Goal: Task Accomplishment & Management: Manage account settings

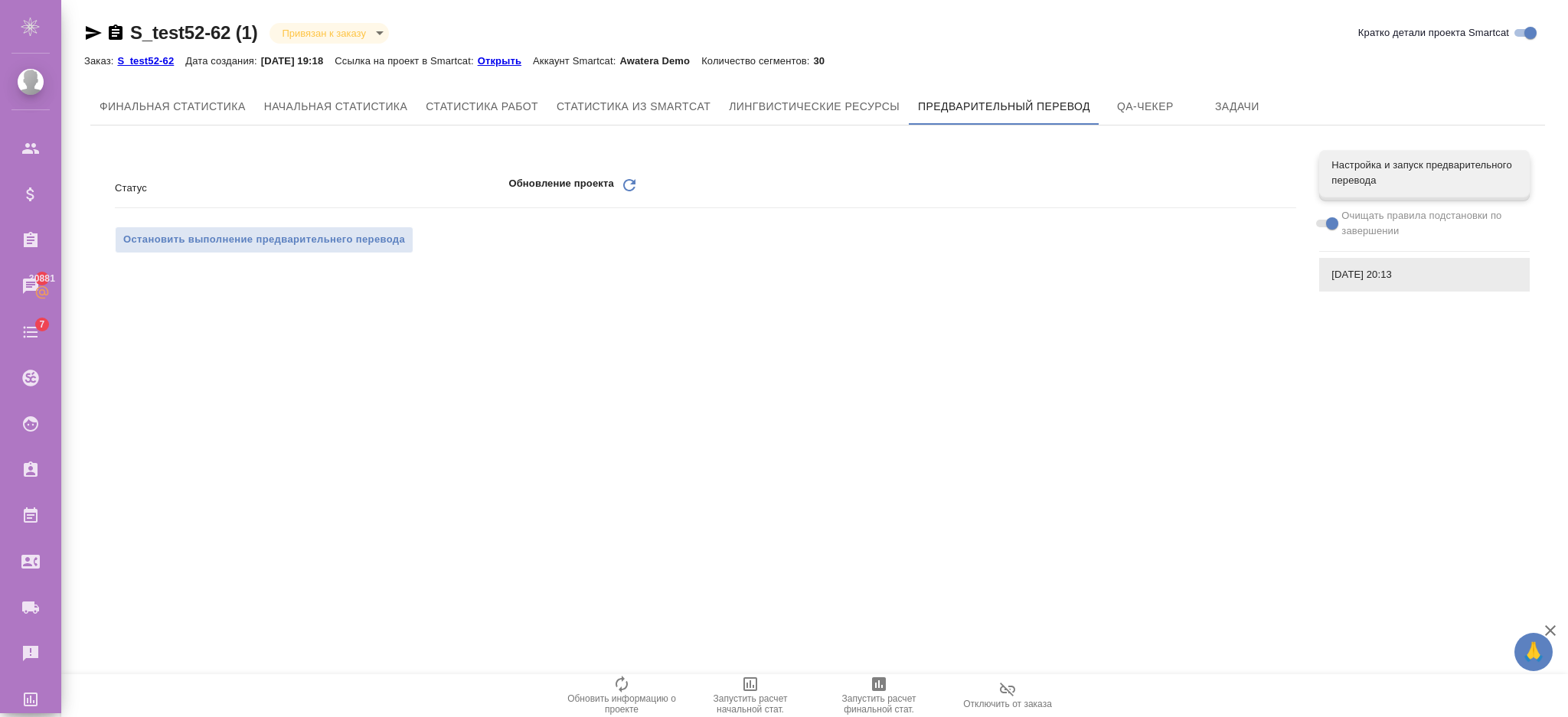
scroll to position [2, 0]
drag, startPoint x: 727, startPoint y: -124, endPoint x: 221, endPoint y: 358, distance: 698.8
click at [219, 358] on div ".cls-1 fill:#fff; AWATERA Semenets Irina Клиенты Спецификации Заказы 30881 Чаты…" at bounding box center [784, 358] width 1568 height 717
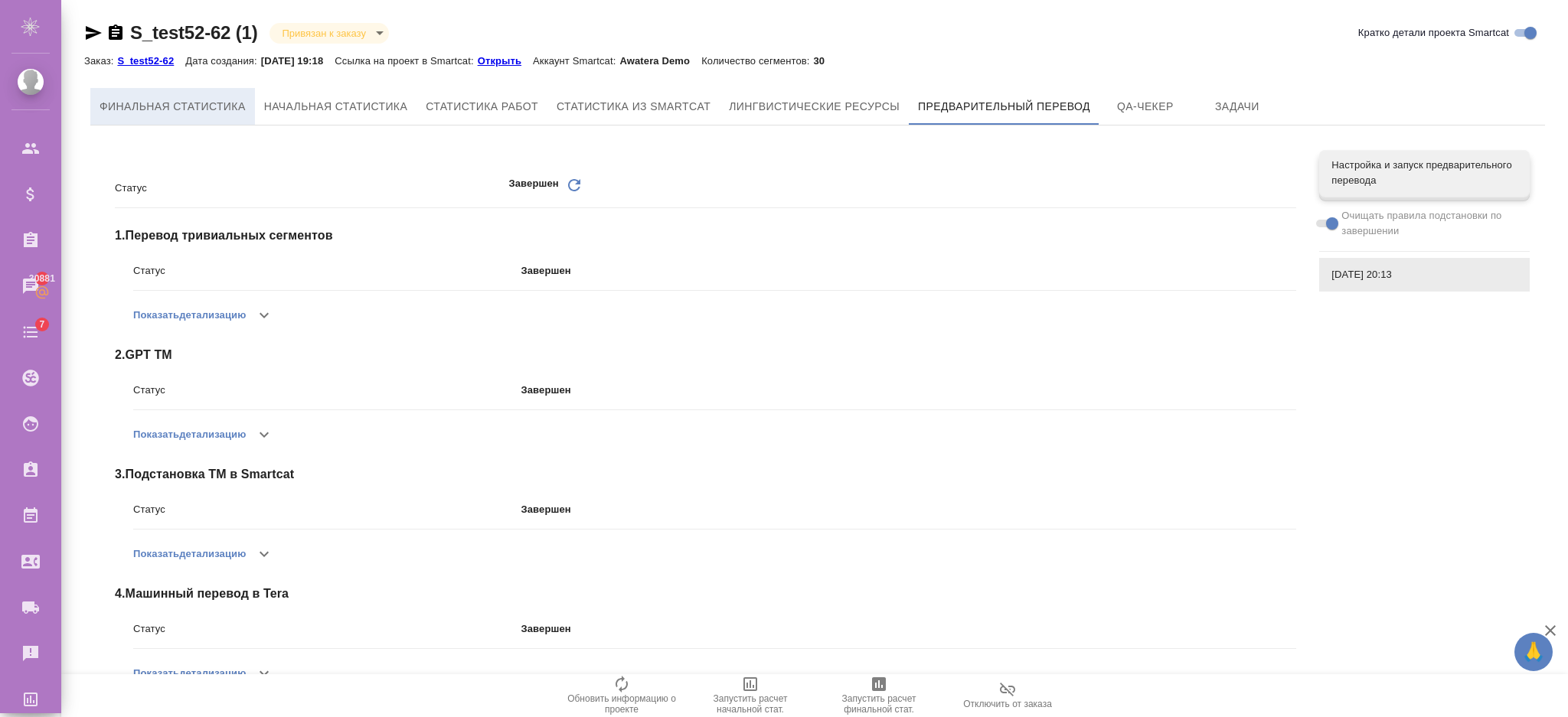
click at [229, 109] on span "Финальная статистика" at bounding box center [172, 107] width 146 height 19
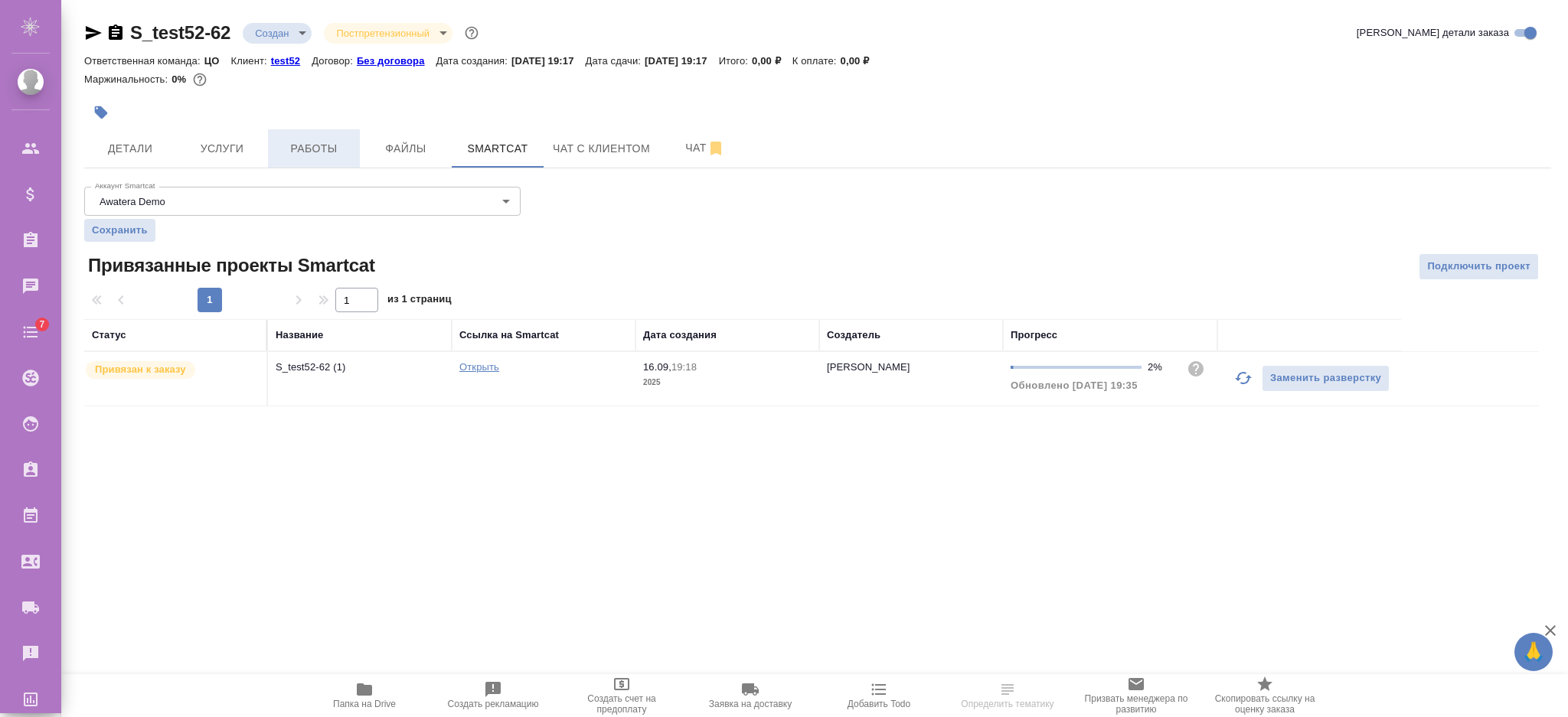
click at [341, 148] on span "Работы" at bounding box center [313, 149] width 74 height 19
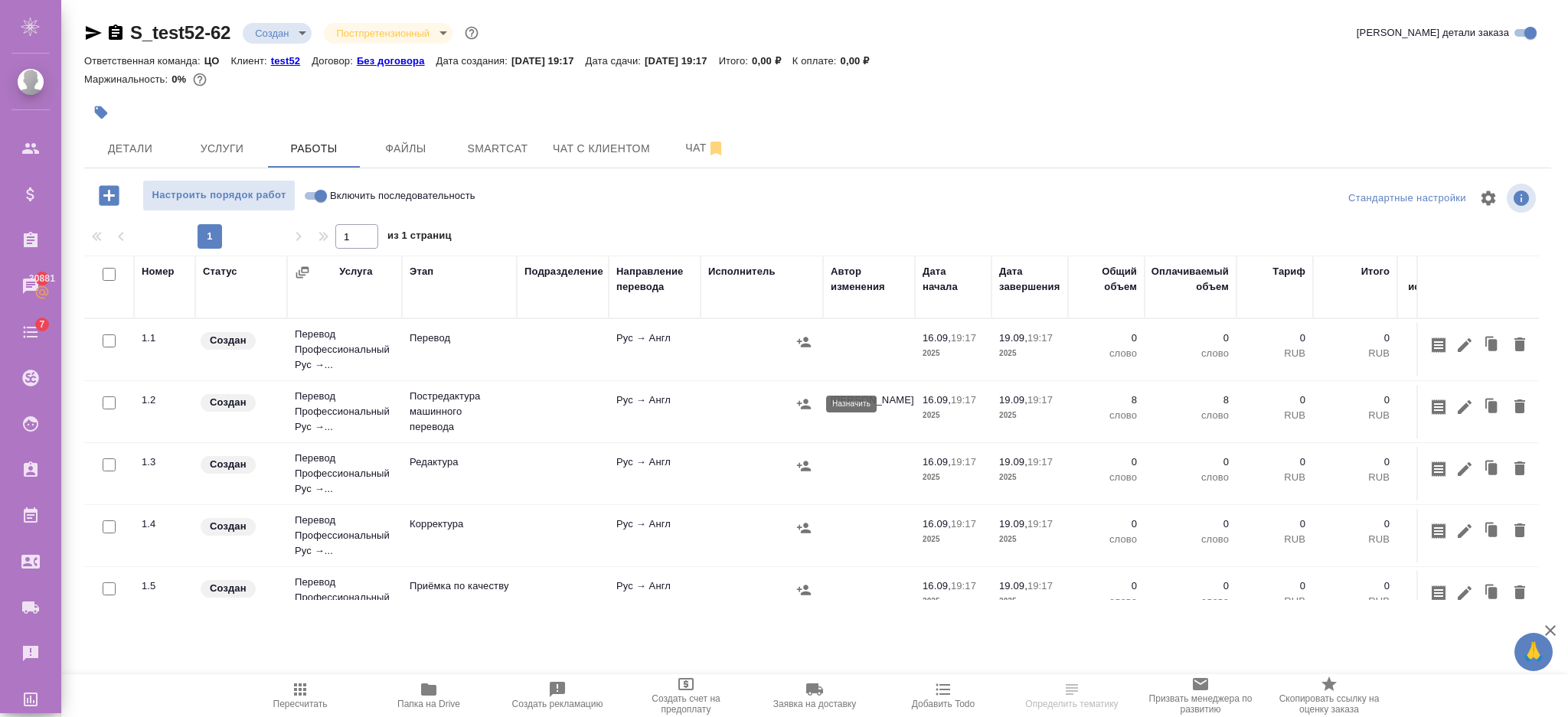
click at [801, 403] on icon "button" at bounding box center [803, 404] width 14 height 10
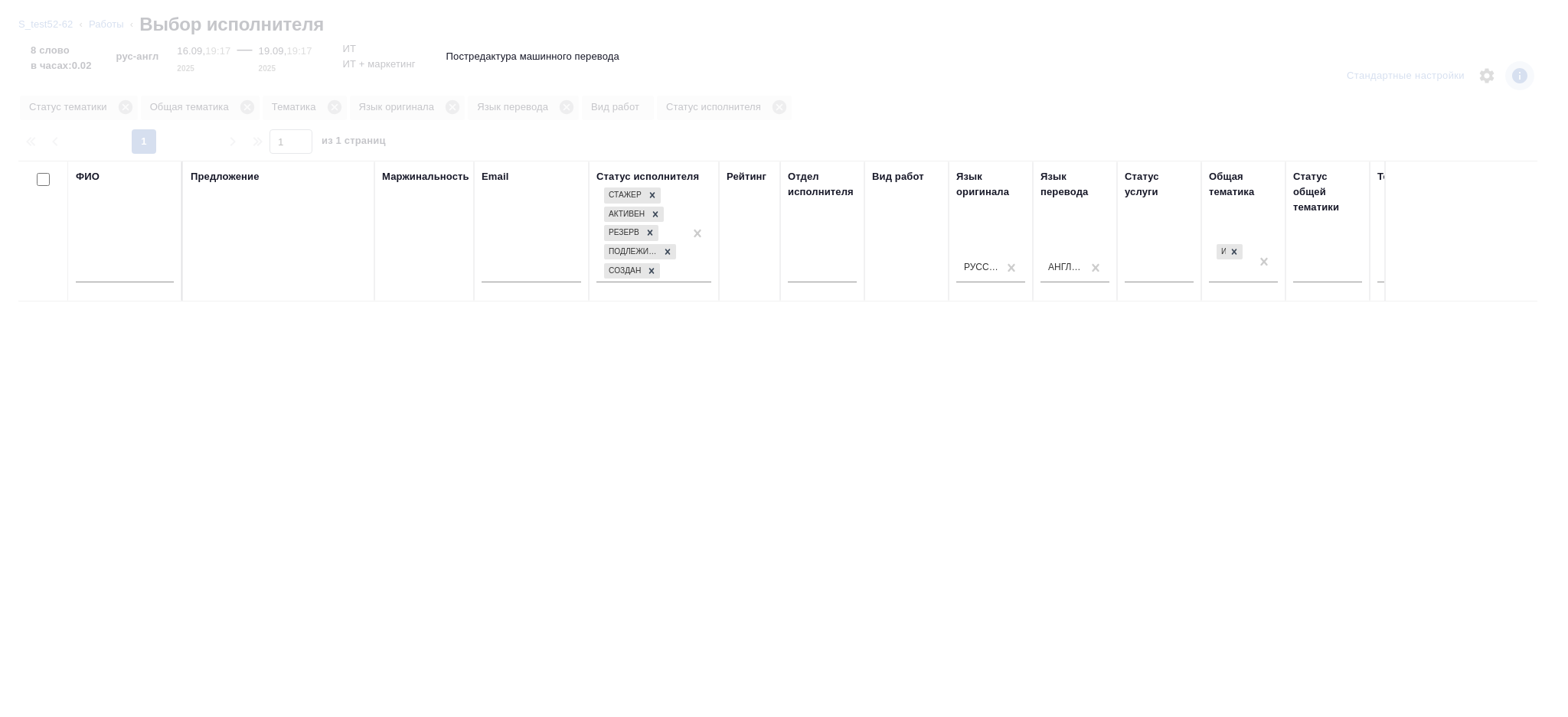
click at [127, 274] on input "text" at bounding box center [124, 272] width 98 height 19
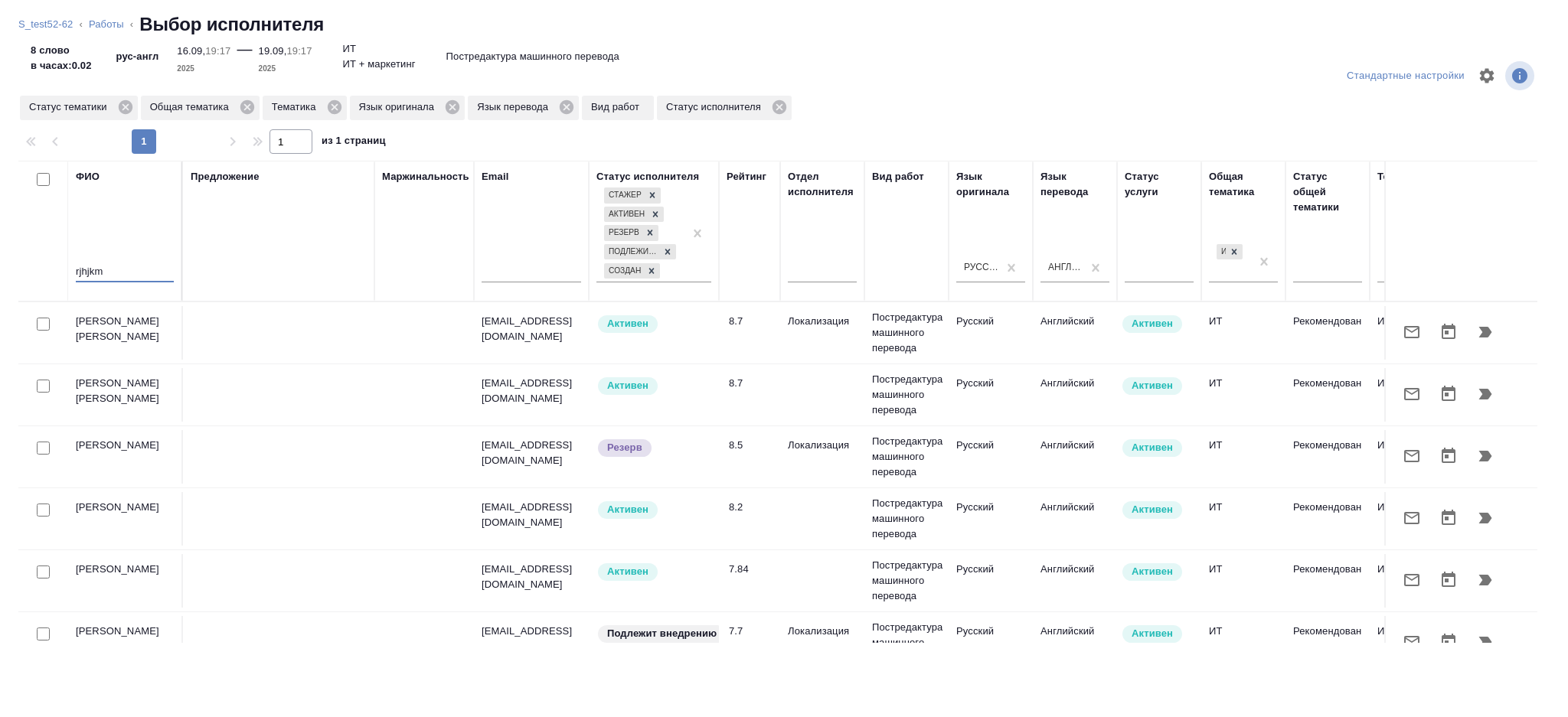
drag, startPoint x: 87, startPoint y: 261, endPoint x: 55, endPoint y: 279, distance: 36.7
click at [57, 279] on tr "ФИО rjhjkm Предложение Маржинальность Email Статус исполнителя Стажер Активен Р…" at bounding box center [1130, 231] width 2223 height 141
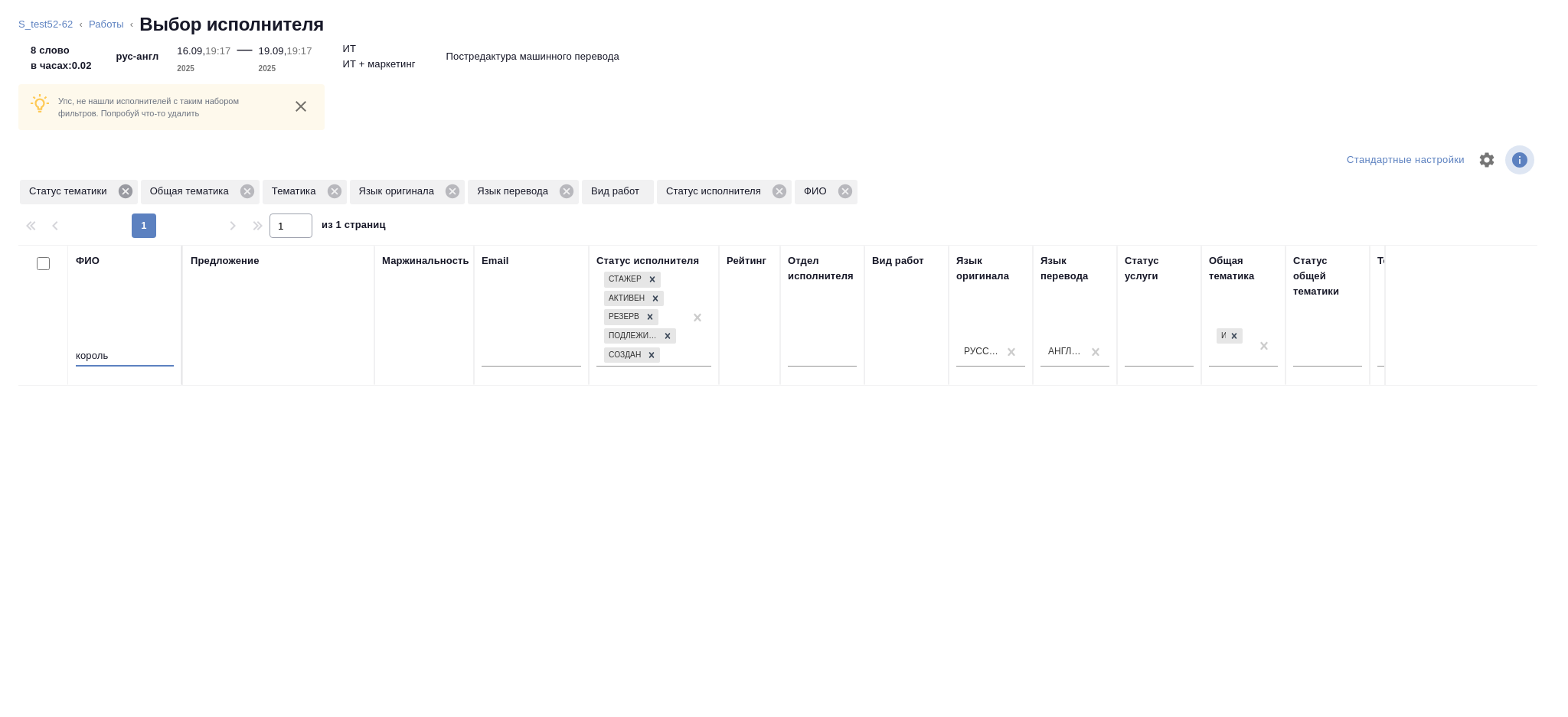
type input "король"
click at [128, 185] on icon at bounding box center [124, 191] width 14 height 14
click at [130, 190] on icon at bounding box center [126, 191] width 14 height 14
click at [97, 190] on icon at bounding box center [91, 191] width 14 height 14
click at [127, 196] on icon at bounding box center [122, 191] width 14 height 14
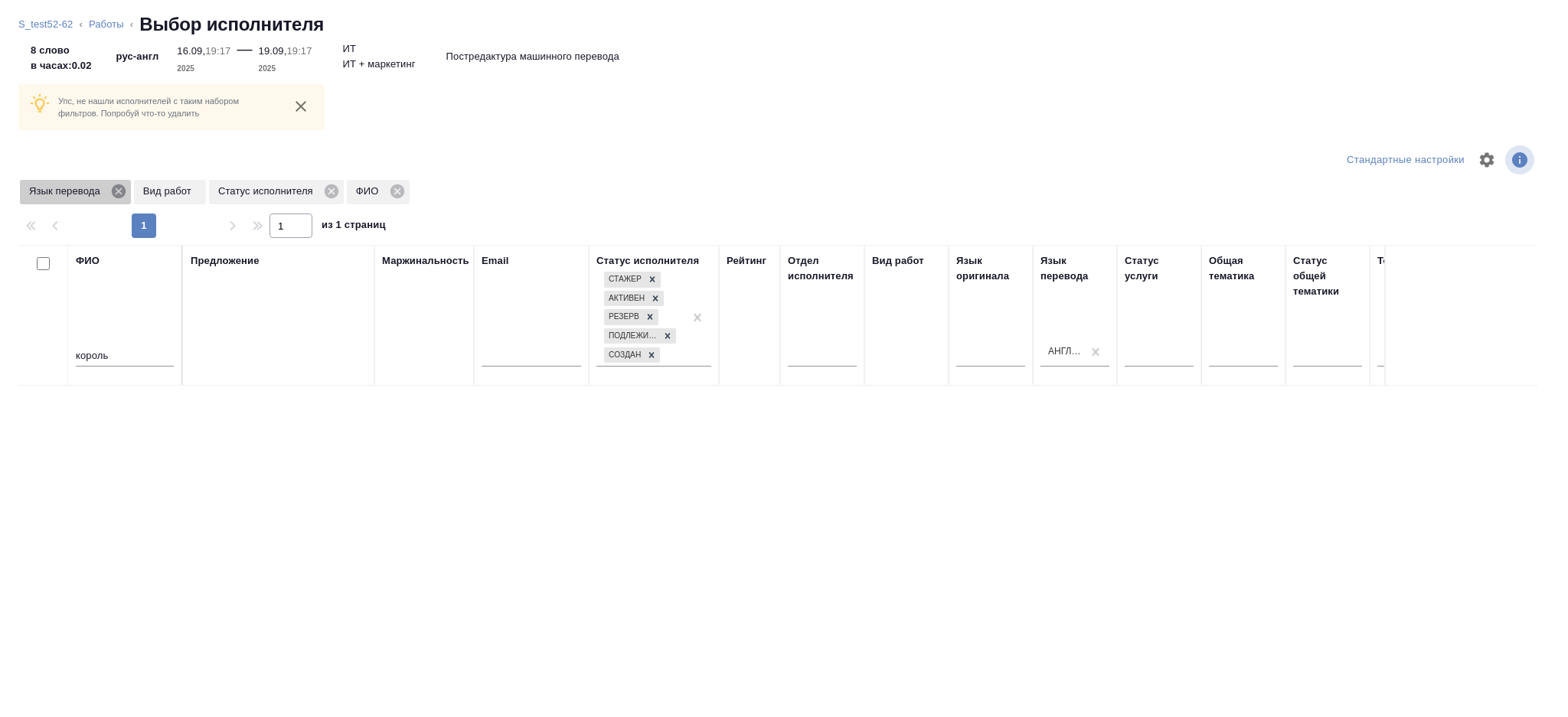
click at [122, 189] on icon at bounding box center [119, 191] width 14 height 14
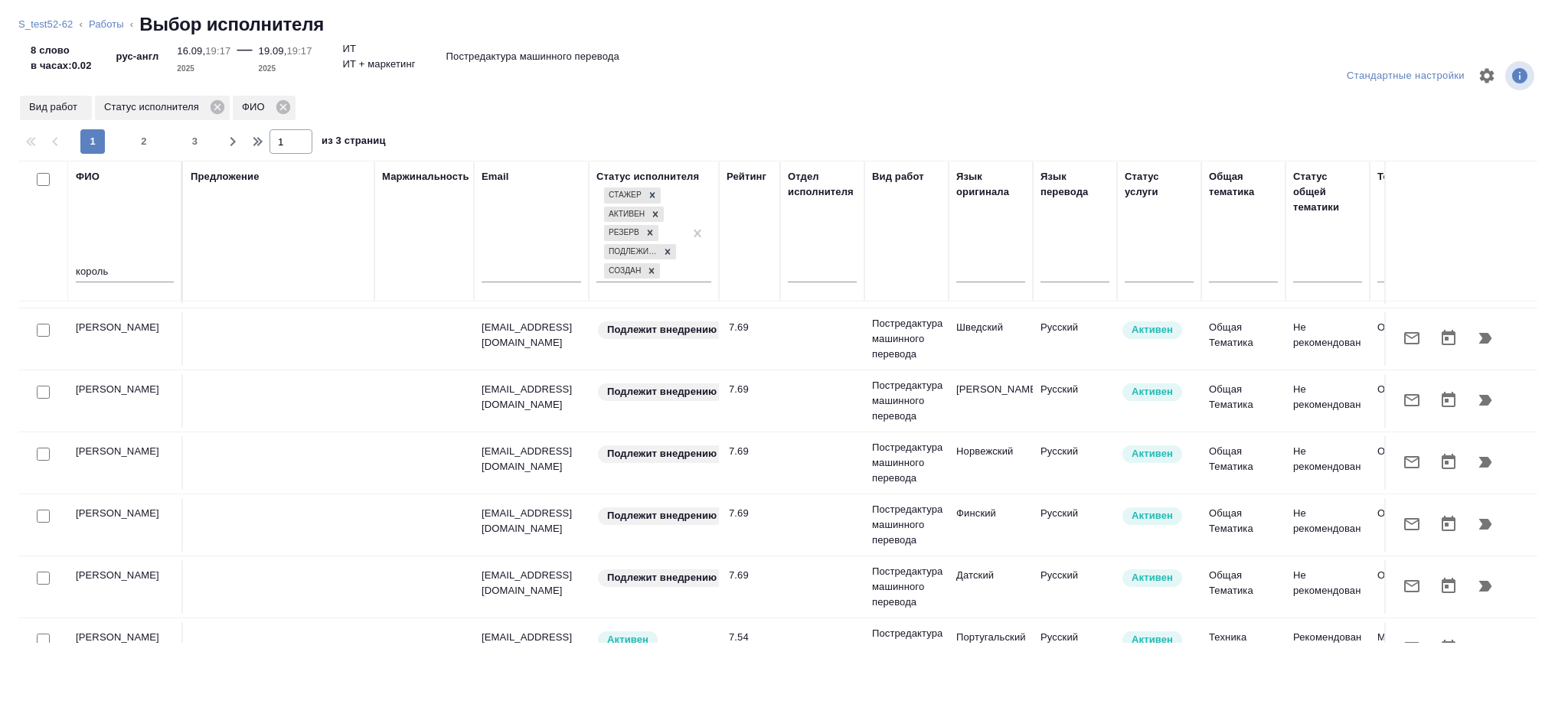
scroll to position [1226, 0]
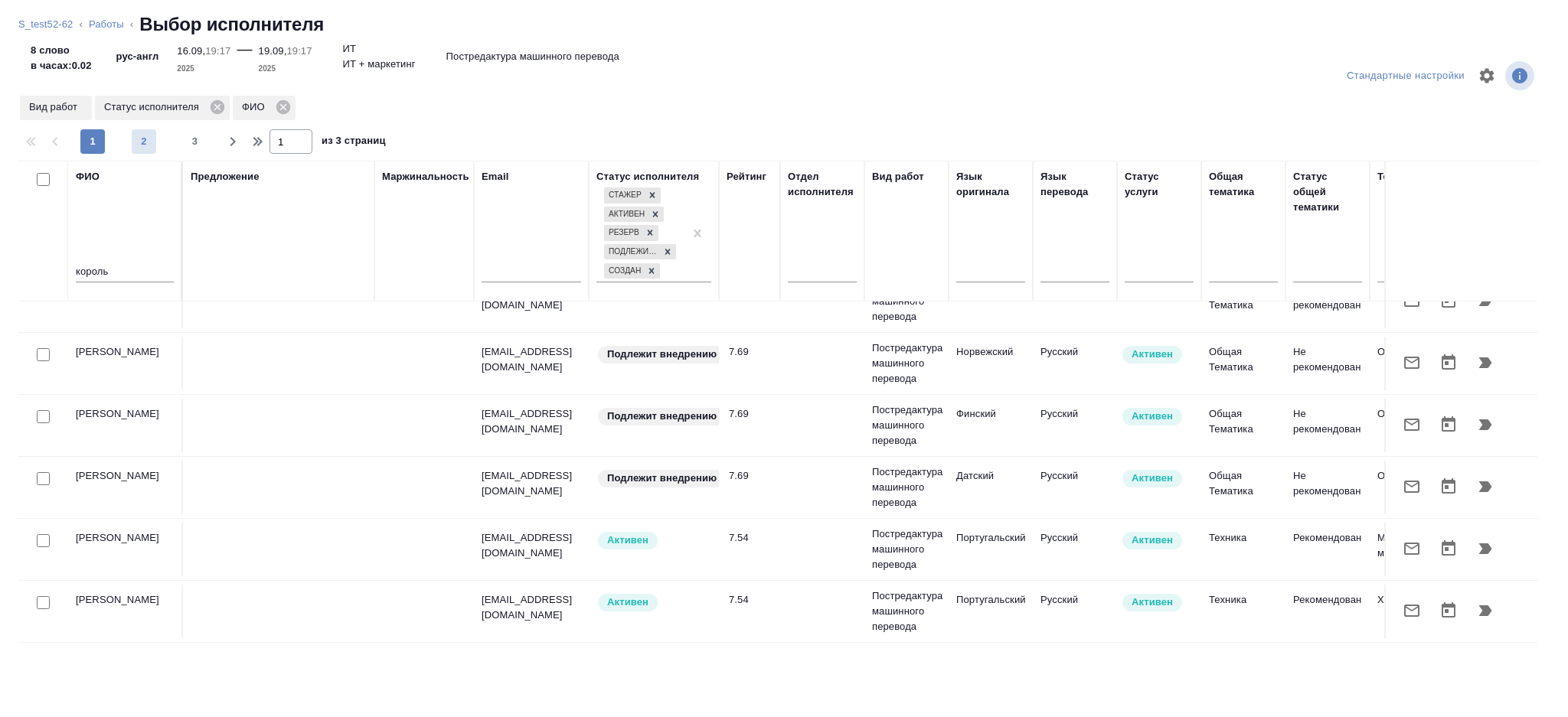
click at [137, 153] on button "2" at bounding box center [143, 142] width 25 height 25
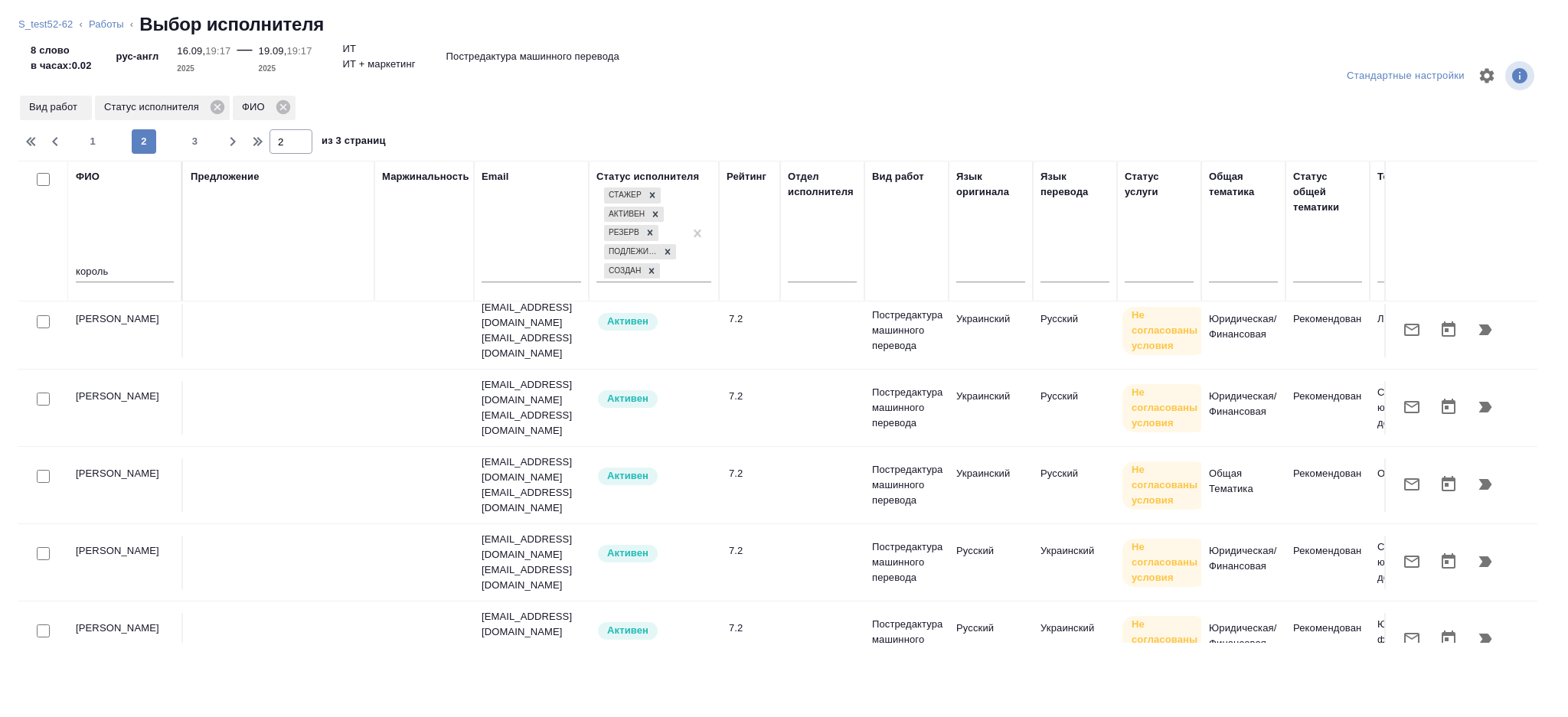
scroll to position [0, 0]
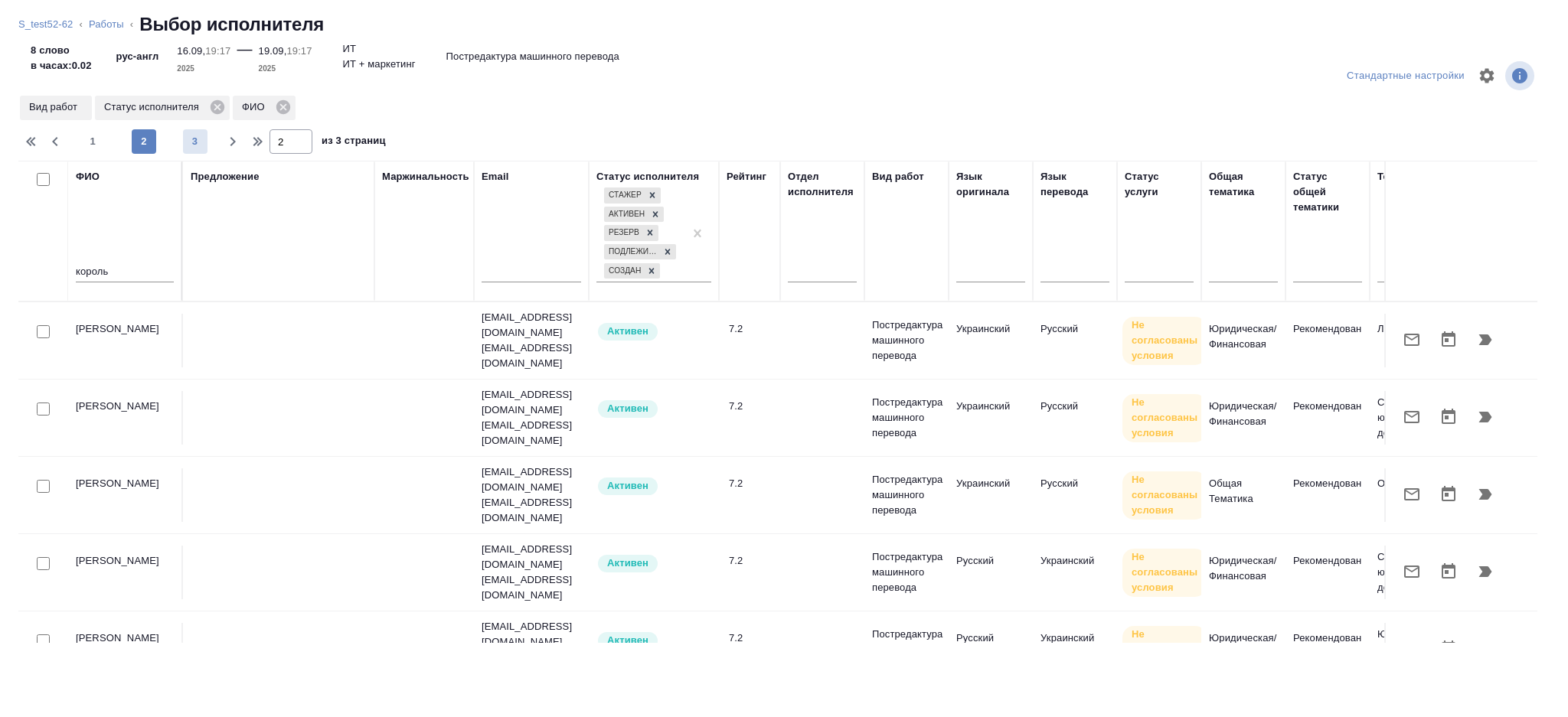
click at [199, 142] on span "3" at bounding box center [195, 142] width 25 height 16
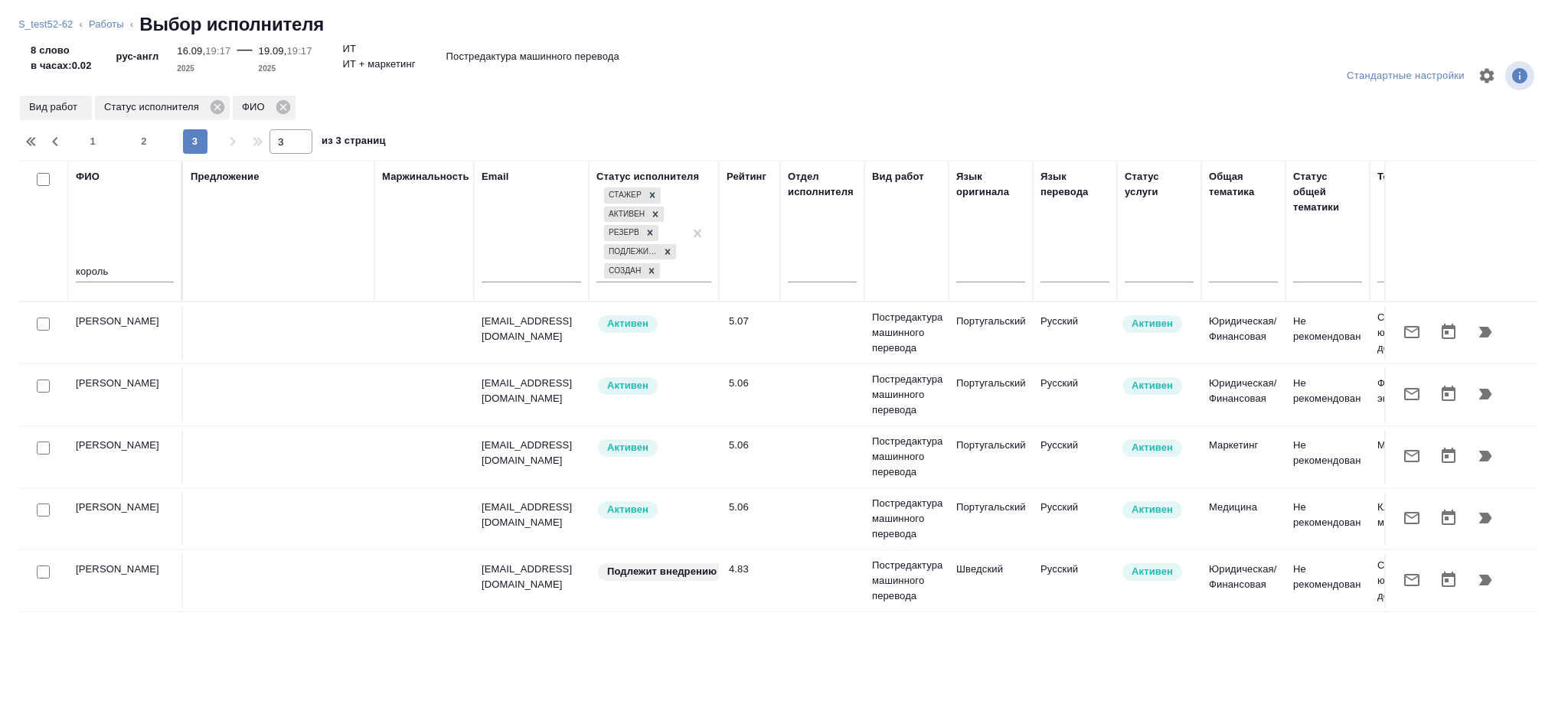
click at [154, 142] on span "2" at bounding box center [143, 142] width 25 height 16
type input "2"
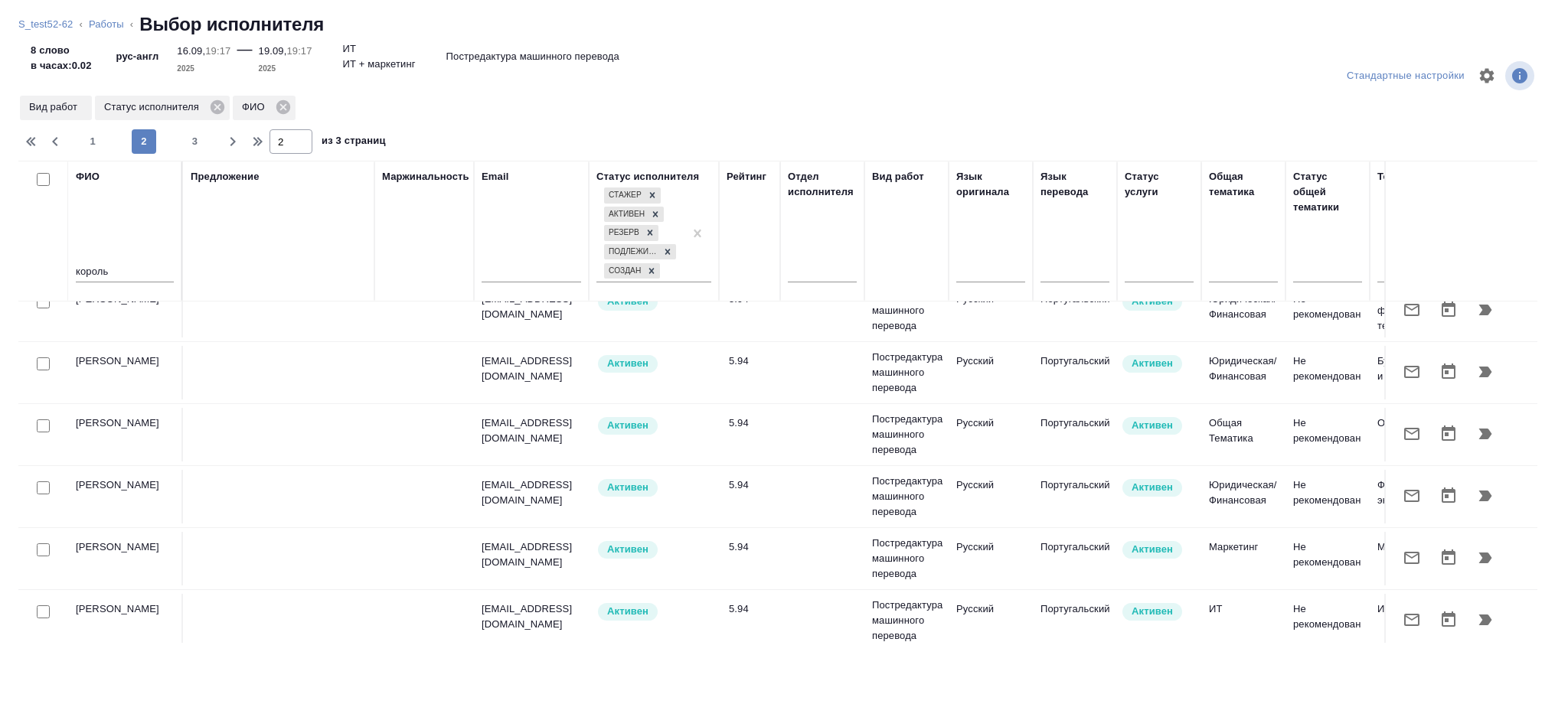
scroll to position [1020, 0]
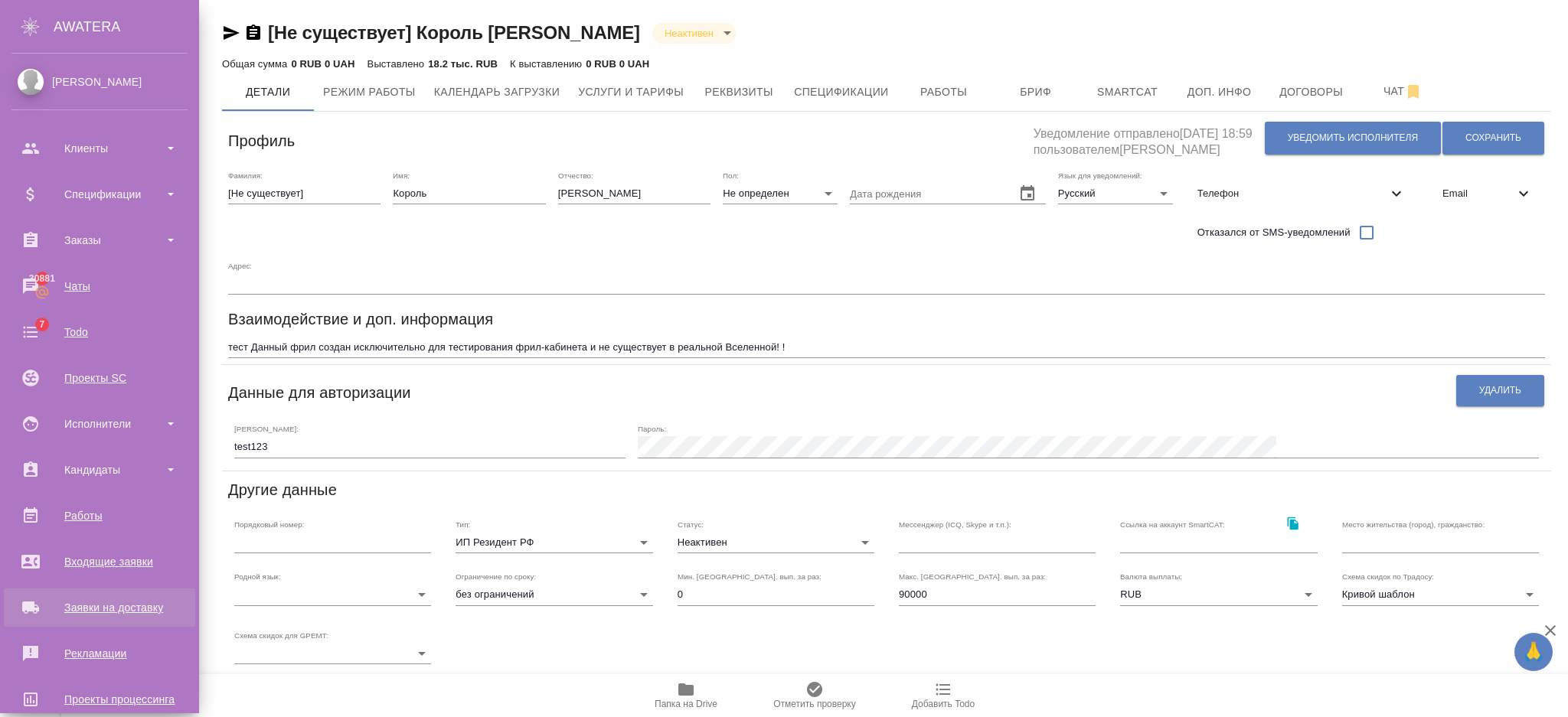
scroll to position [165, 0]
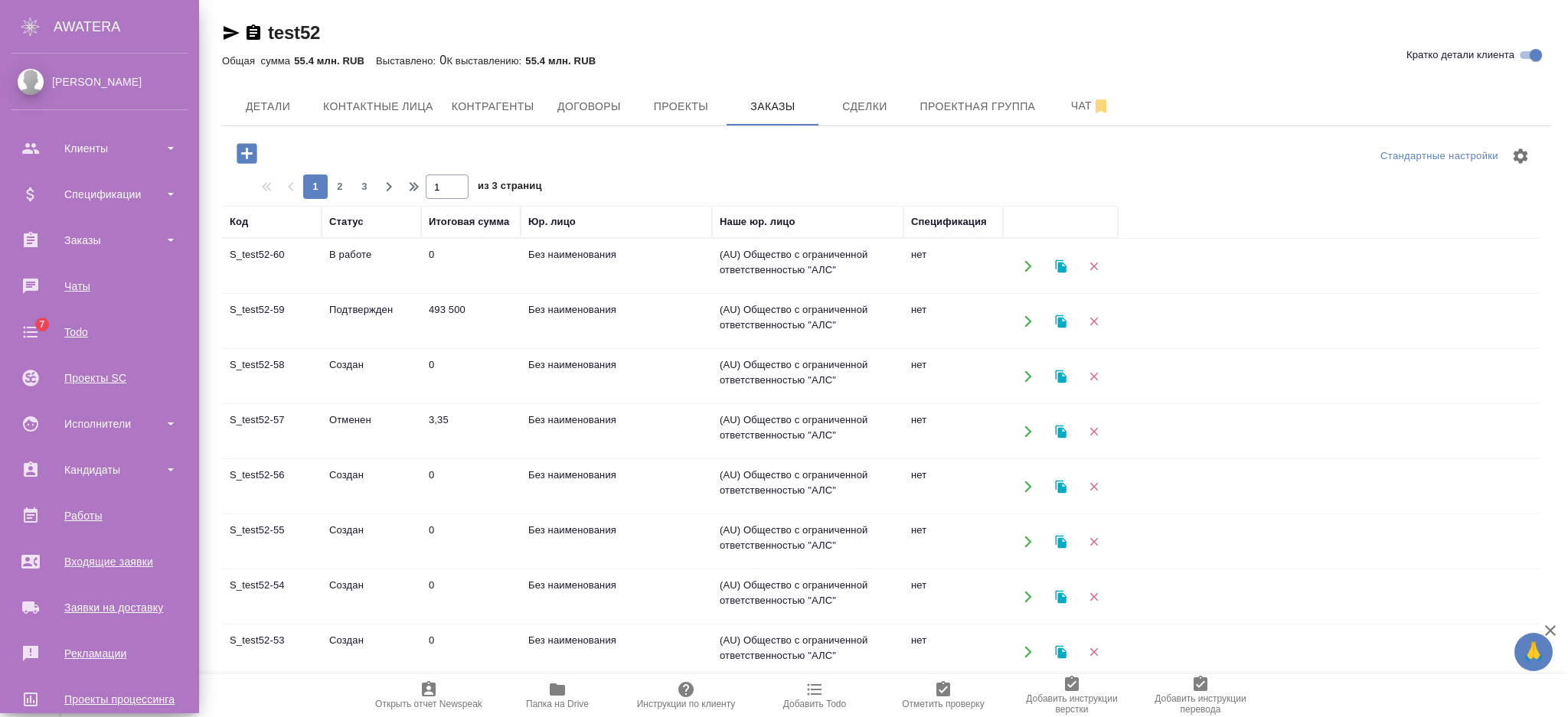
scroll to position [165, 0]
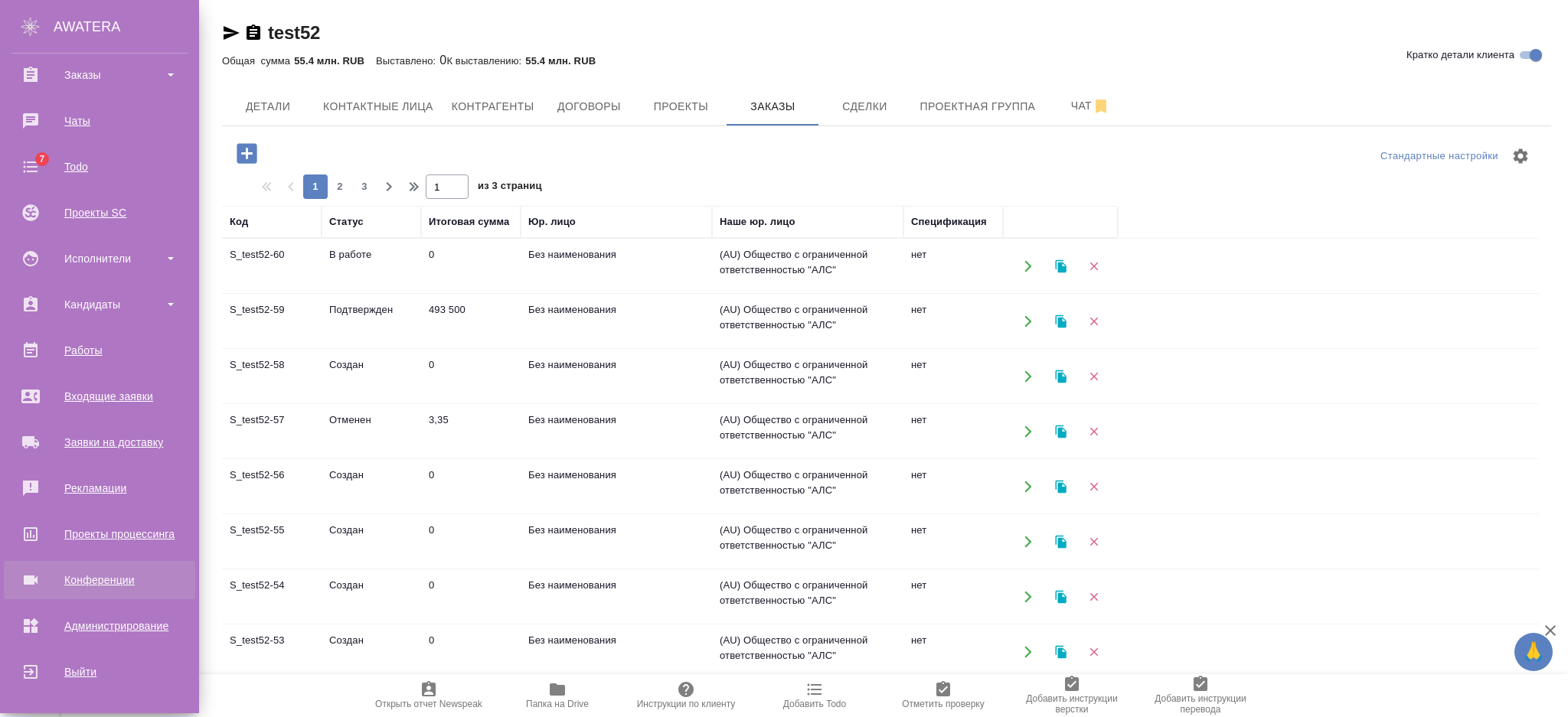
click at [89, 575] on div "Конференции" at bounding box center [99, 580] width 176 height 23
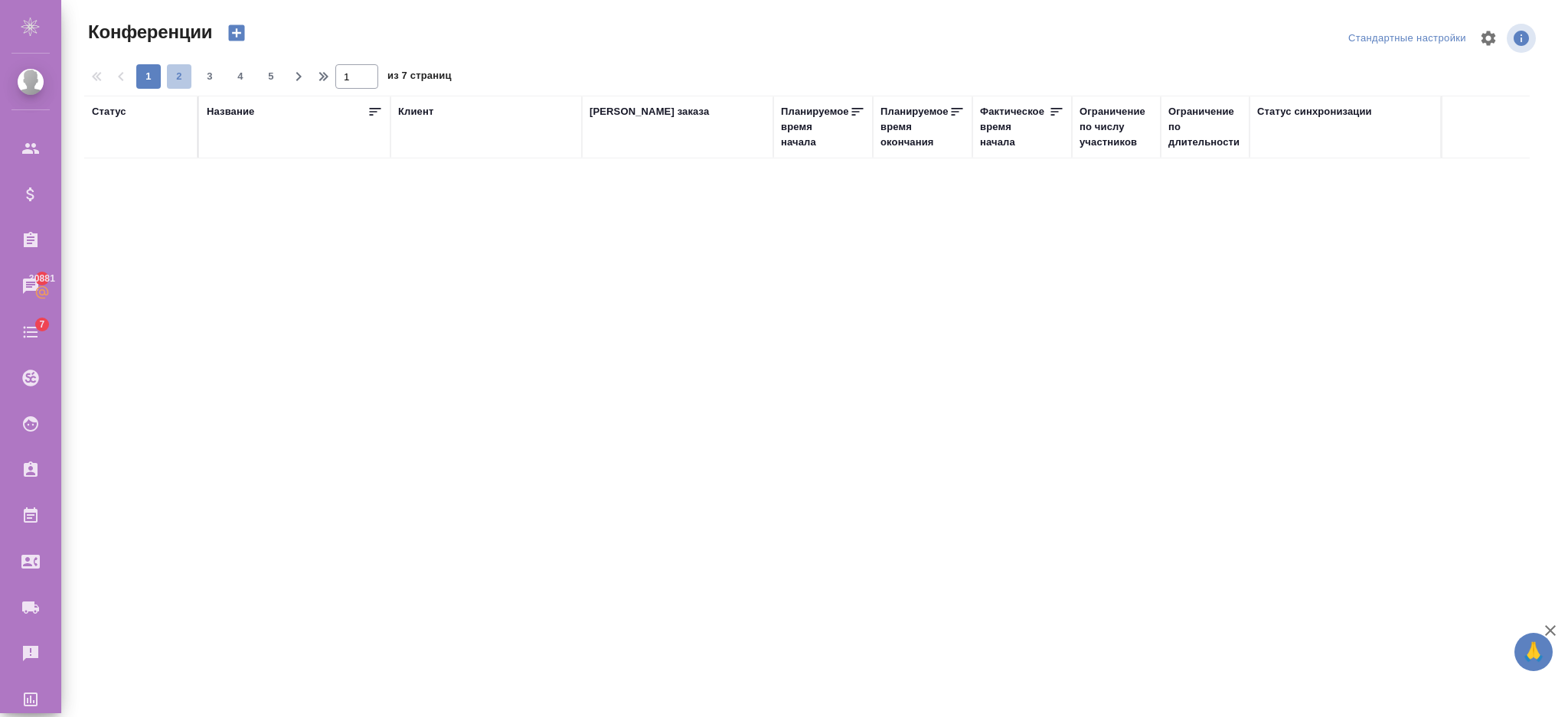
click at [182, 83] on span "2" at bounding box center [179, 76] width 25 height 16
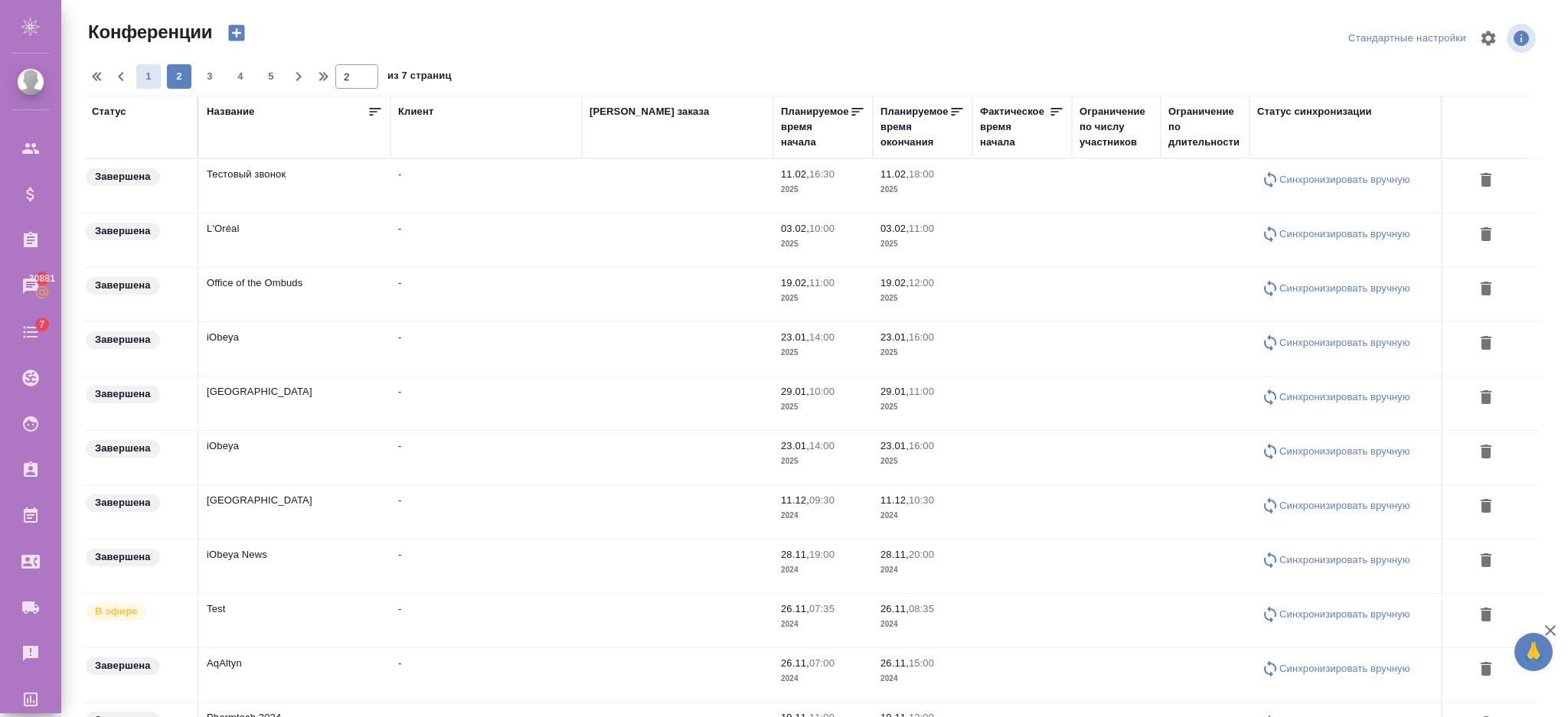
click at [153, 78] on span "1" at bounding box center [148, 76] width 25 height 16
type input "1"
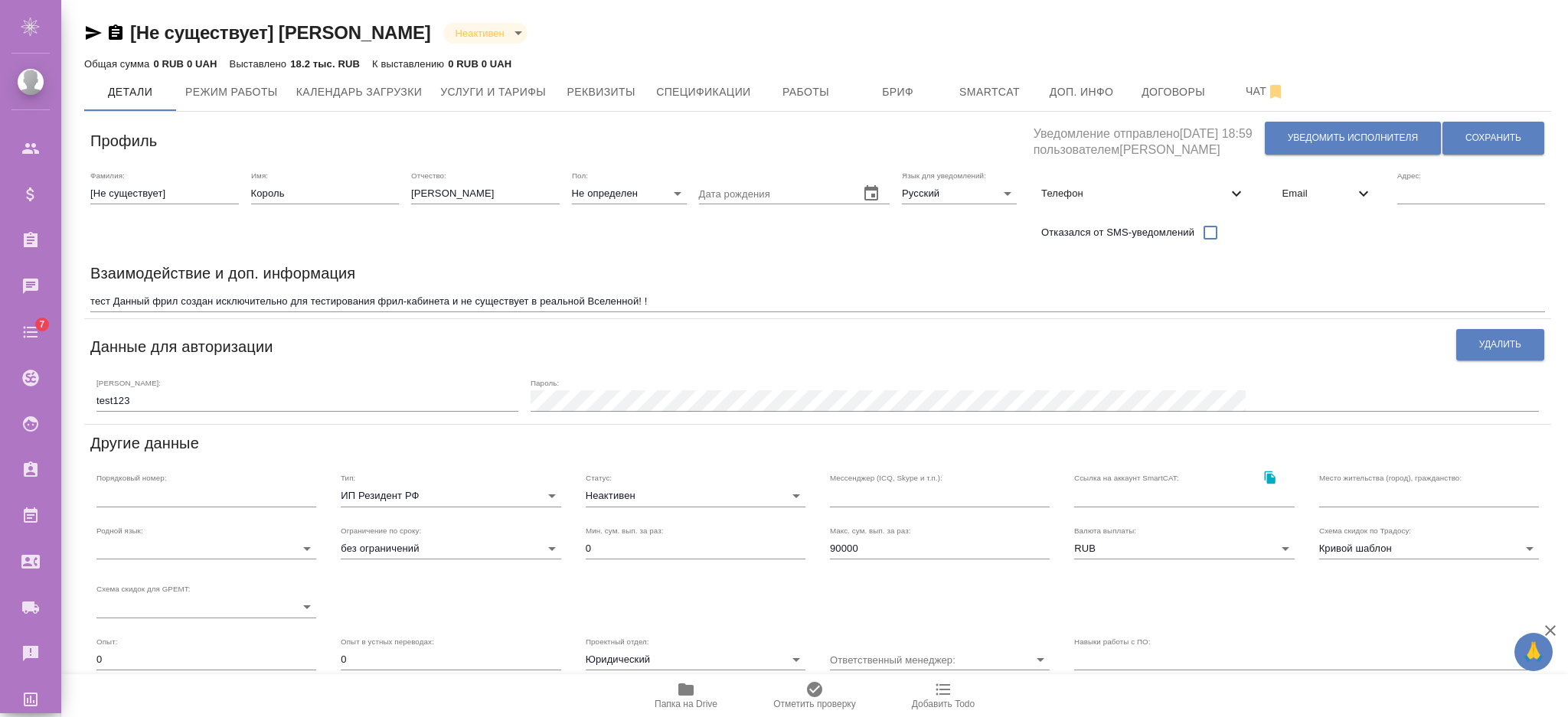
scroll to position [204, 0]
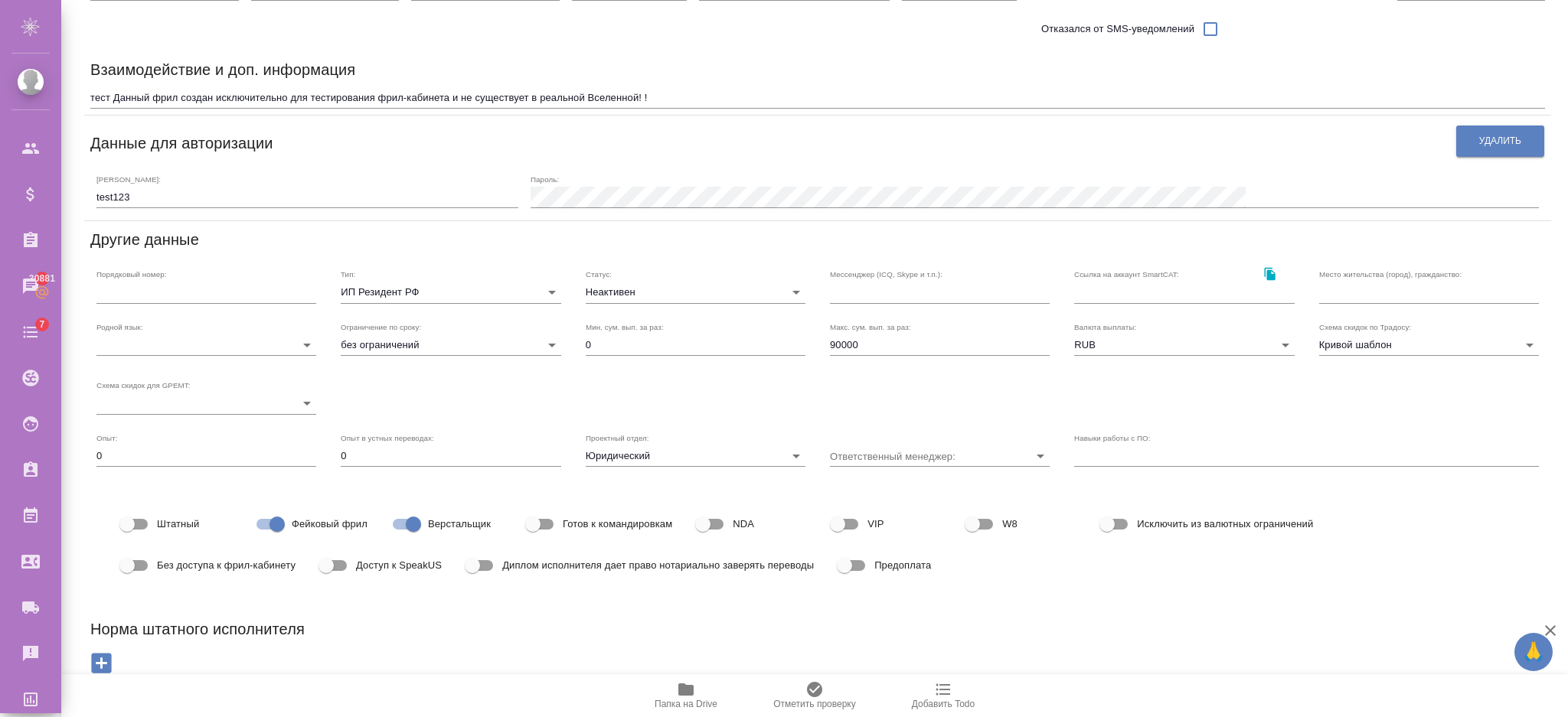
click at [276, 516] on input "Фейковый фрил" at bounding box center [277, 525] width 87 height 29
checkbox input "false"
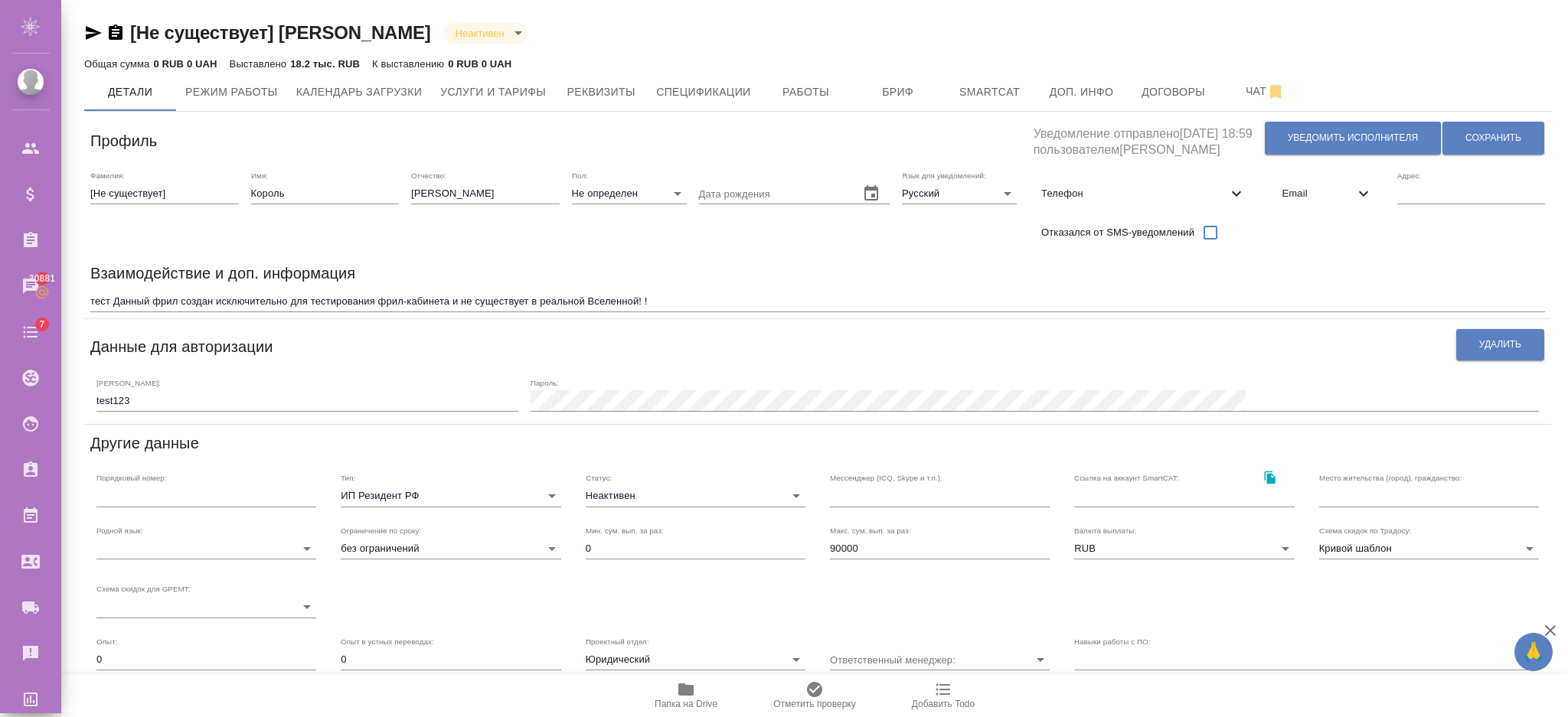
scroll to position [210, 0]
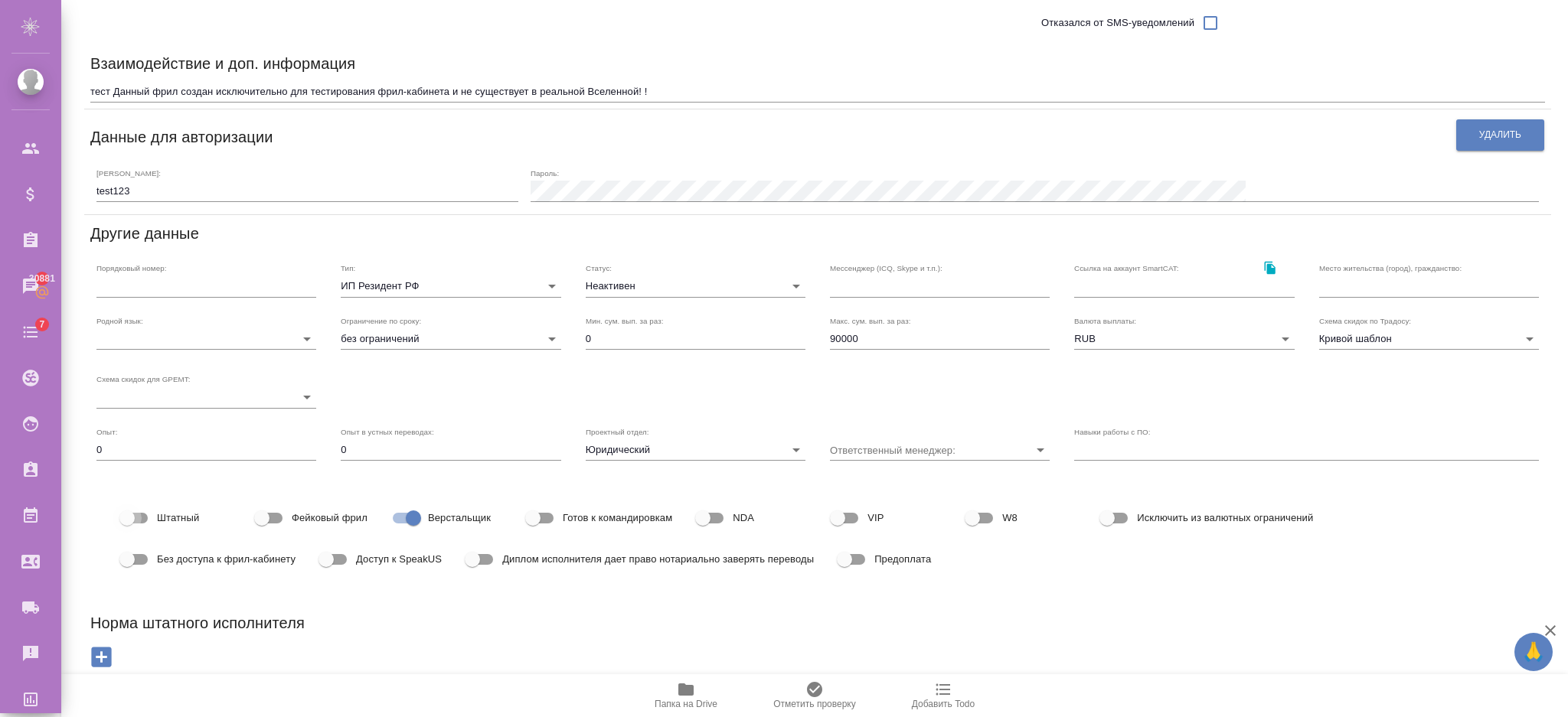
click at [140, 527] on input "Штатный" at bounding box center [127, 518] width 87 height 29
checkbox input "true"
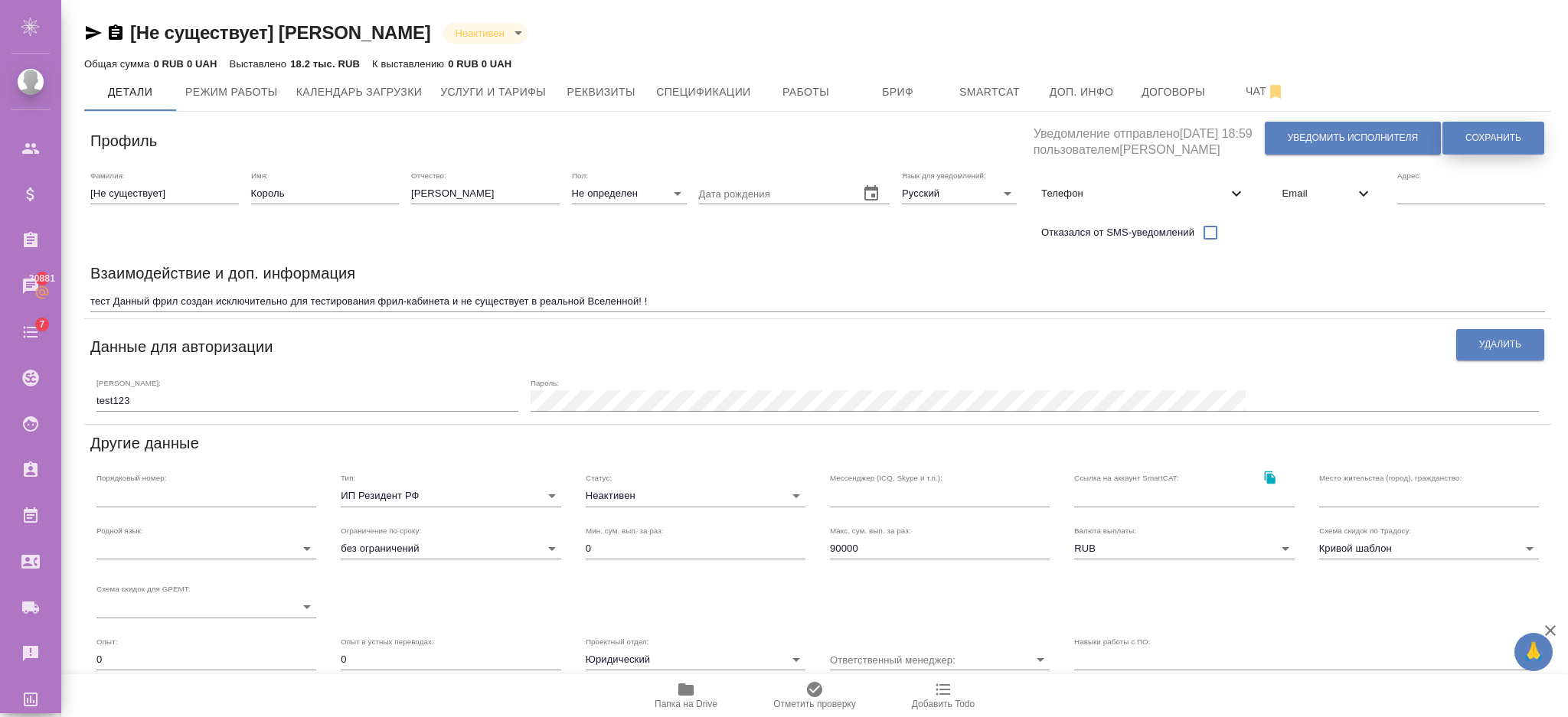
click at [1463, 135] on button "Сохранить" at bounding box center [1493, 138] width 102 height 33
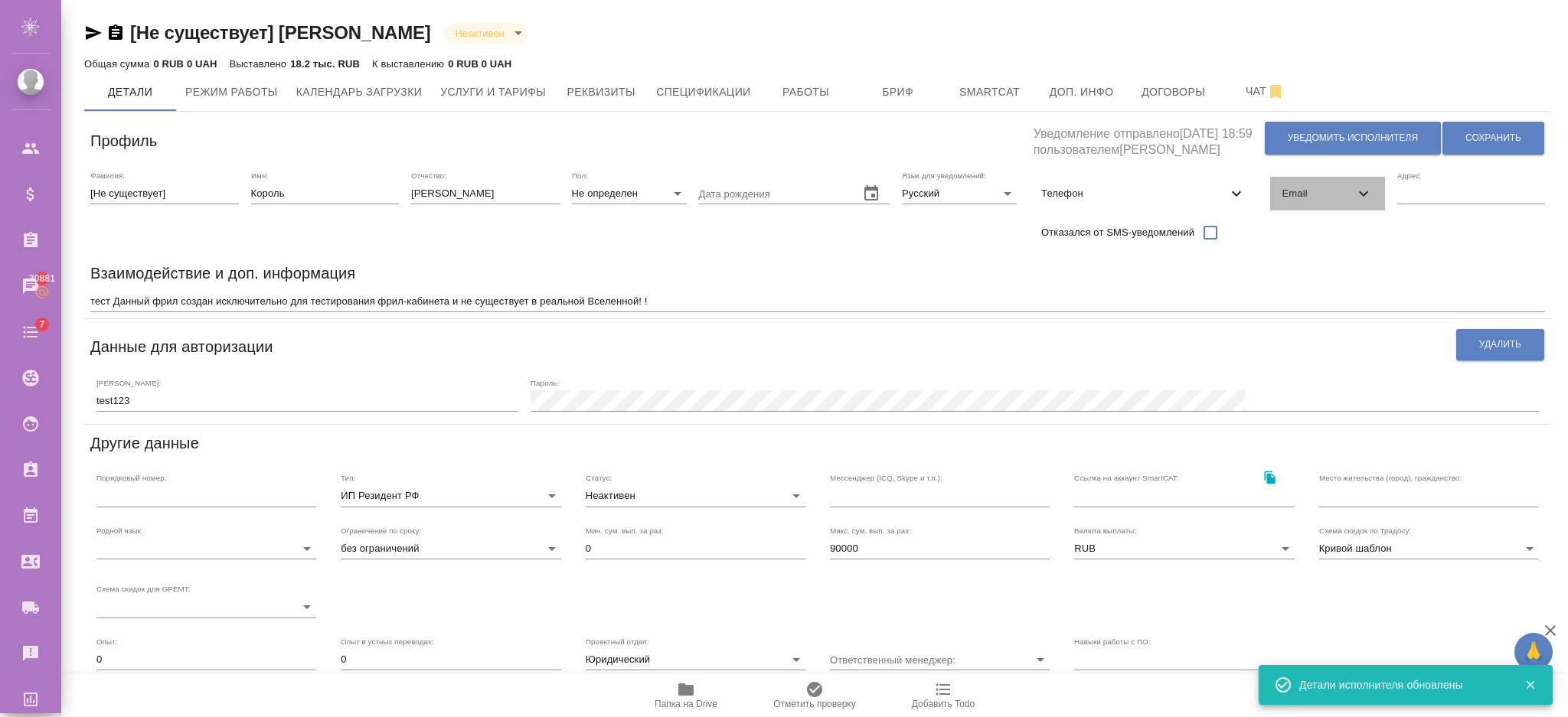
click at [1348, 209] on div "Email" at bounding box center [1327, 193] width 115 height 34
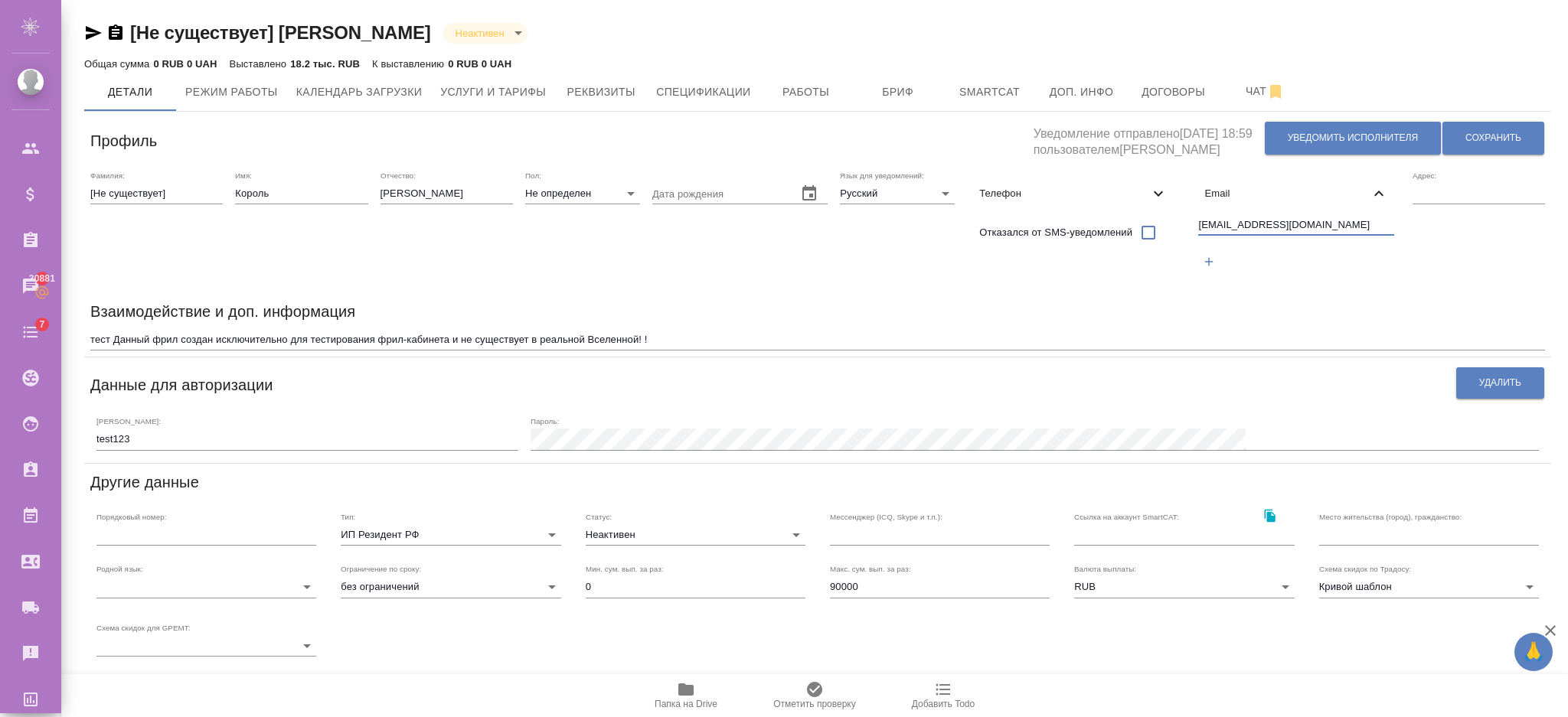
drag, startPoint x: 1337, startPoint y: 233, endPoint x: 1187, endPoint y: 256, distance: 151.8
click at [1187, 256] on div "Фамилия: [Не существует] Имя: Король Отчество: [PERSON_NAME]: Не определен none…" at bounding box center [818, 229] width 1467 height 129
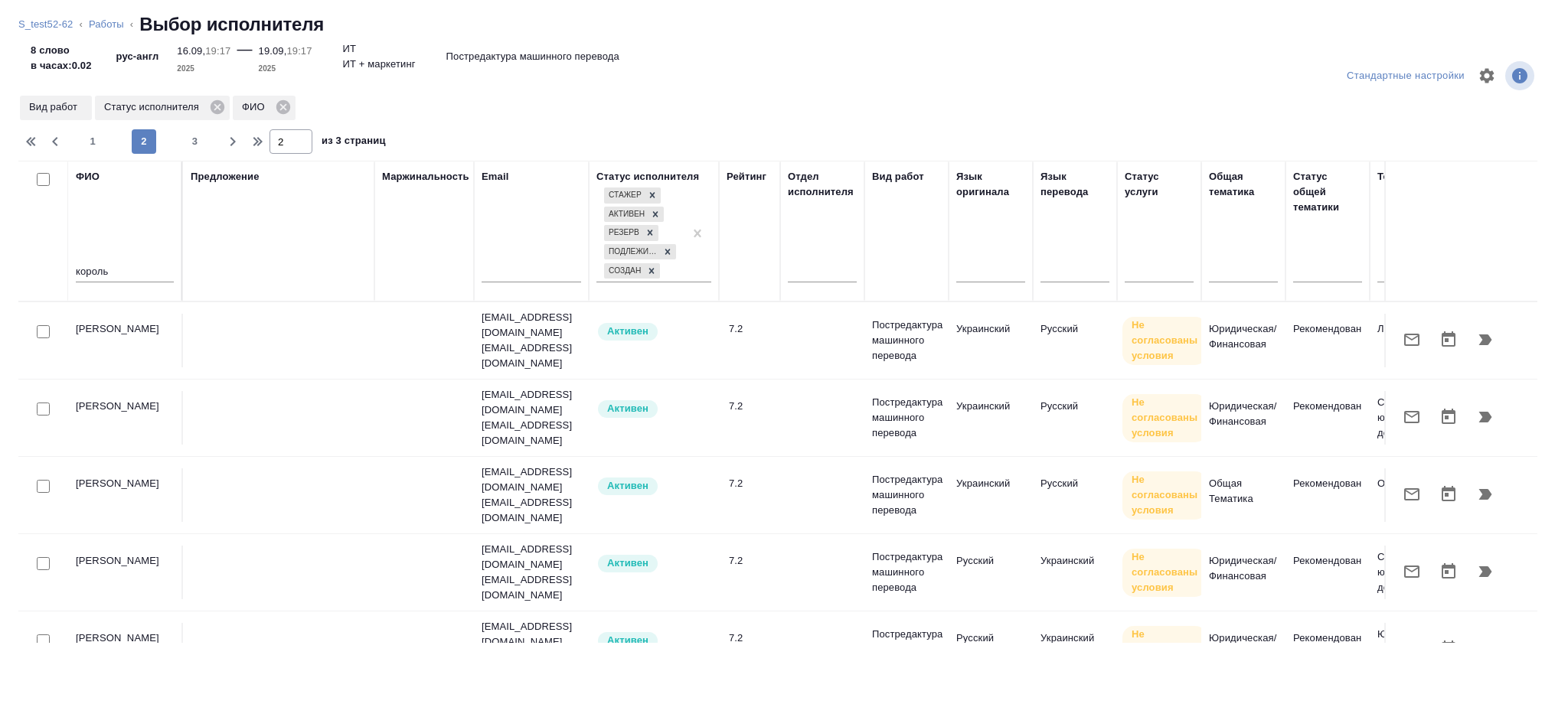
click at [57, 23] on link "S_test52-62" at bounding box center [45, 24] width 54 height 11
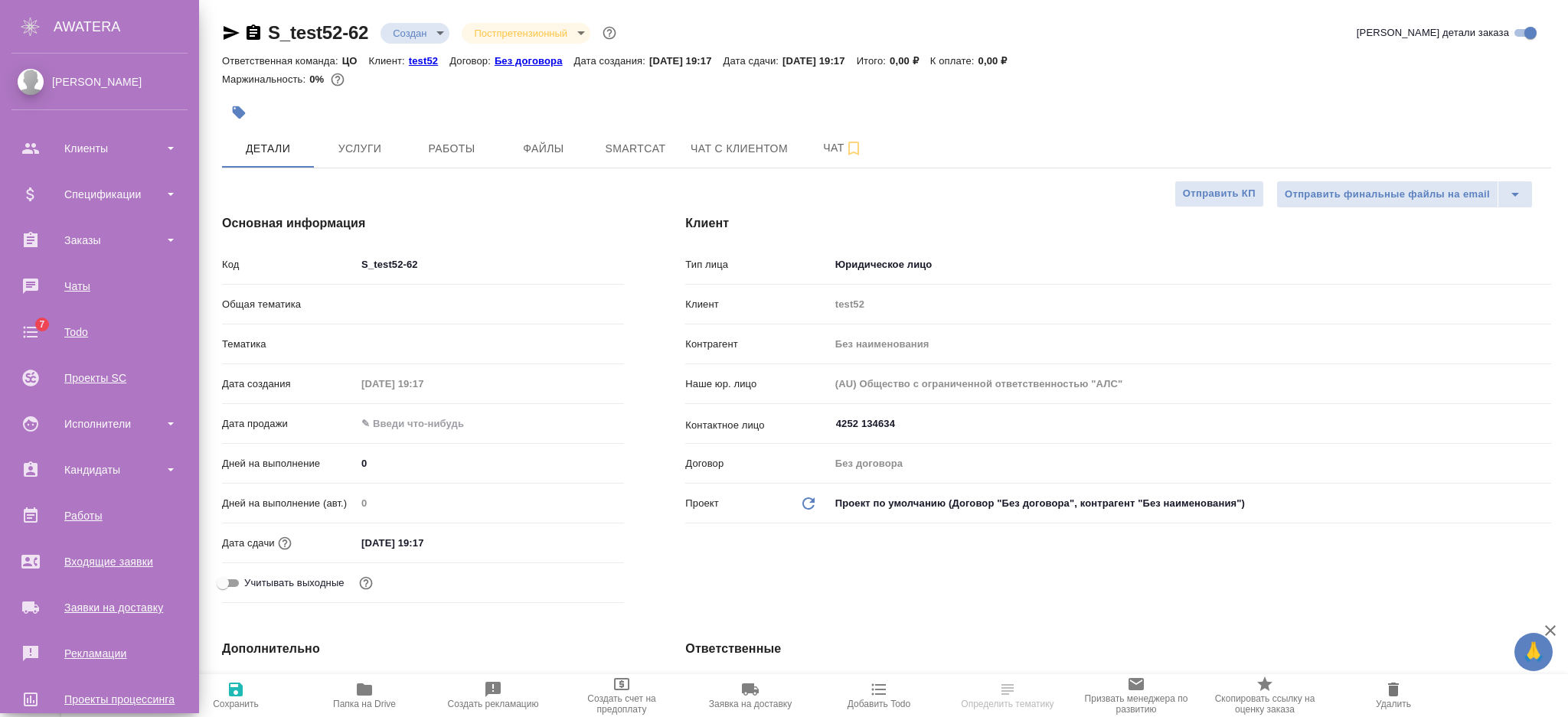
select select "RU"
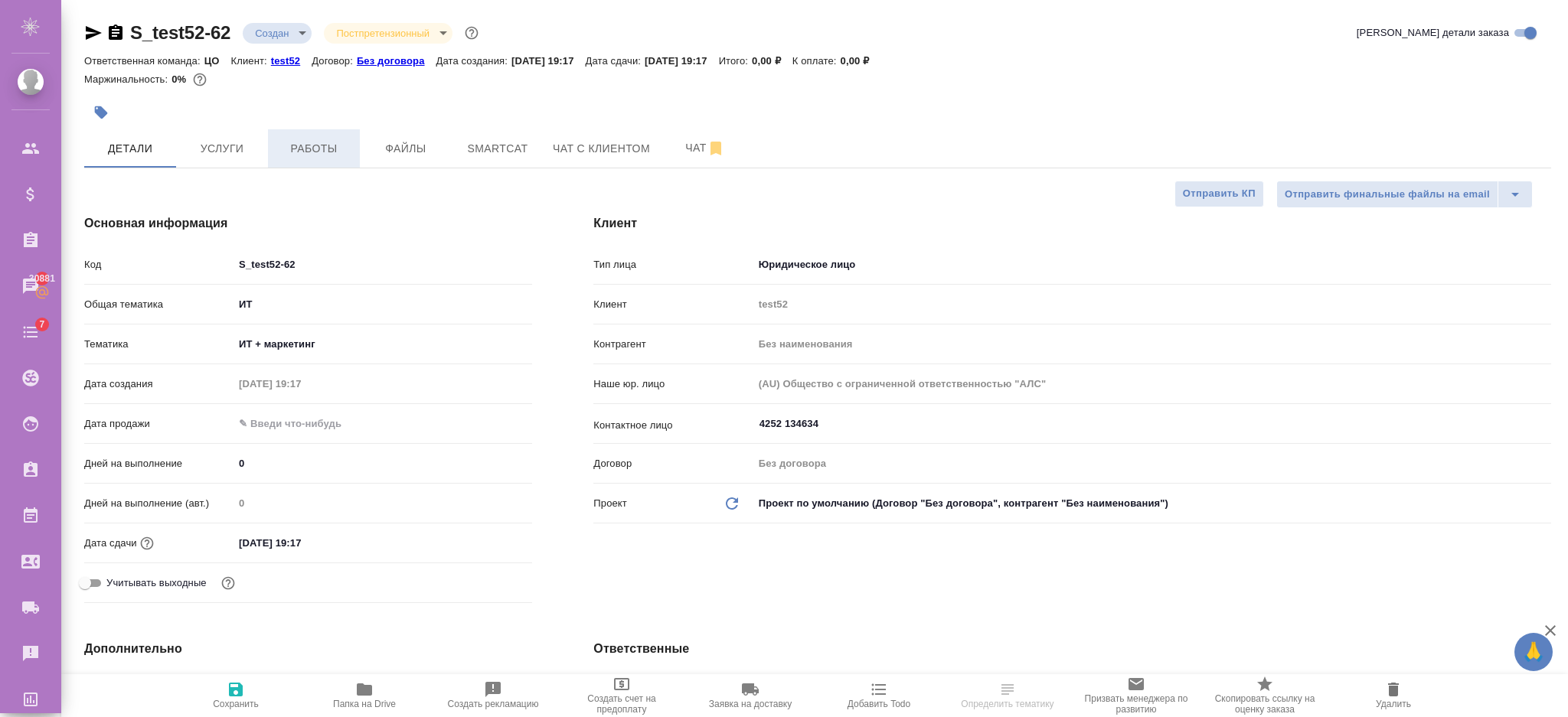
click at [314, 143] on span "Работы" at bounding box center [313, 149] width 74 height 19
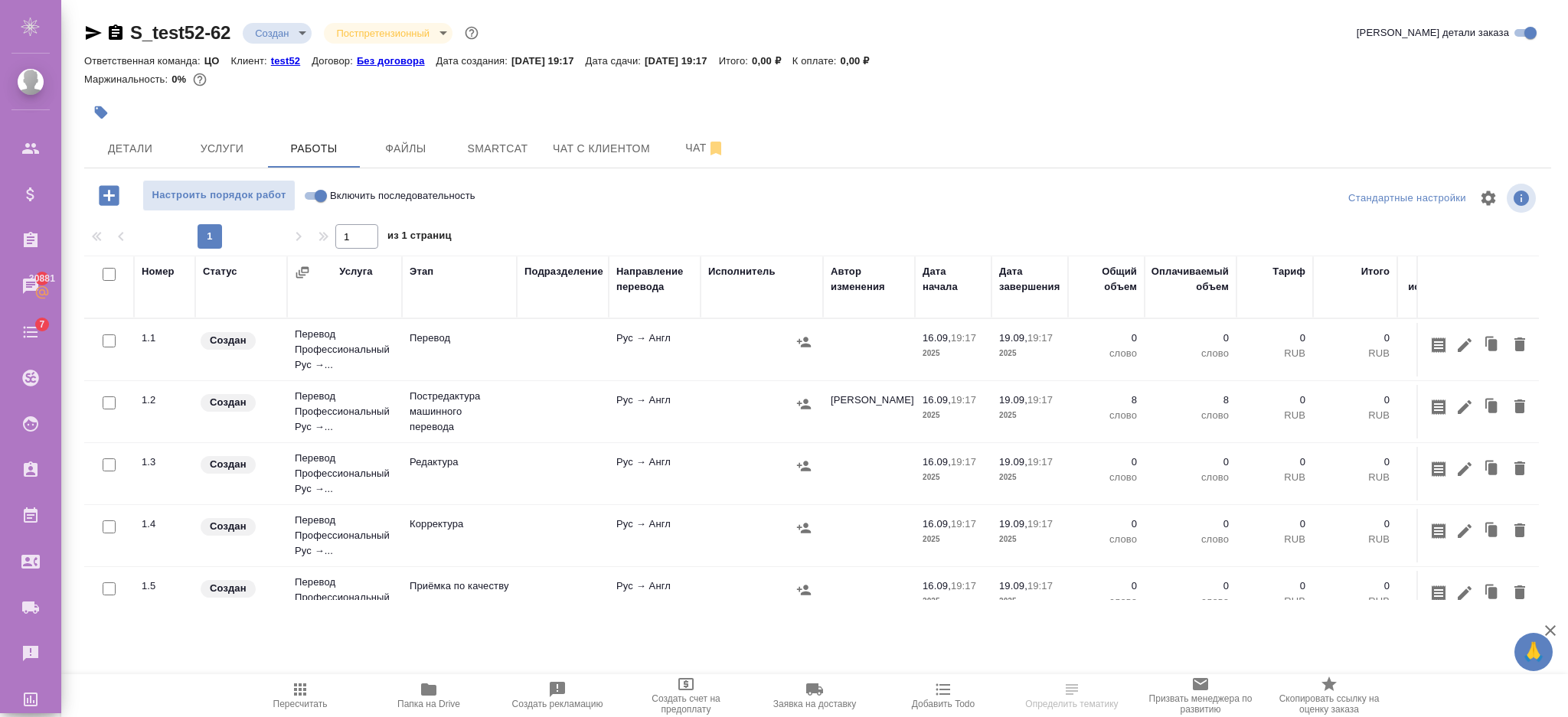
click at [802, 409] on icon "button" at bounding box center [803, 404] width 14 height 10
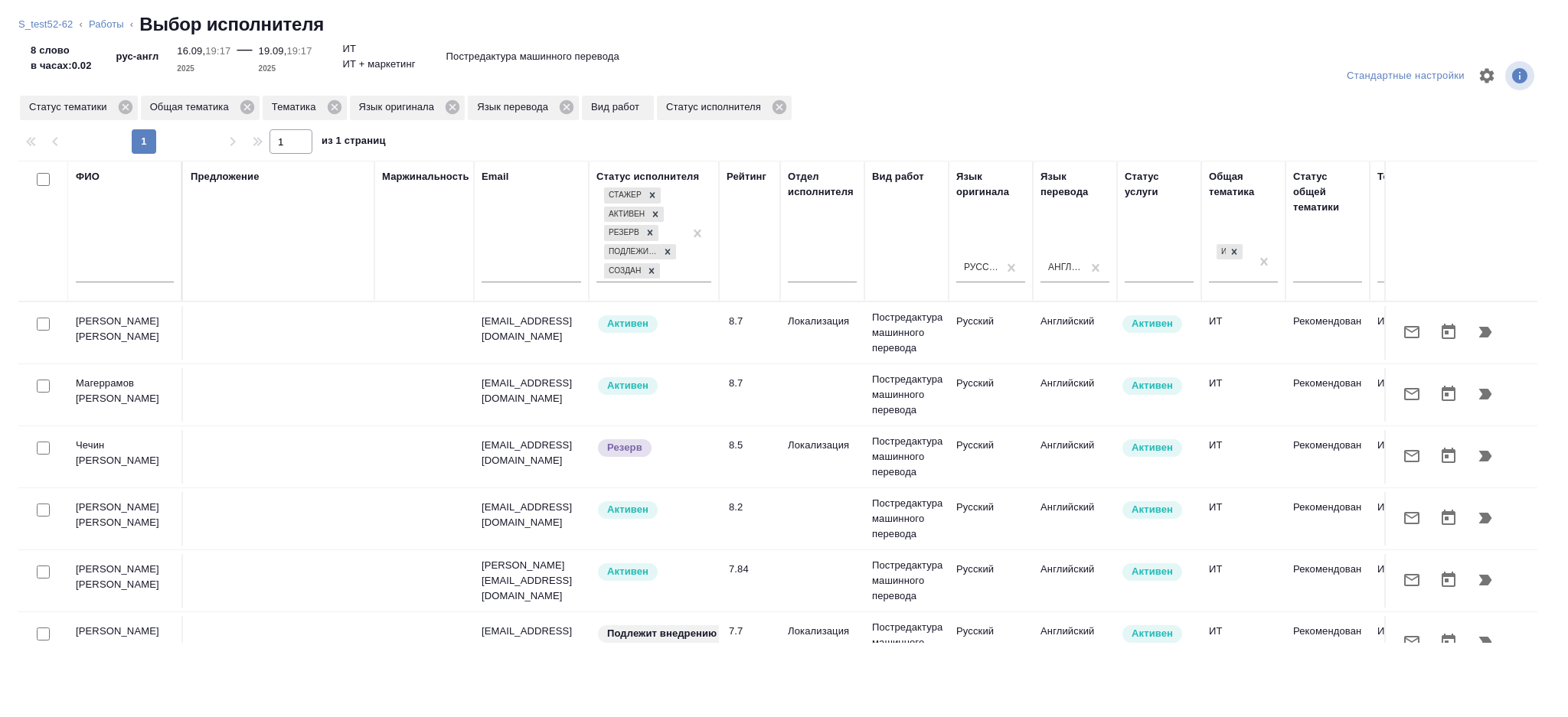
click at [98, 258] on div at bounding box center [124, 274] width 98 height 38
click at [101, 263] on input "text" at bounding box center [124, 272] width 98 height 19
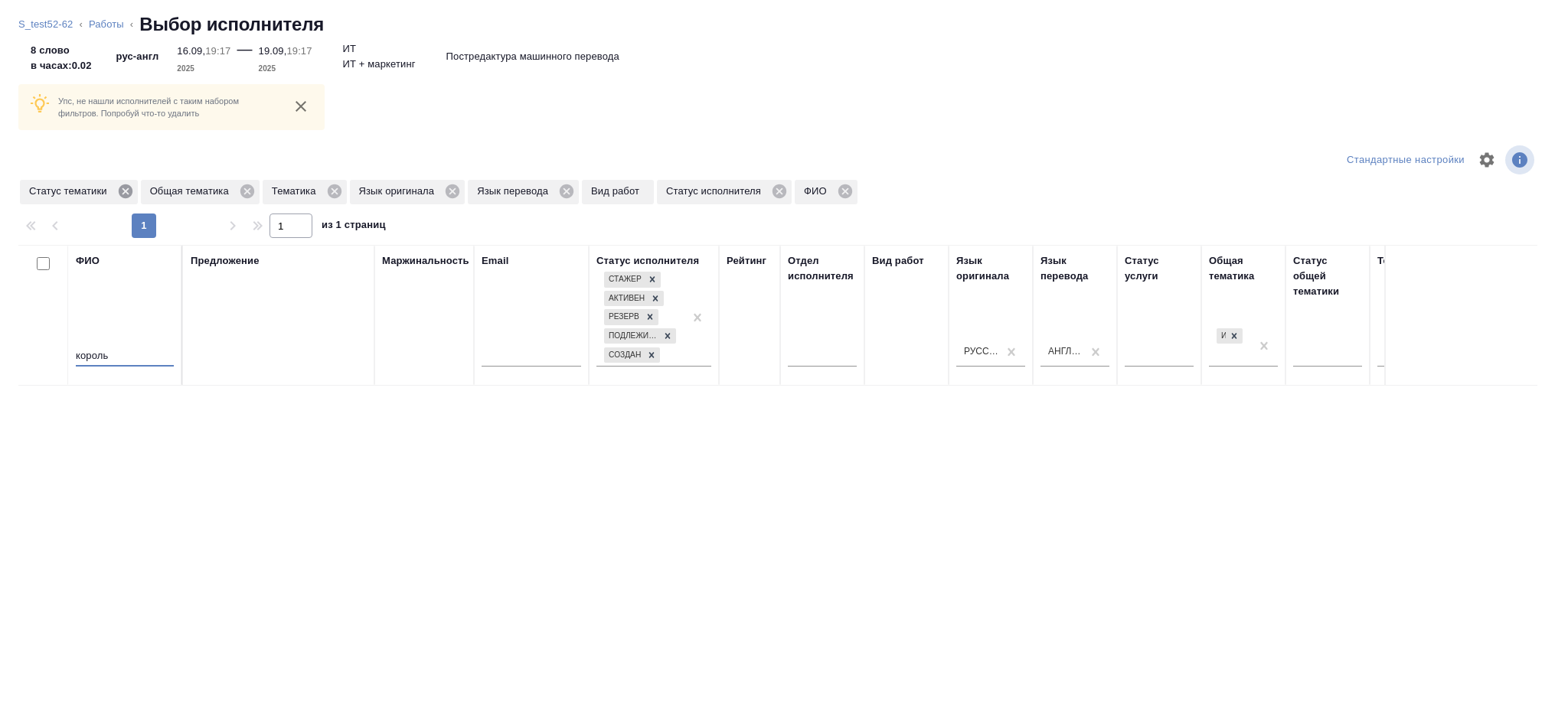
type input "король"
click at [122, 189] on icon at bounding box center [125, 191] width 17 height 17
click at [131, 195] on icon at bounding box center [126, 191] width 17 height 17
click at [213, 196] on icon at bounding box center [210, 191] width 14 height 14
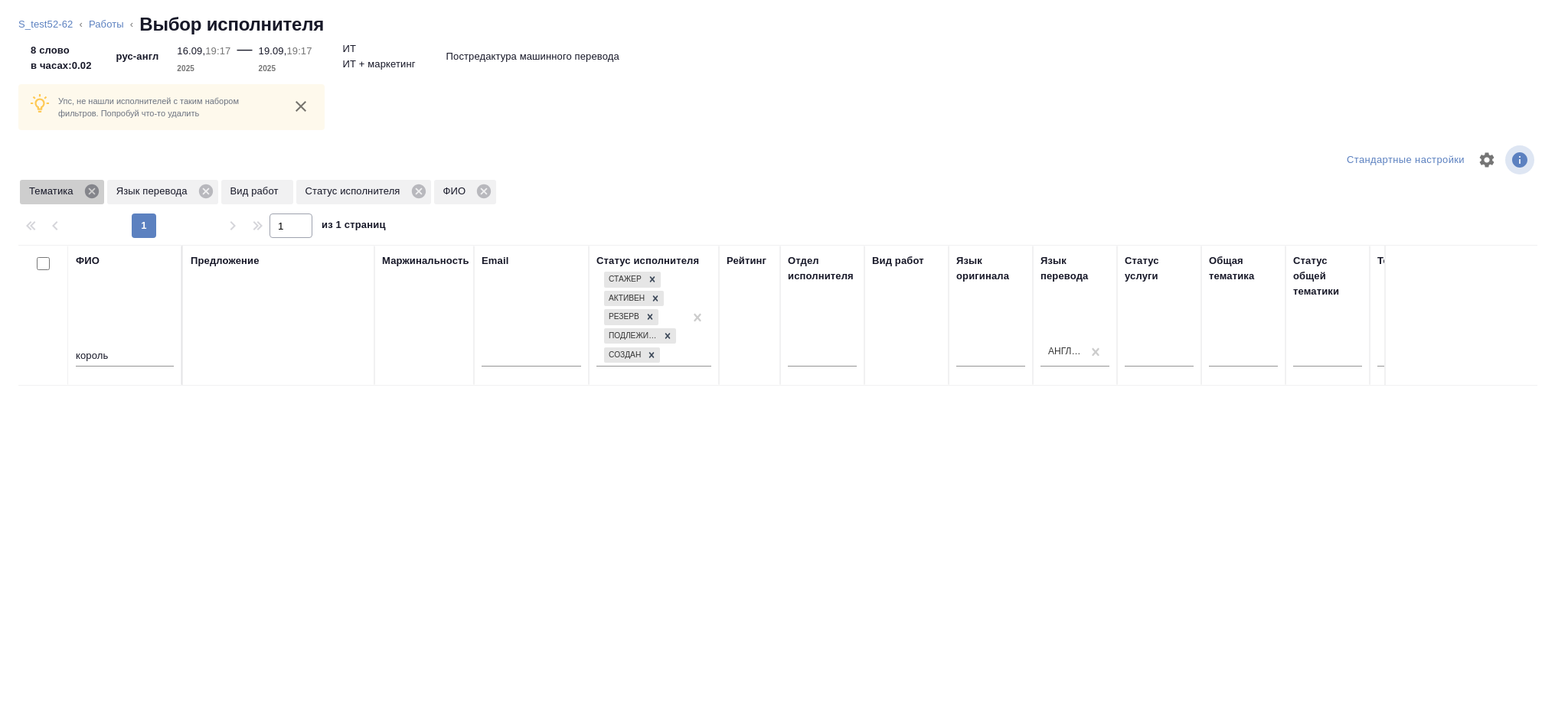
click at [85, 185] on icon at bounding box center [92, 191] width 17 height 17
click at [124, 194] on icon at bounding box center [119, 191] width 14 height 14
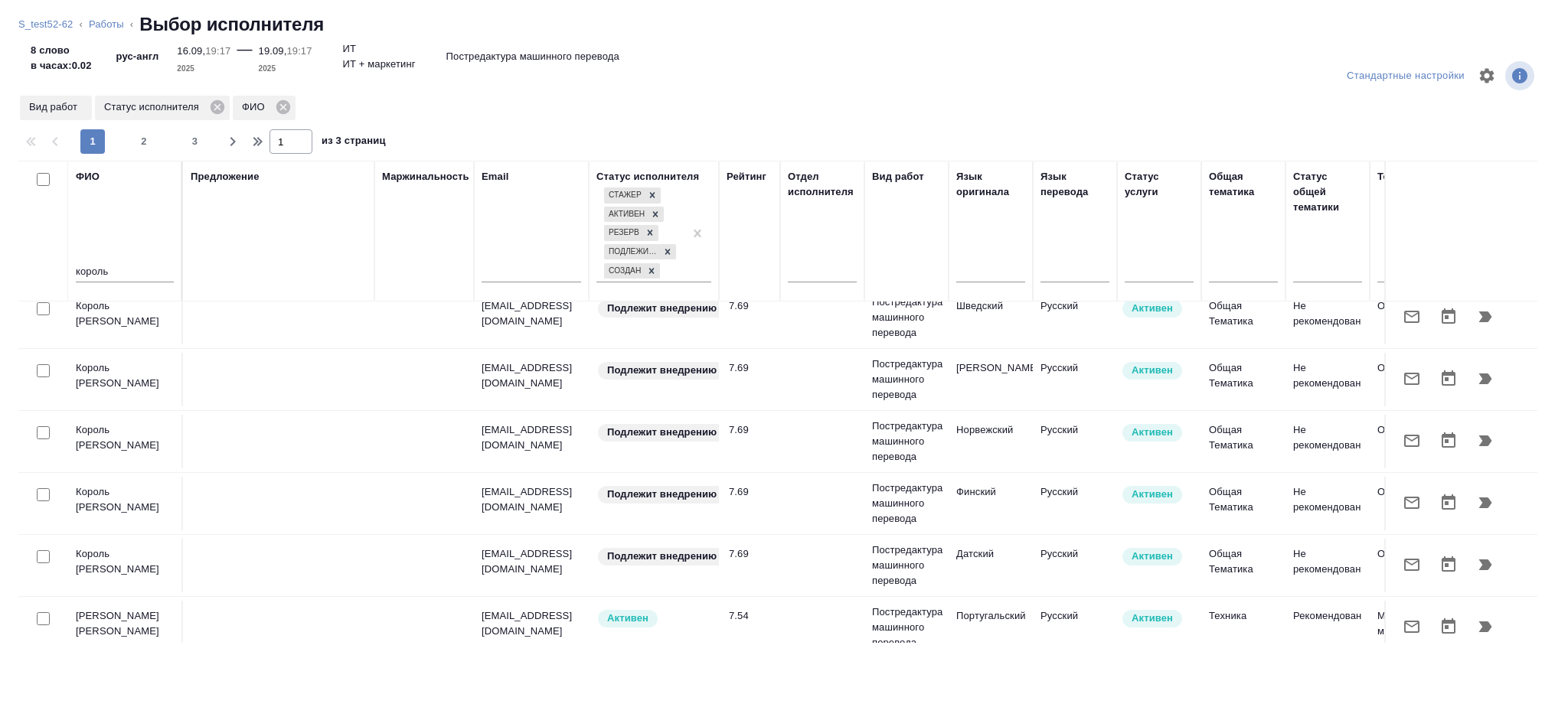
scroll to position [1226, 0]
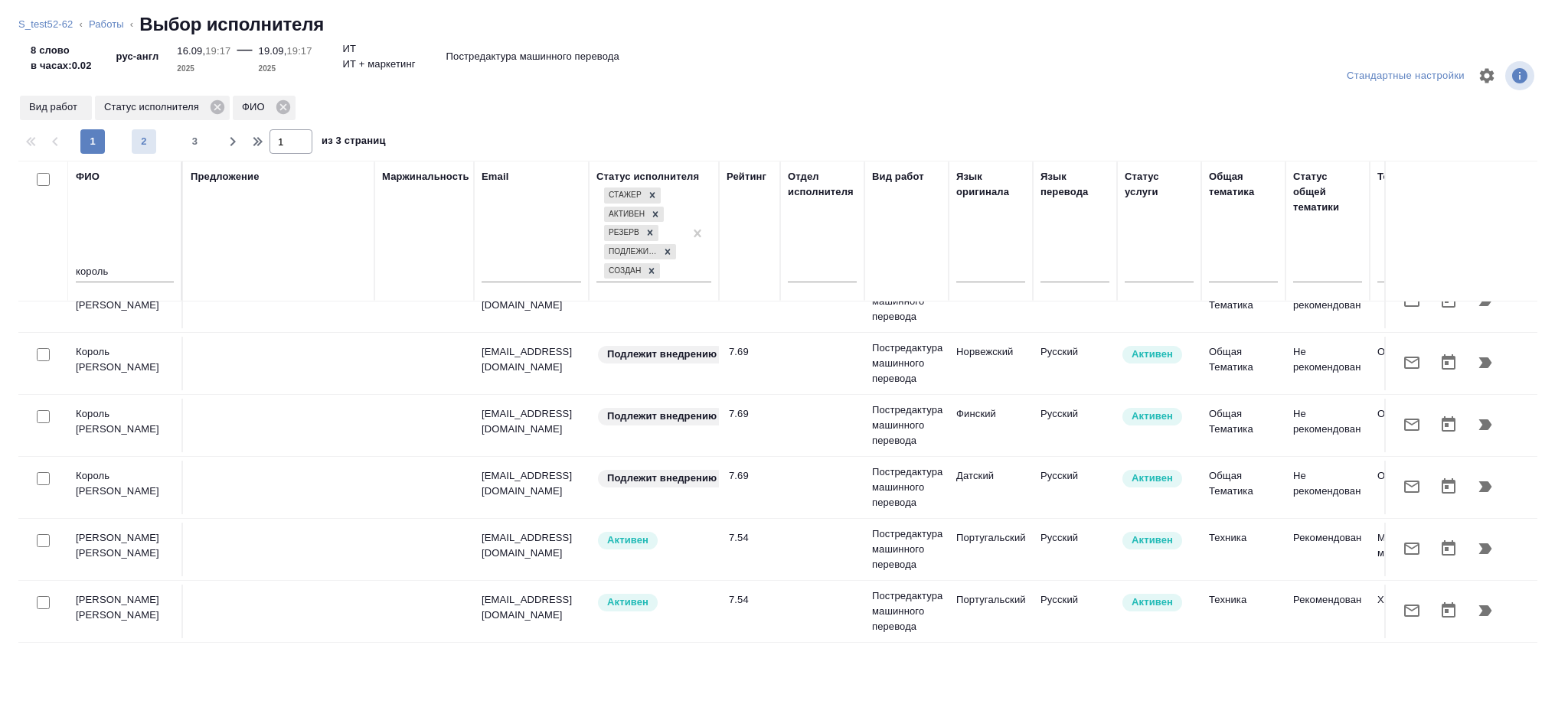
click at [144, 146] on span "2" at bounding box center [143, 142] width 25 height 16
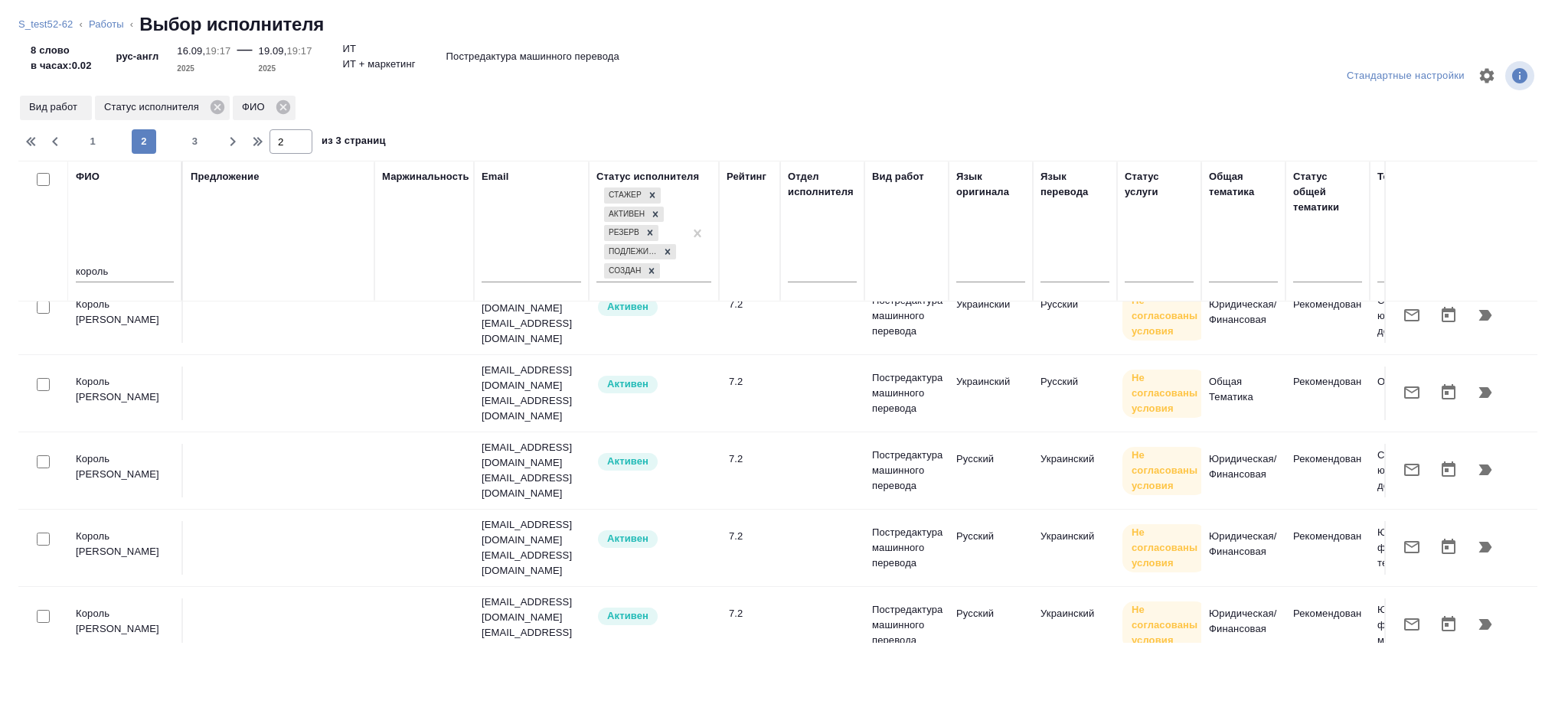
scroll to position [0, 0]
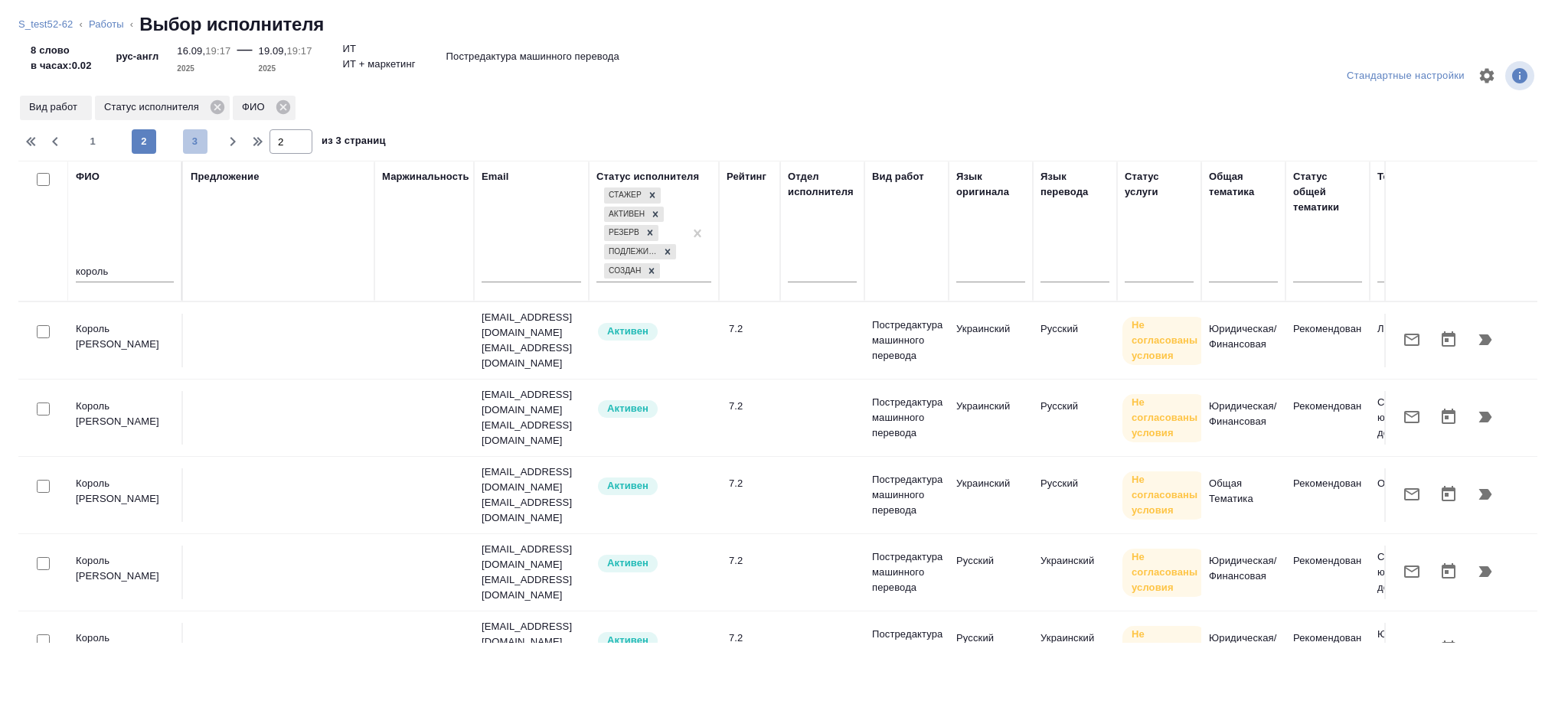
click at [200, 150] on button "3" at bounding box center [195, 142] width 25 height 25
type input "3"
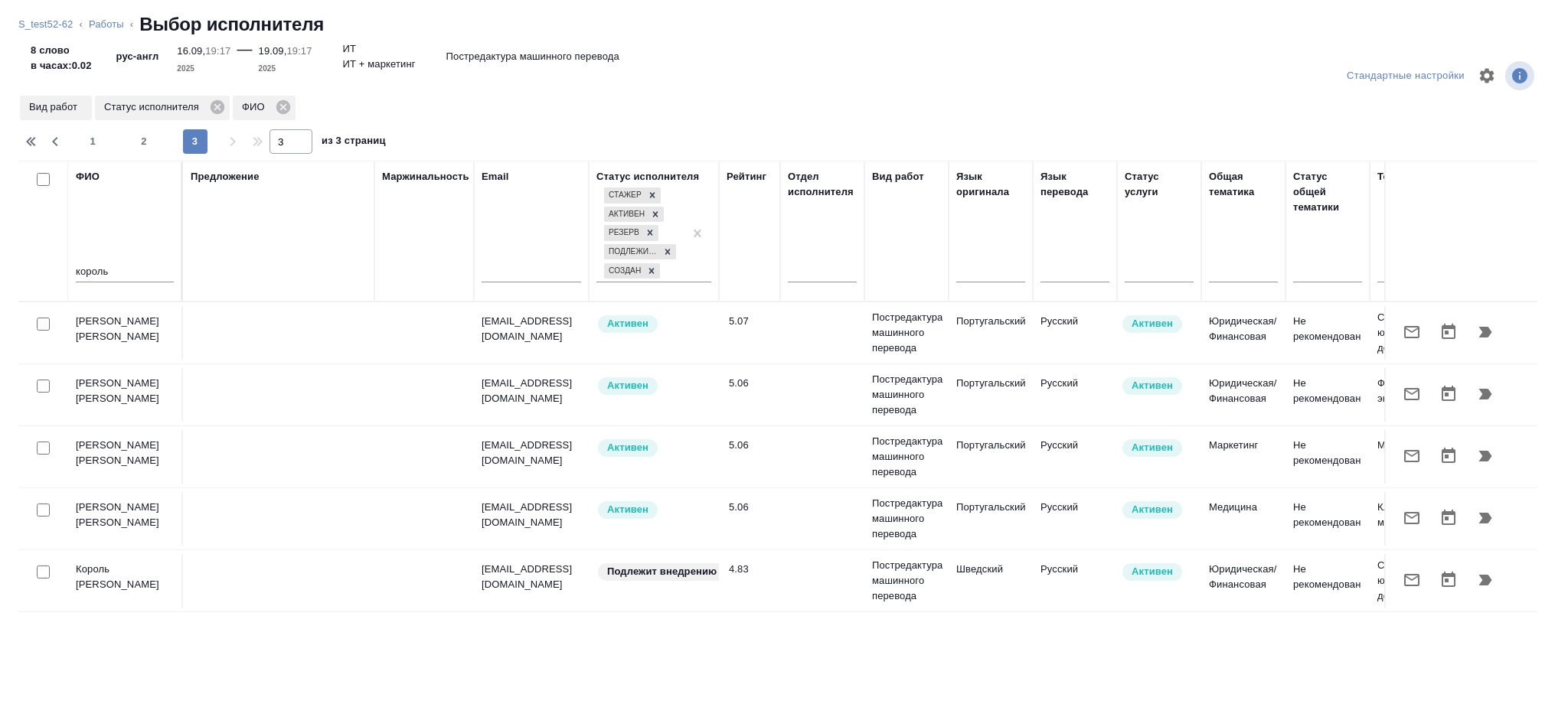
click at [108, 261] on div "король" at bounding box center [124, 274] width 98 height 38
drag, startPoint x: 113, startPoint y: 263, endPoint x: 20, endPoint y: 272, distance: 93.4
click at [20, 272] on tr "ФИО король Предложение Маржинальность Email Статус исполнителя Стажер Активен Р…" at bounding box center [1130, 231] width 2223 height 141
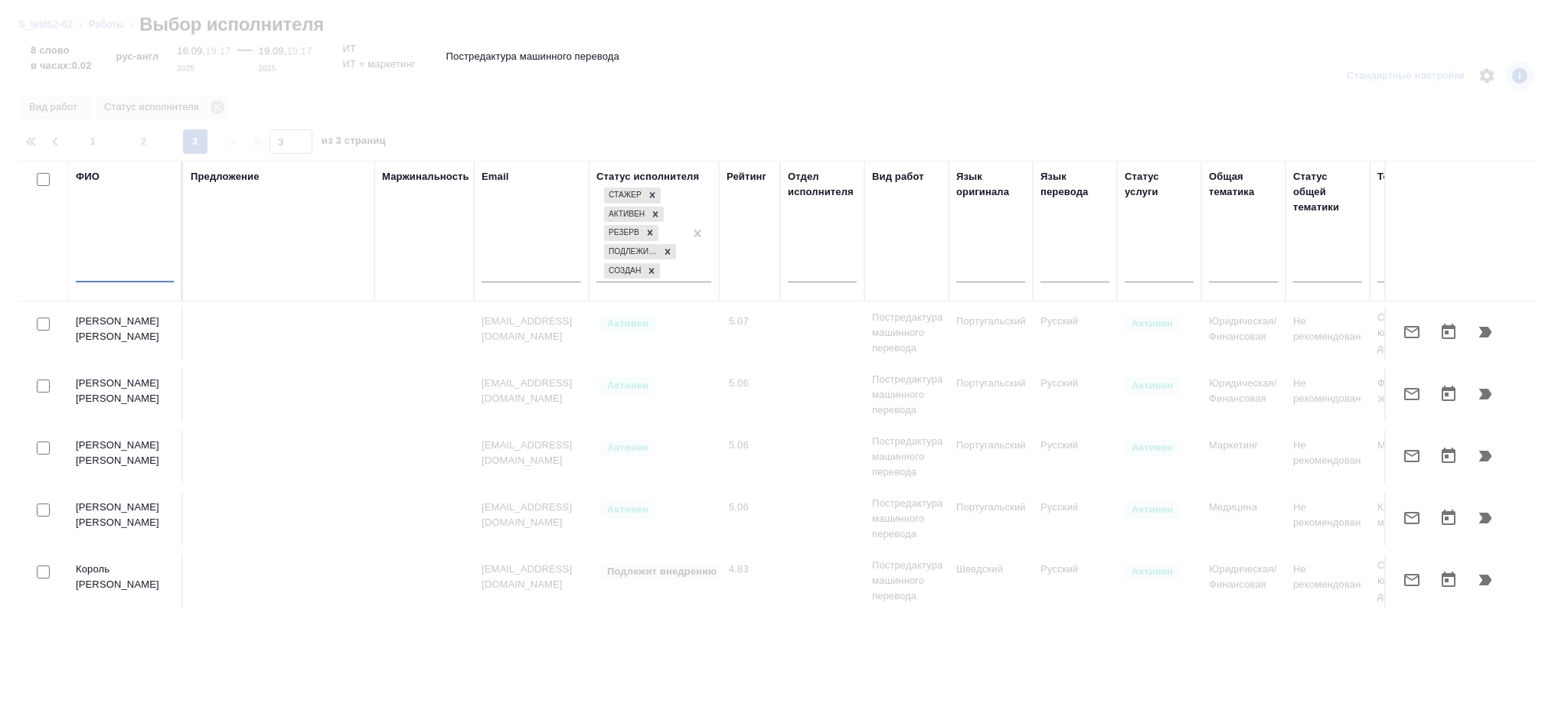
click at [511, 274] on input "text" at bounding box center [531, 272] width 99 height 19
paste input "i.semenets@awatera.com"
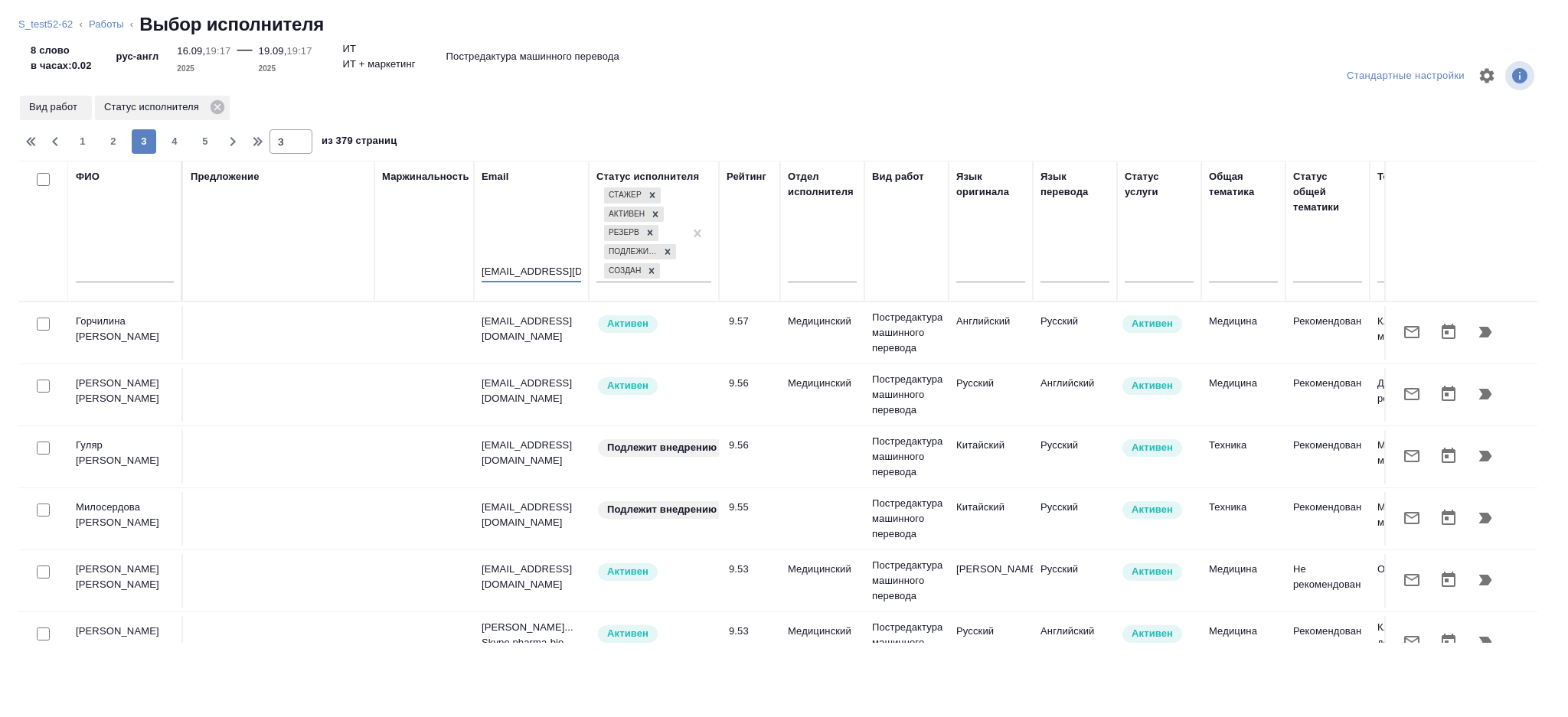
scroll to position [0, 17]
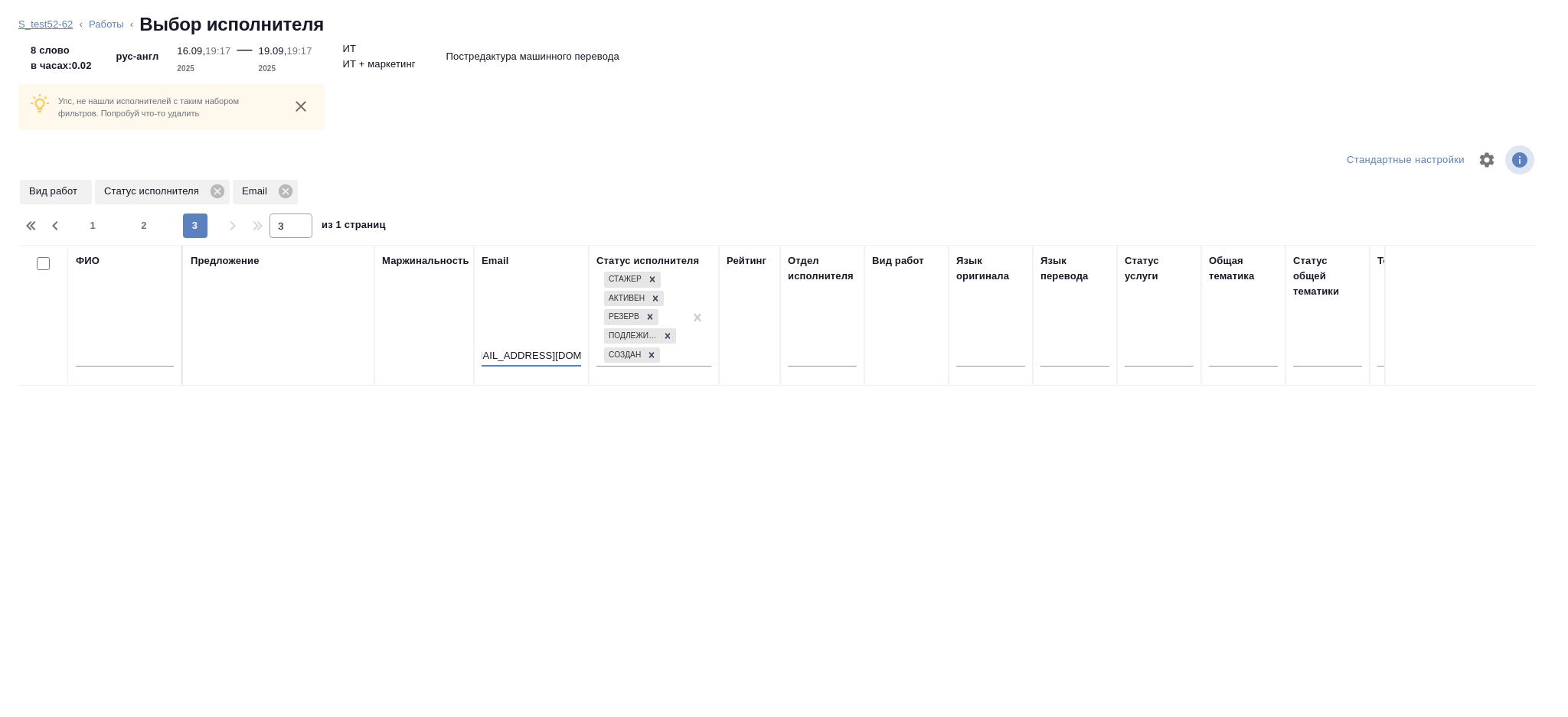
type input "[EMAIL_ADDRESS][DOMAIN_NAME]"
click at [68, 23] on link "S_test52-62" at bounding box center [45, 24] width 54 height 11
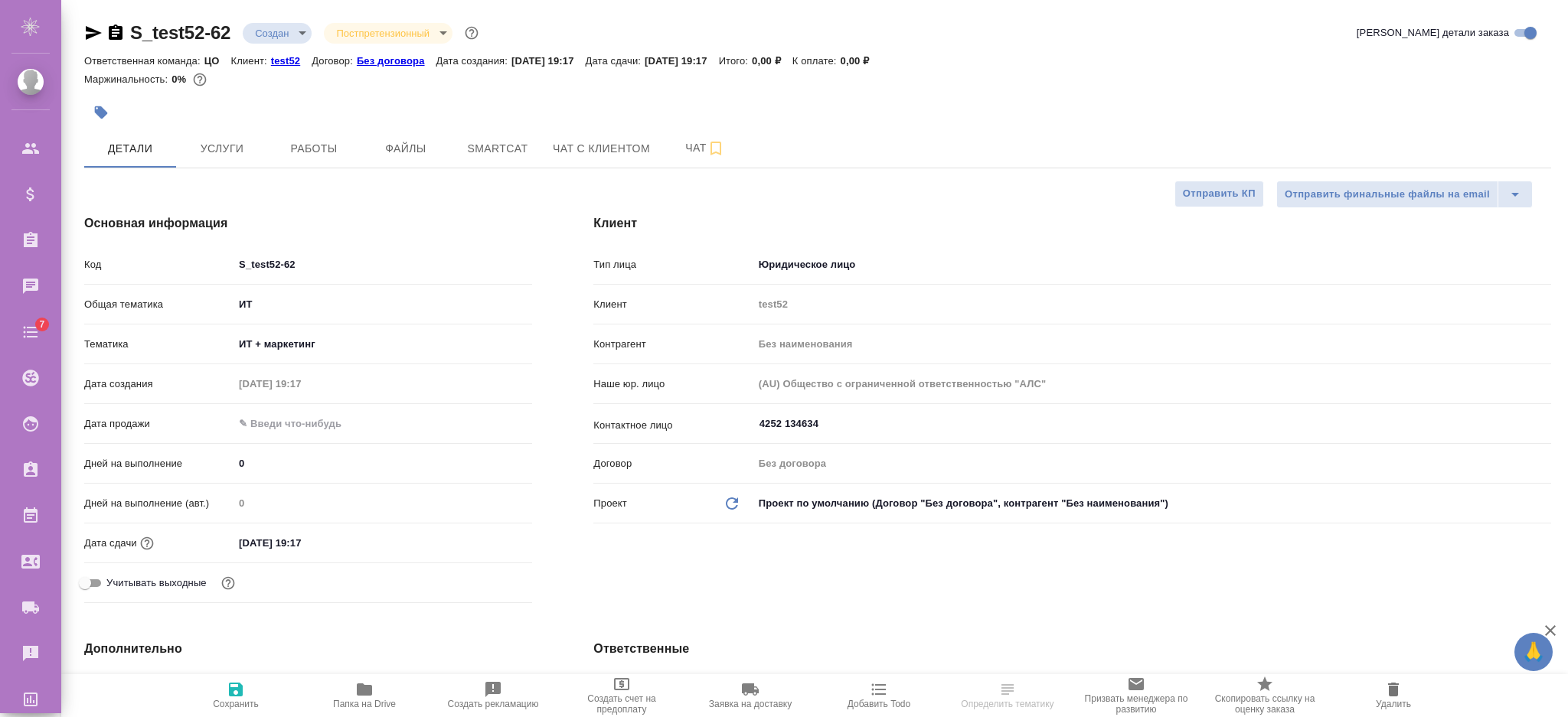
select select "RU"
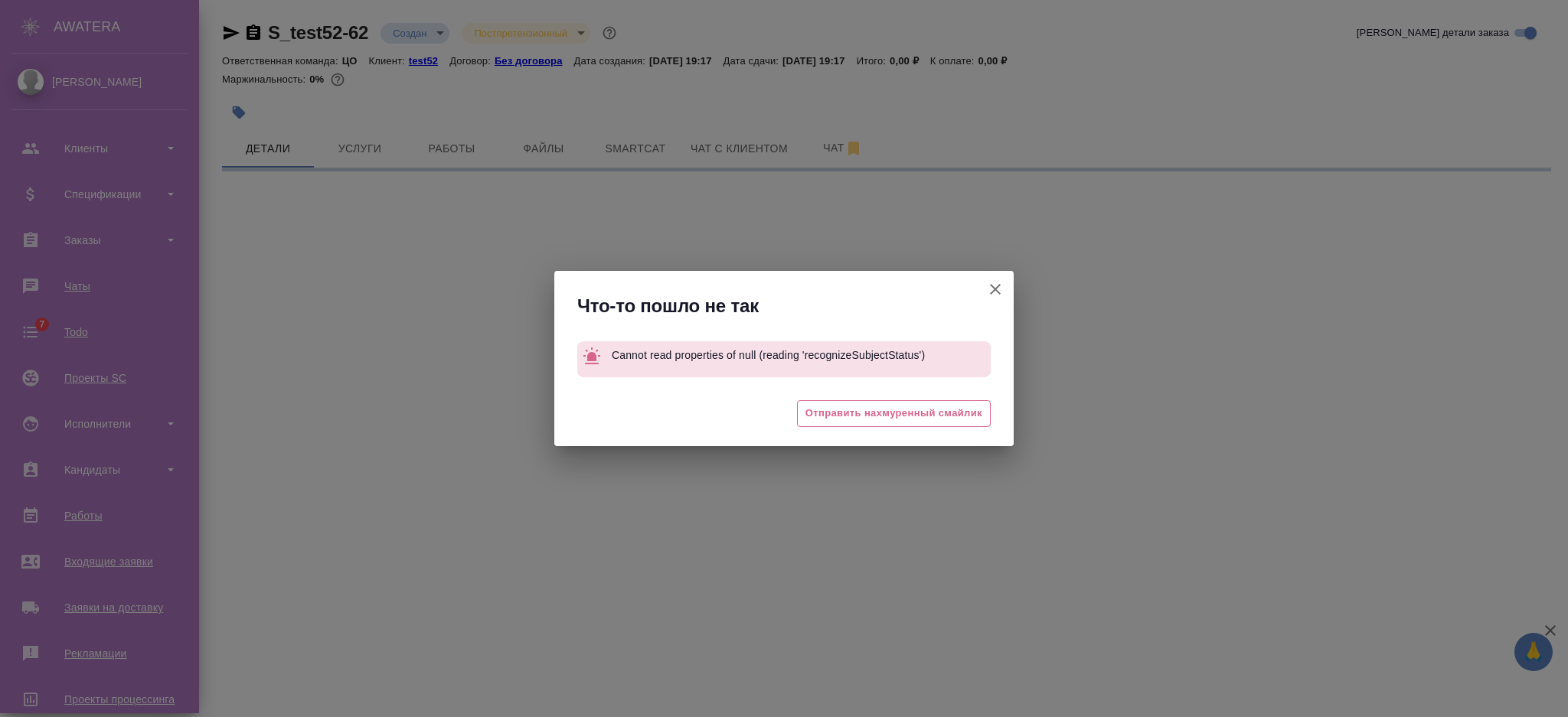
select select "RU"
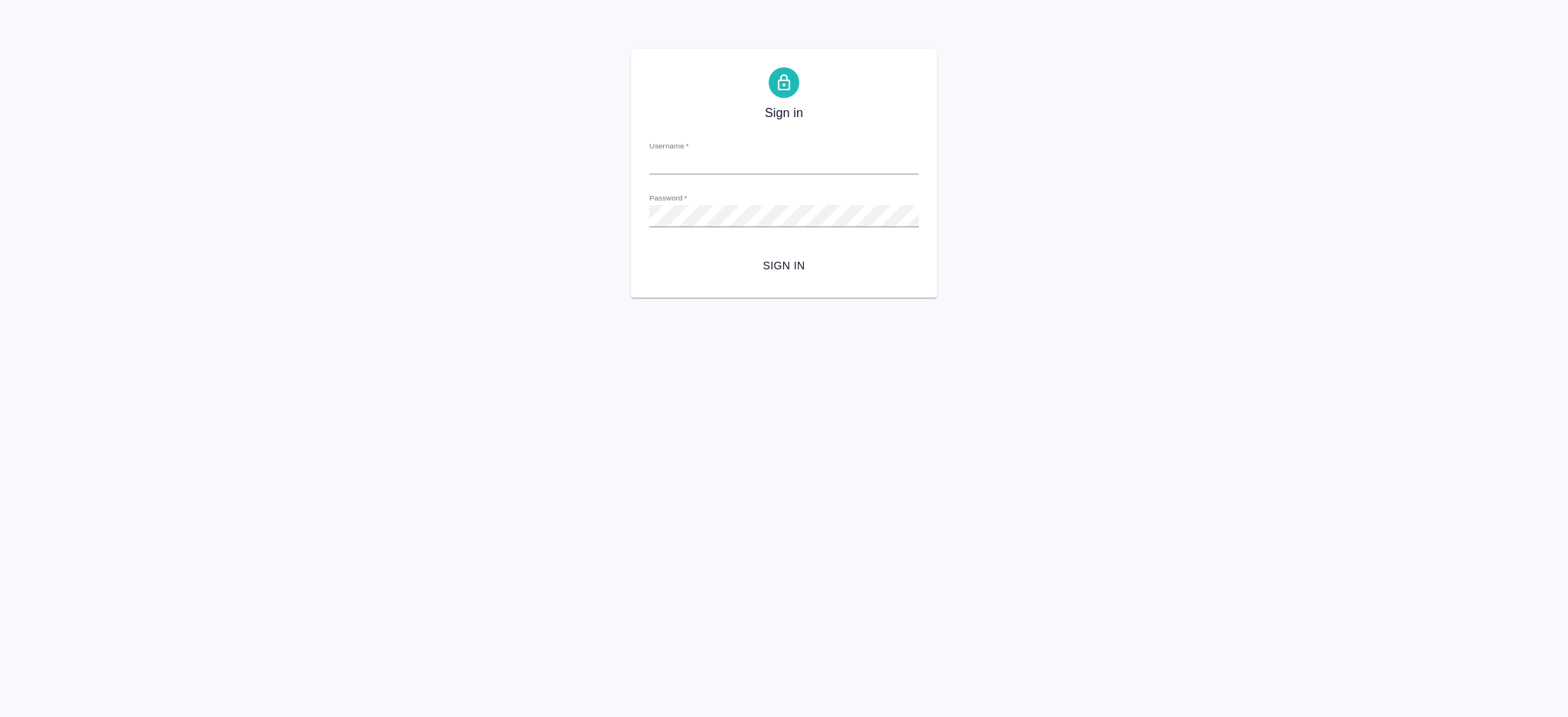
type input "[EMAIL_ADDRESS][DOMAIN_NAME]"
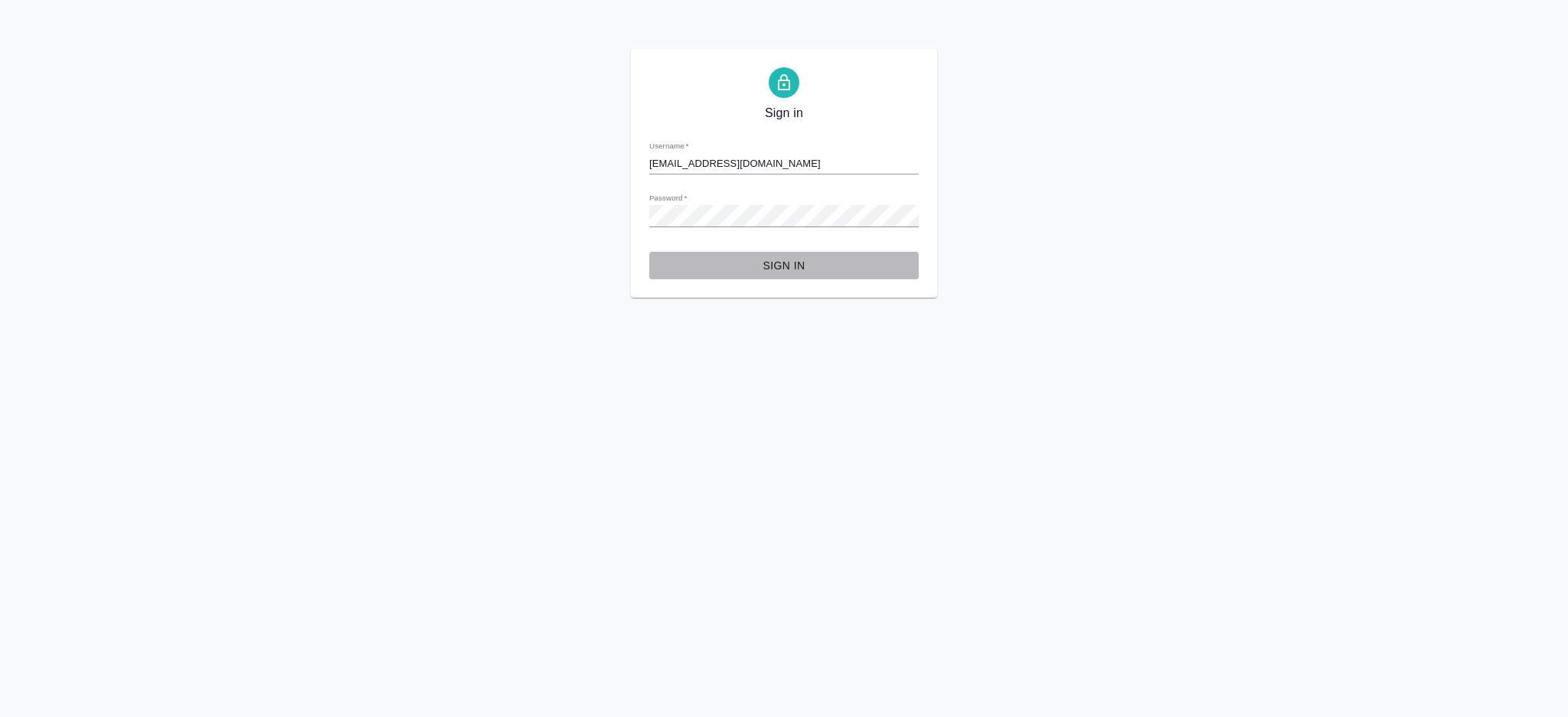
click at [774, 257] on span "Sign in" at bounding box center [784, 266] width 244 height 19
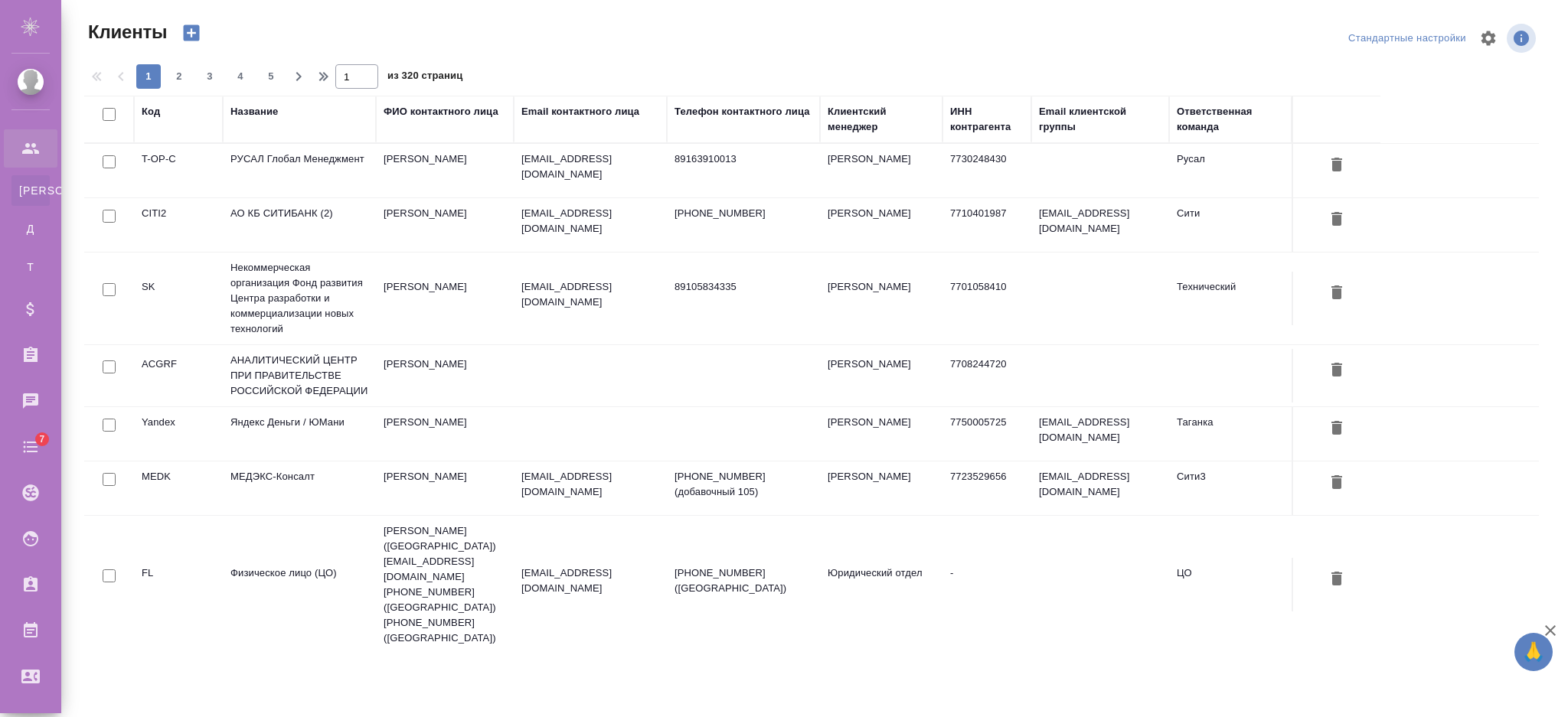
select select "RU"
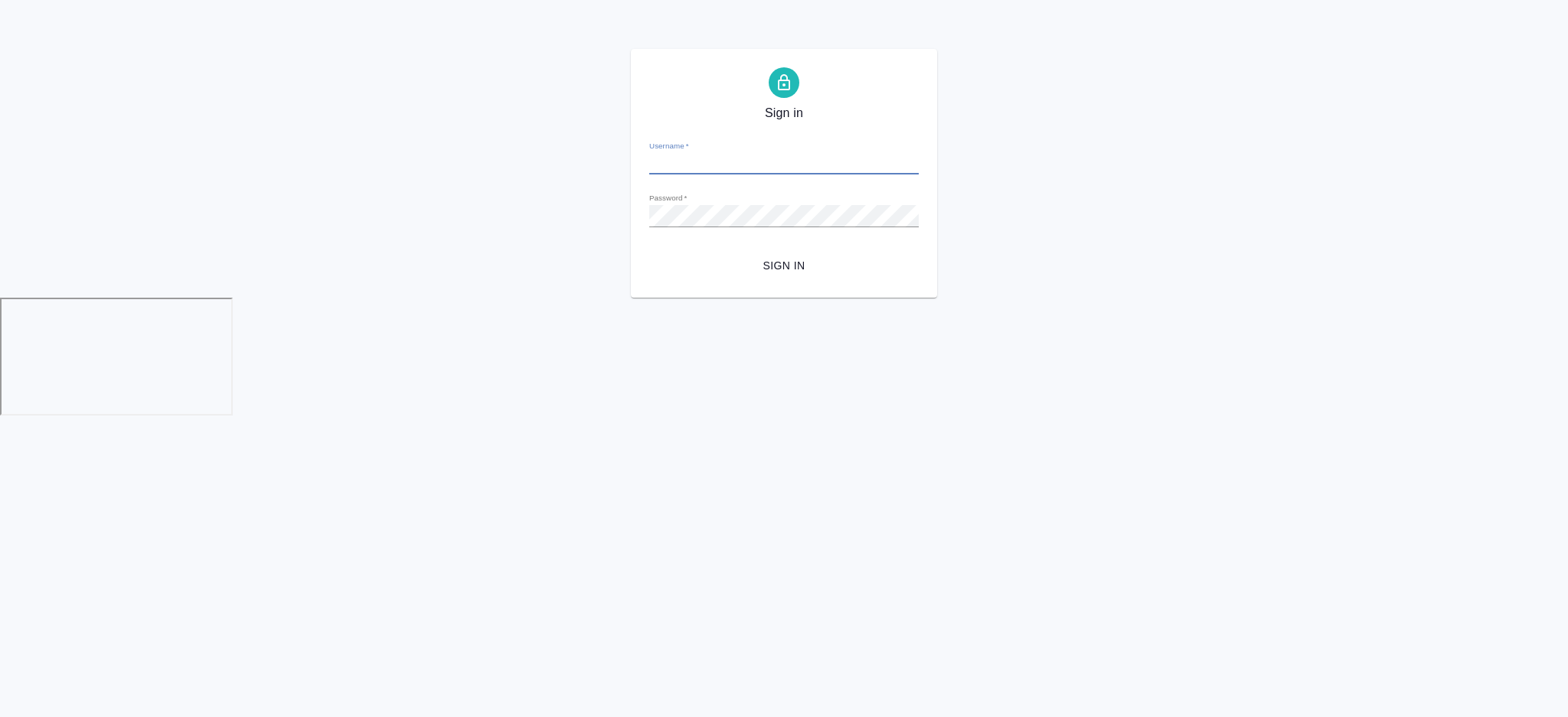
type input "[EMAIL_ADDRESS][DOMAIN_NAME]"
click at [766, 267] on span "Sign in" at bounding box center [784, 266] width 244 height 19
type input "[EMAIL_ADDRESS][DOMAIN_NAME]"
click at [753, 258] on span "Sign in" at bounding box center [784, 266] width 244 height 19
type input "[EMAIL_ADDRESS][DOMAIN_NAME]"
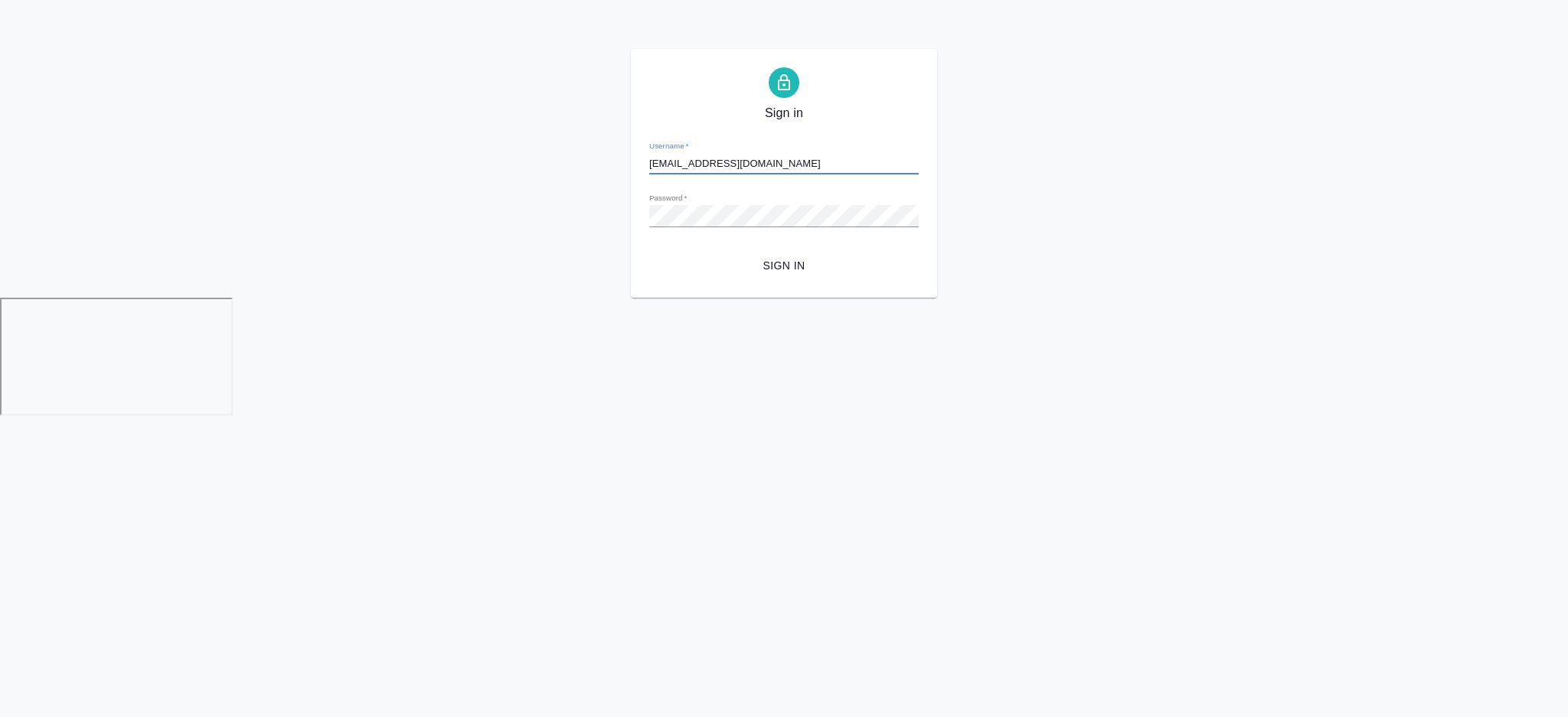
click at [749, 248] on form "Username   * [EMAIL_ADDRESS][DOMAIN_NAME] Password   * urlPath   * / Sign in" at bounding box center [783, 204] width 269 height 151
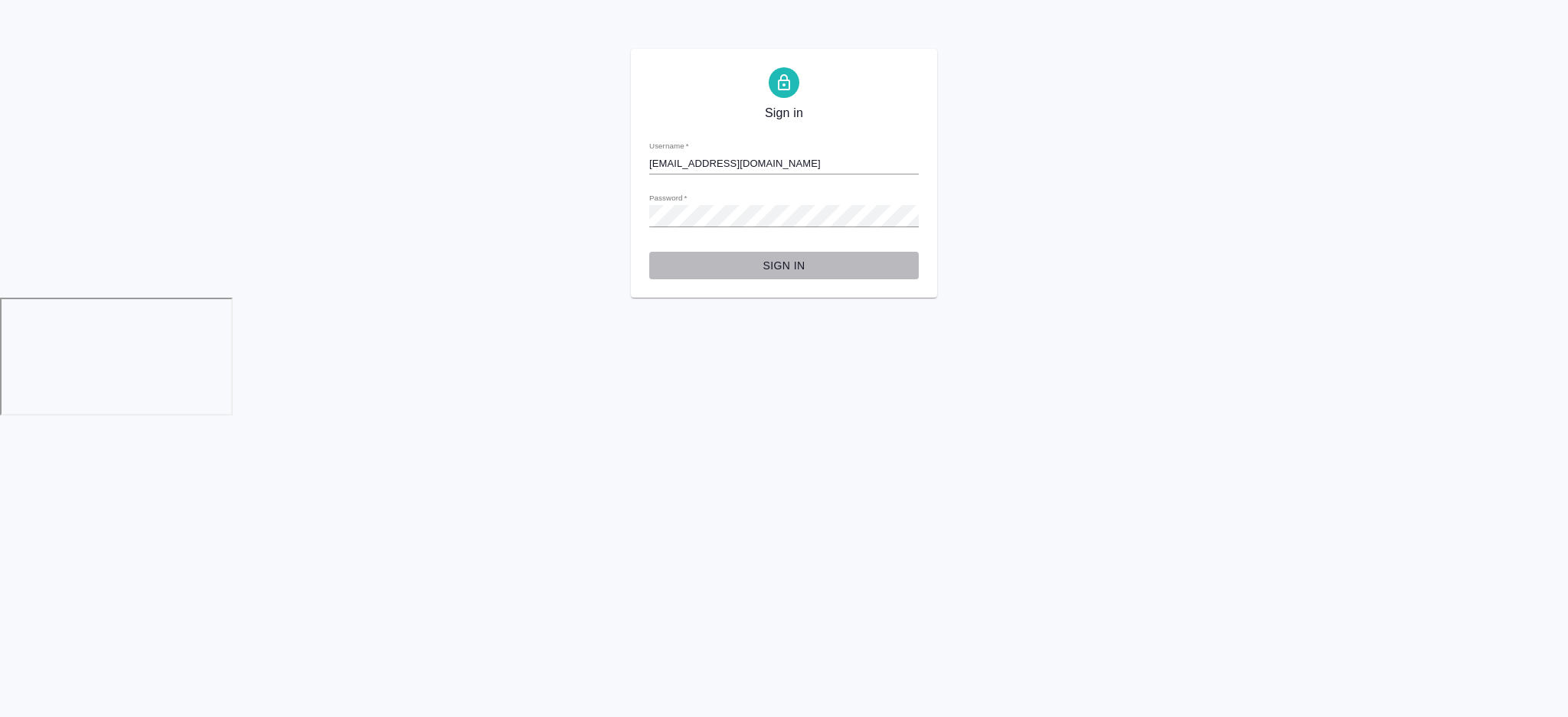
click at [752, 255] on button "Sign in" at bounding box center [783, 266] width 269 height 28
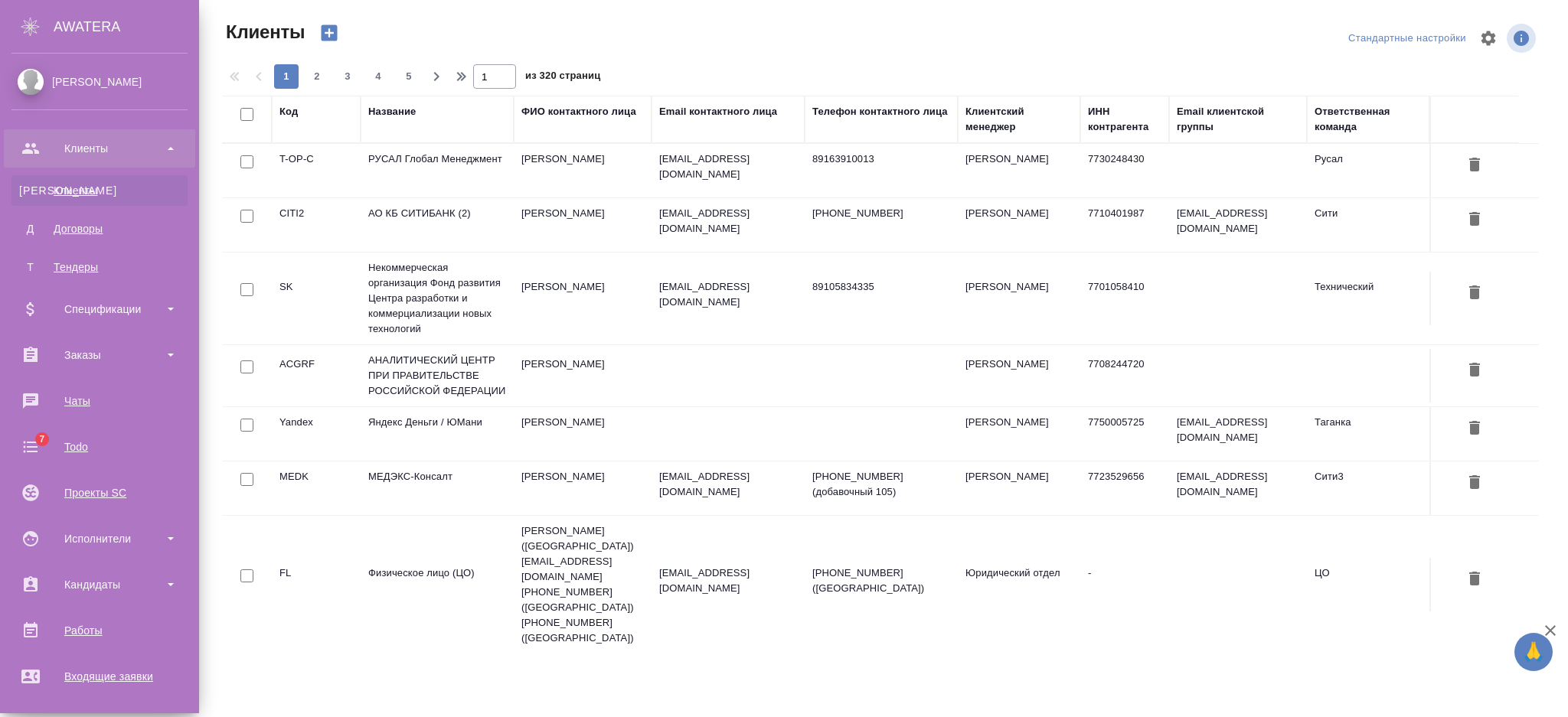
select select "RU"
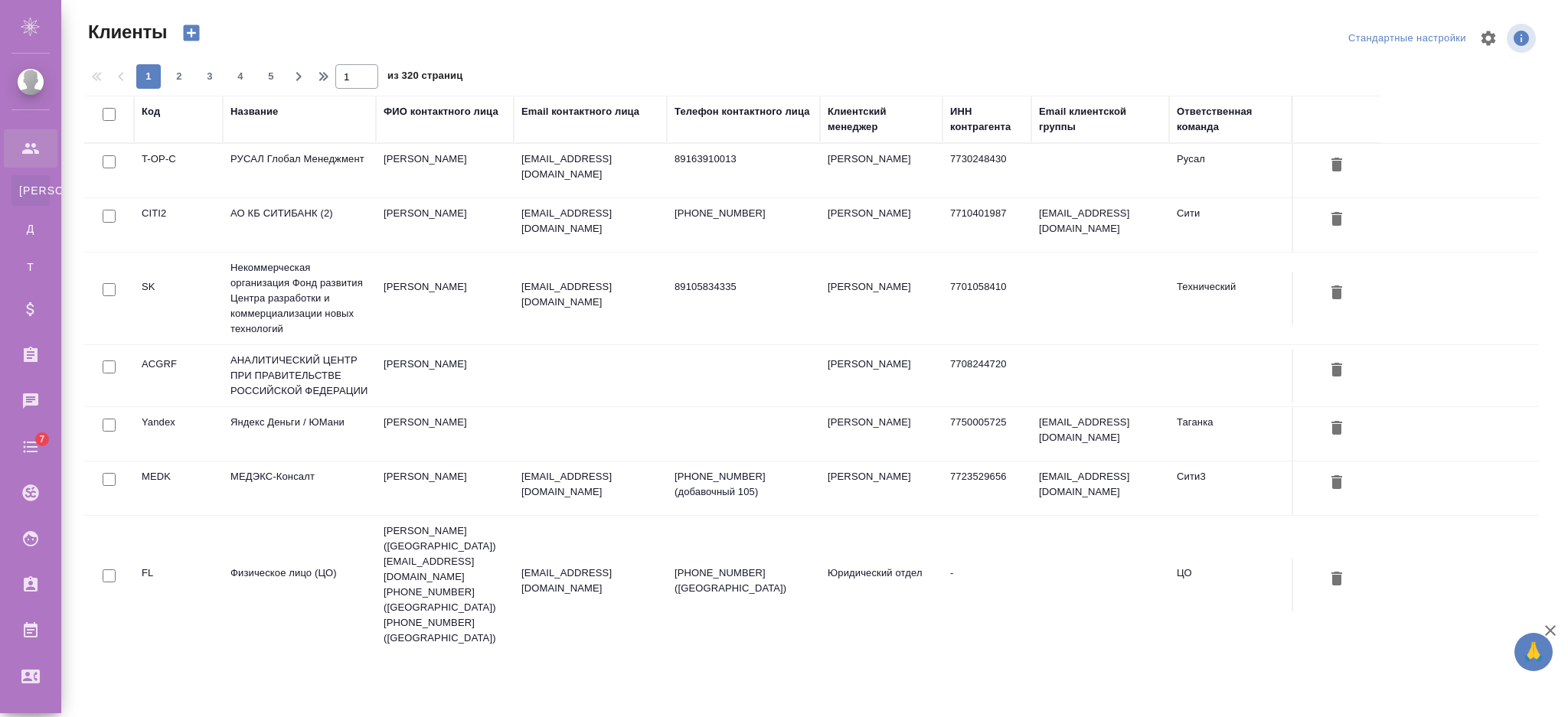
click at [255, 116] on div "Название" at bounding box center [255, 111] width 48 height 16
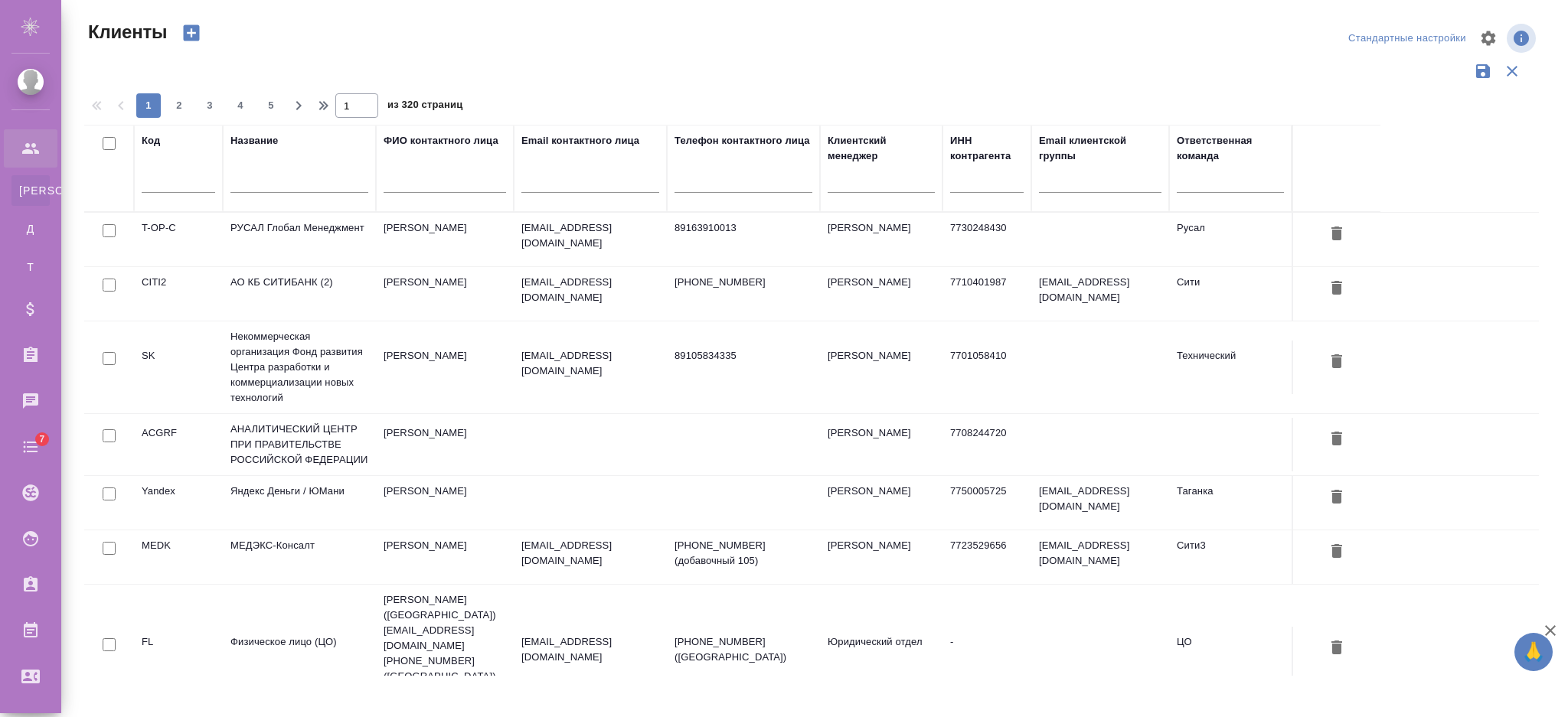
click at [260, 174] on input "text" at bounding box center [300, 183] width 138 height 19
type input "е"
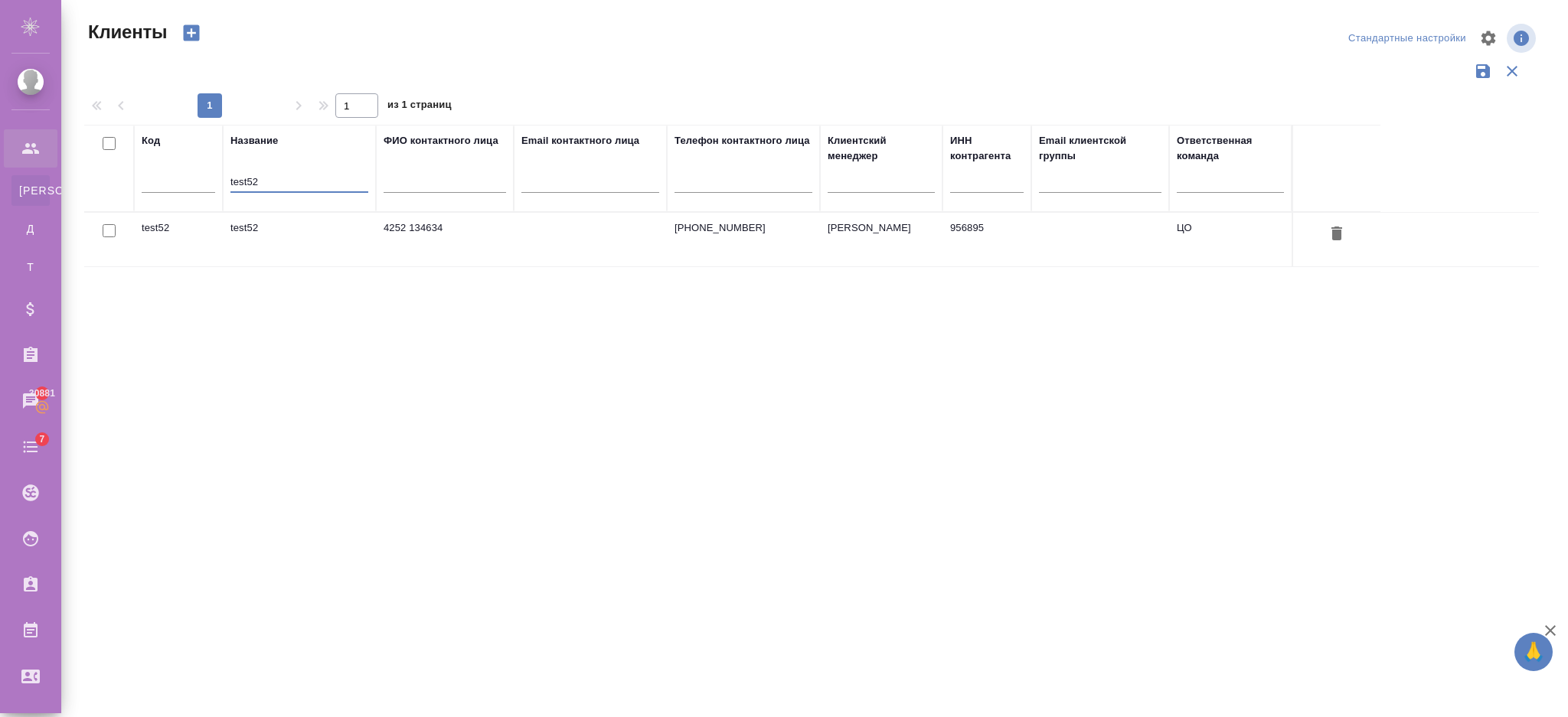
type input "test52"
click at [288, 233] on td "test52" at bounding box center [299, 240] width 153 height 53
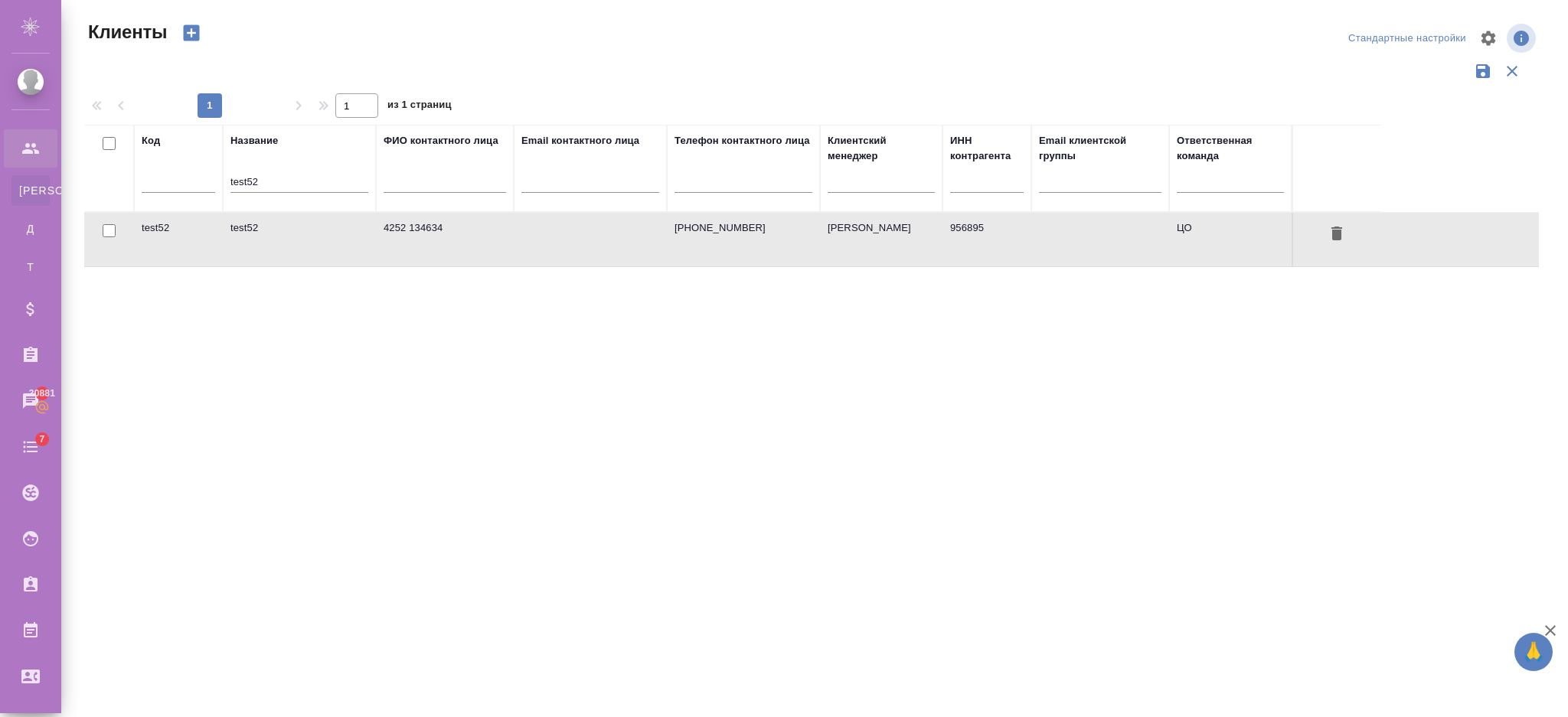
click at [288, 233] on td "test52" at bounding box center [299, 240] width 153 height 53
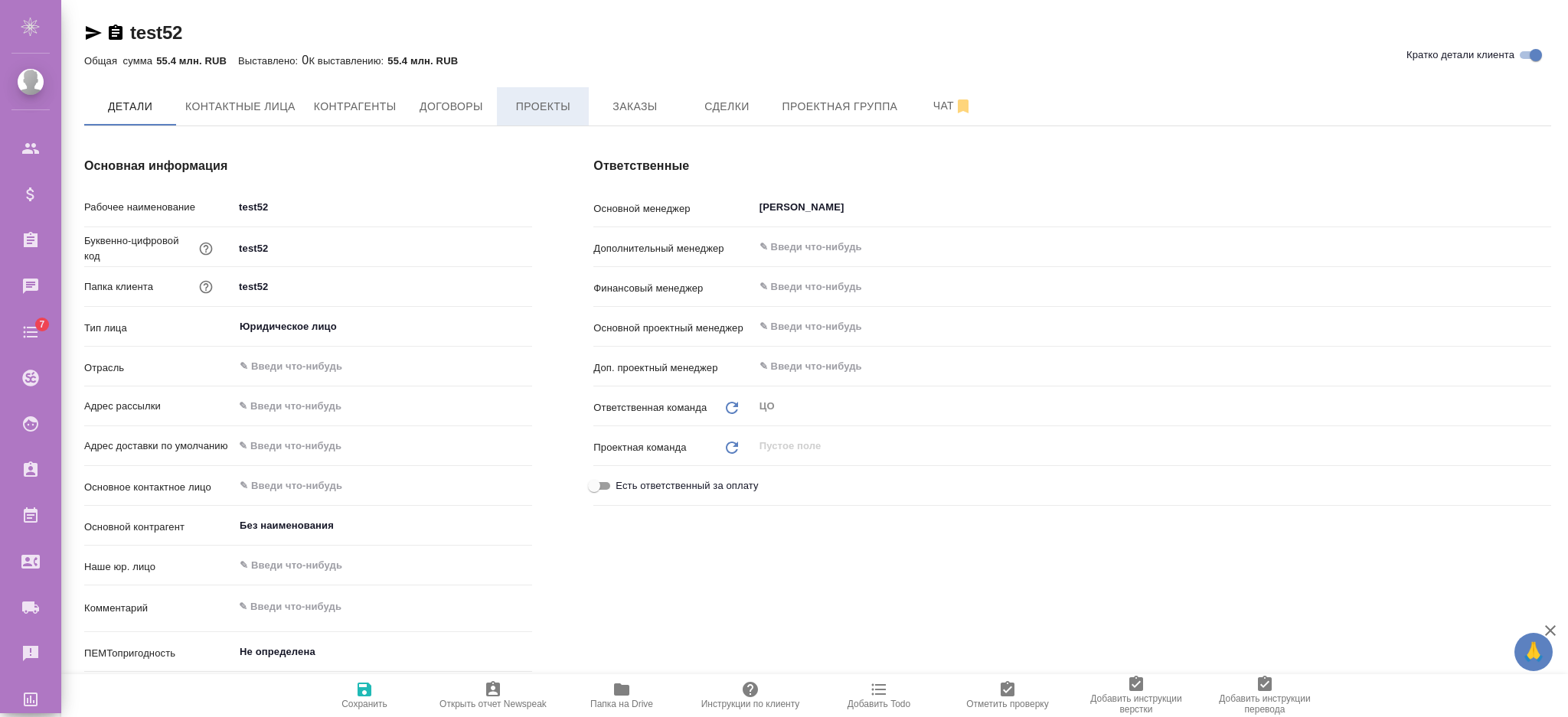
type textarea "x"
click at [618, 103] on span "Заказы" at bounding box center [634, 107] width 74 height 19
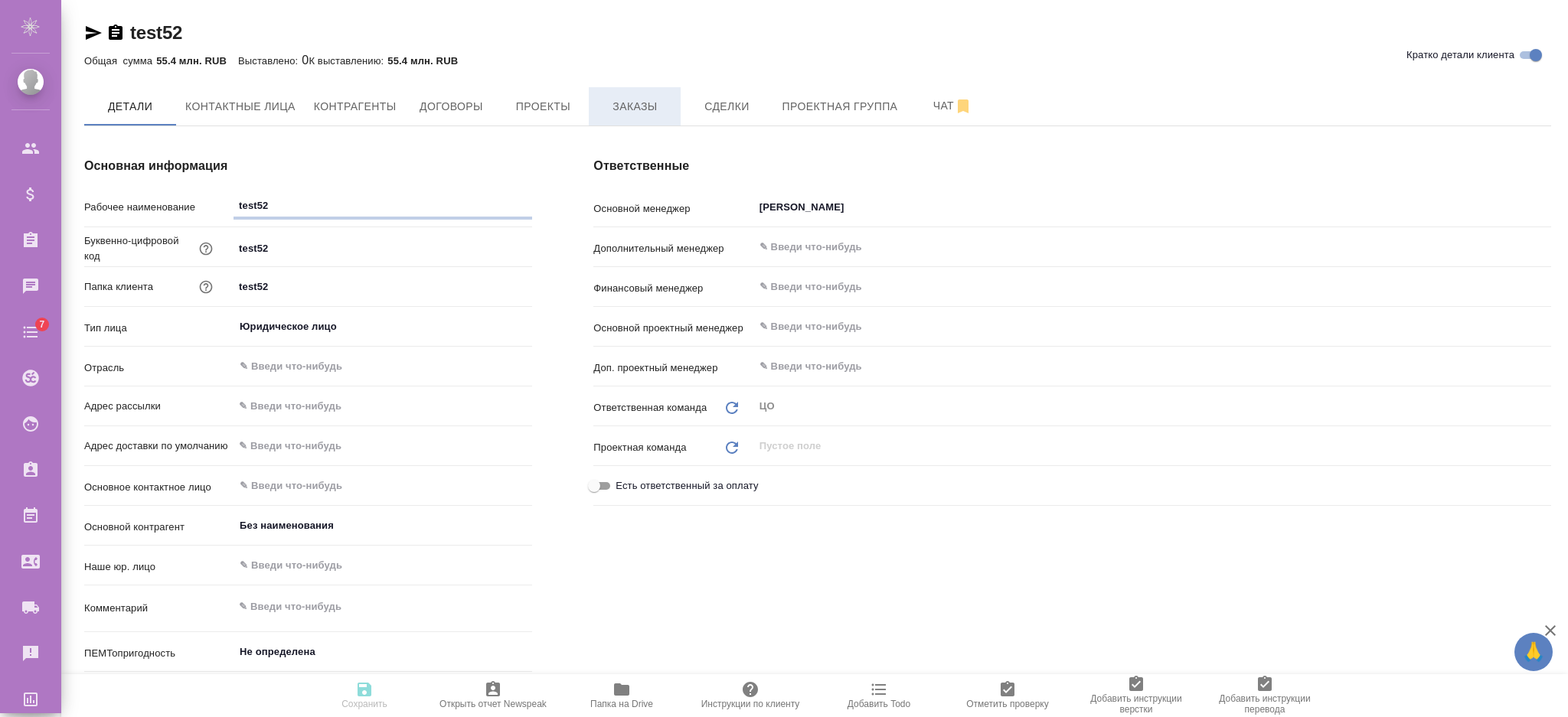
type textarea "x"
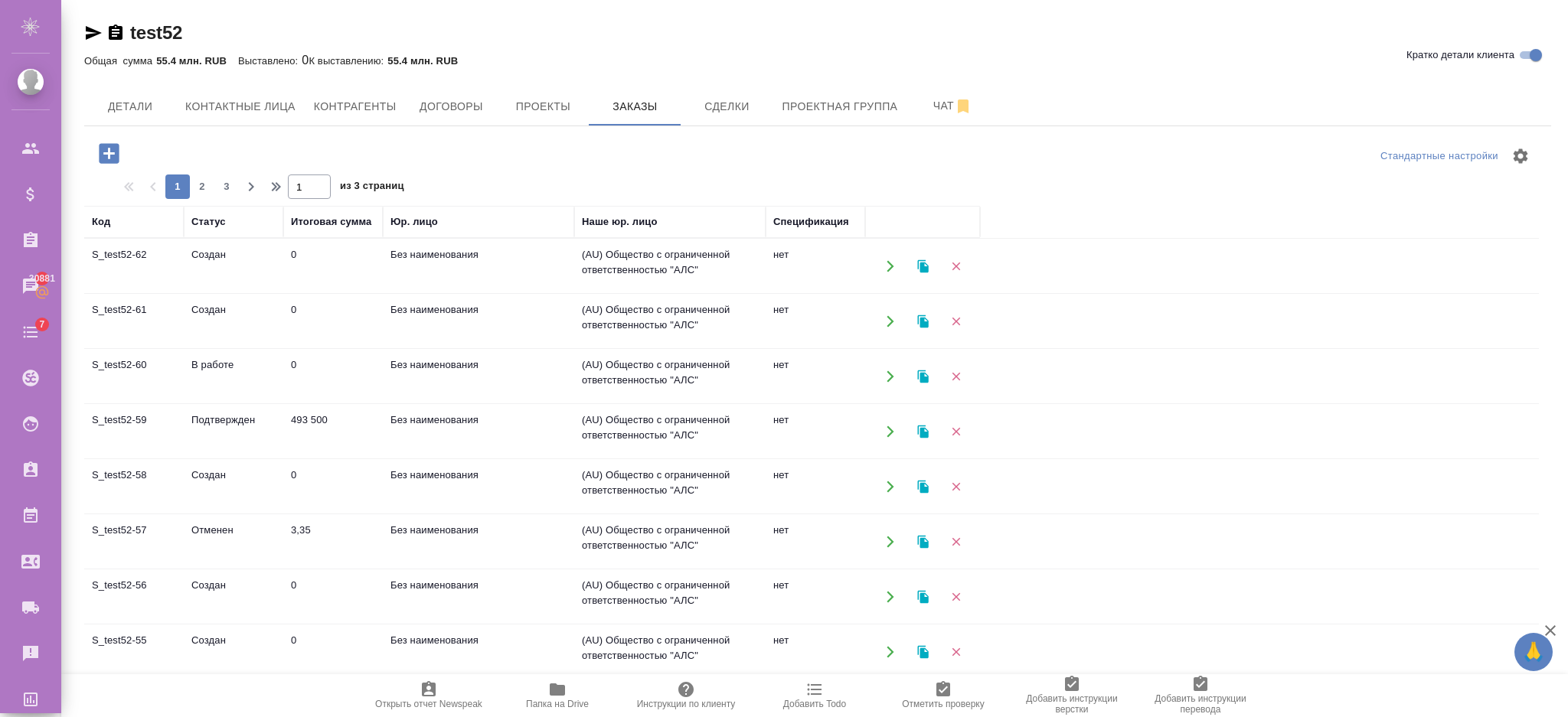
click at [380, 261] on td "0" at bounding box center [333, 267] width 99 height 53
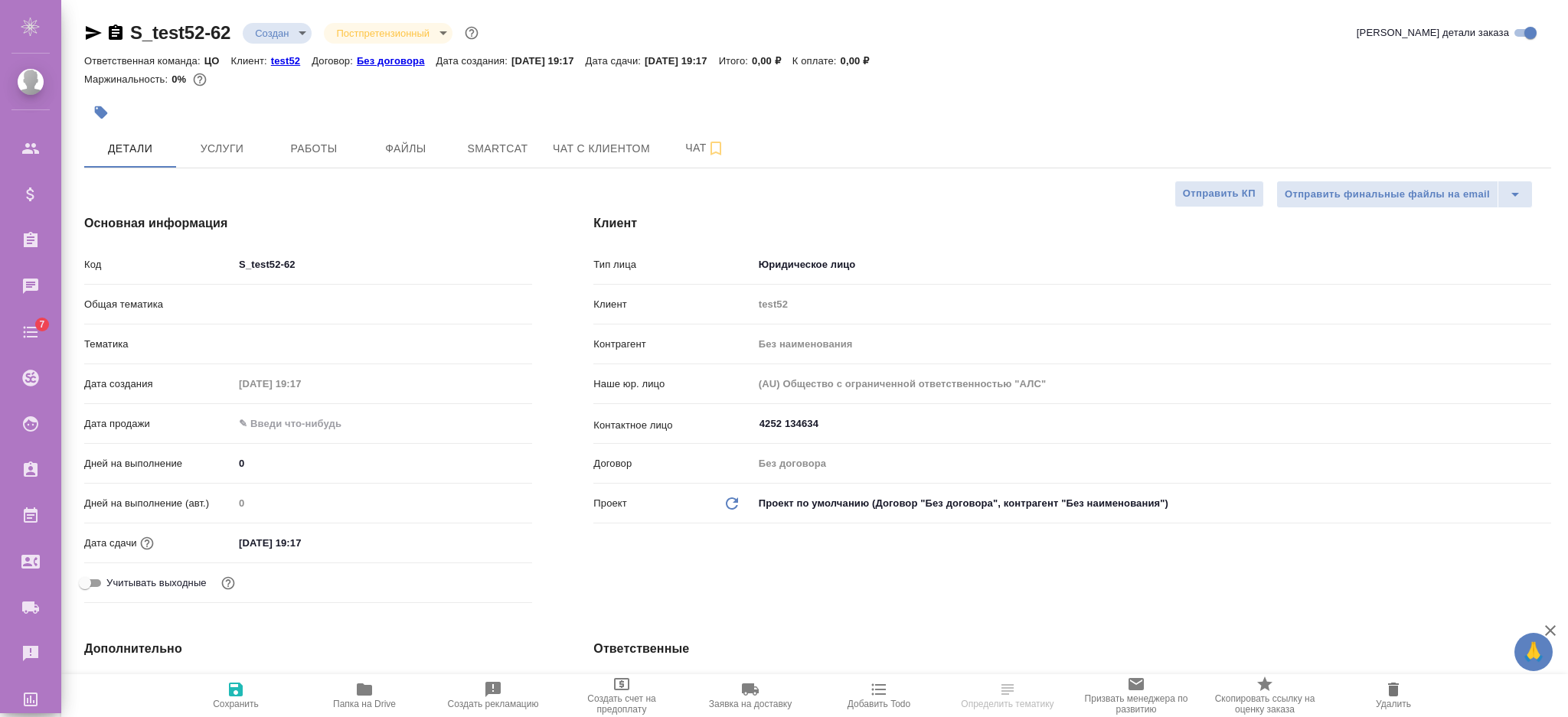
select select "RU"
click at [334, 154] on span "Работы" at bounding box center [313, 149] width 74 height 19
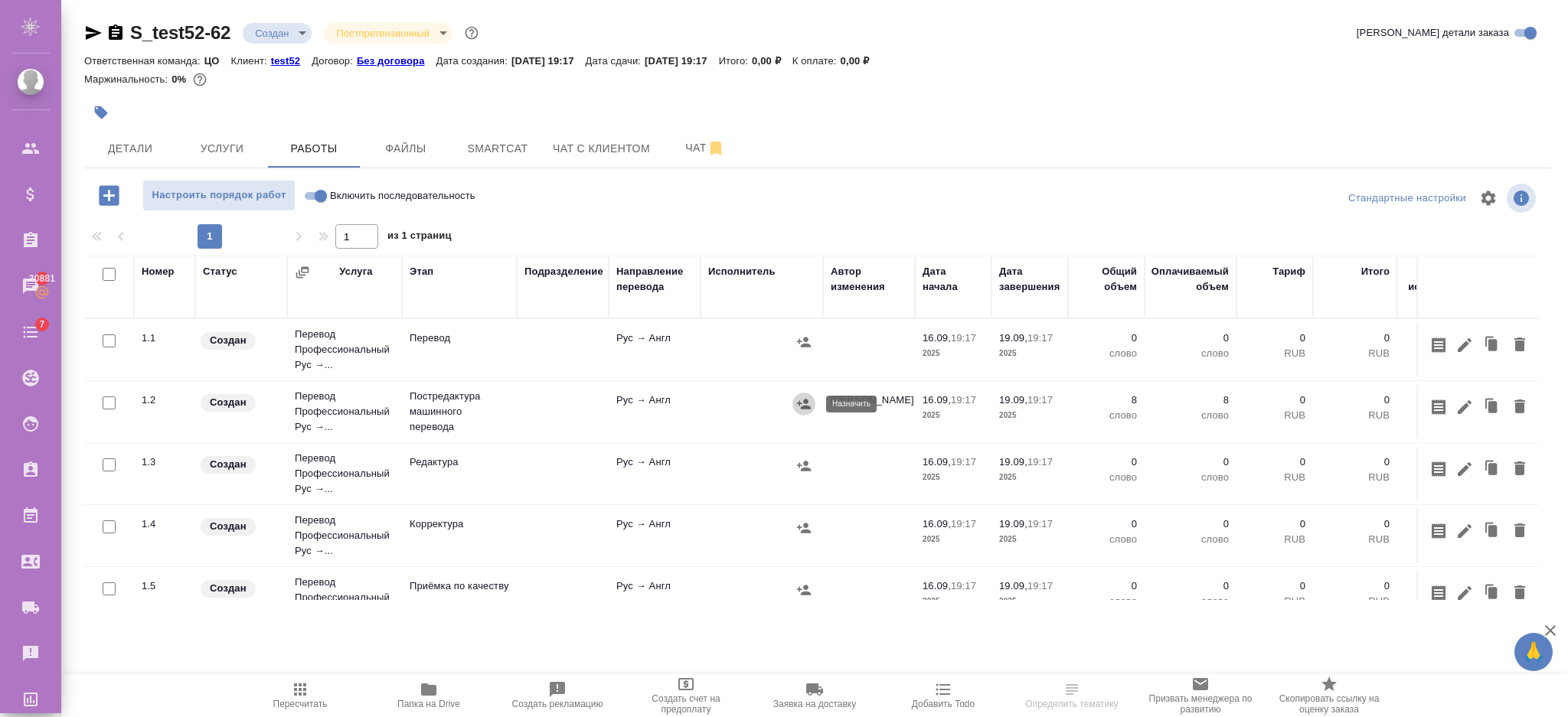
click at [799, 404] on icon "button" at bounding box center [803, 404] width 14 height 10
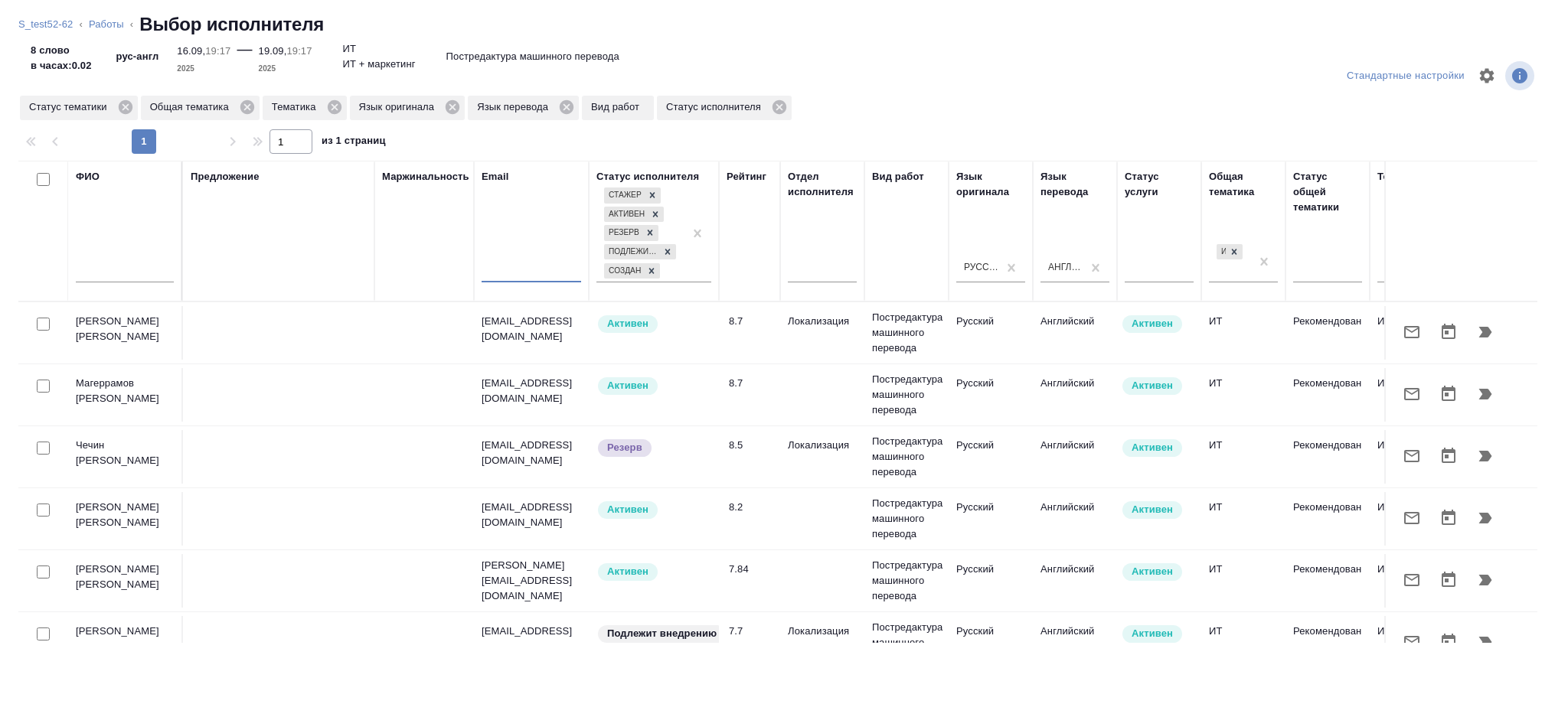
click at [503, 280] on input "text" at bounding box center [531, 272] width 99 height 19
paste input "i.semenets@awatera.com"
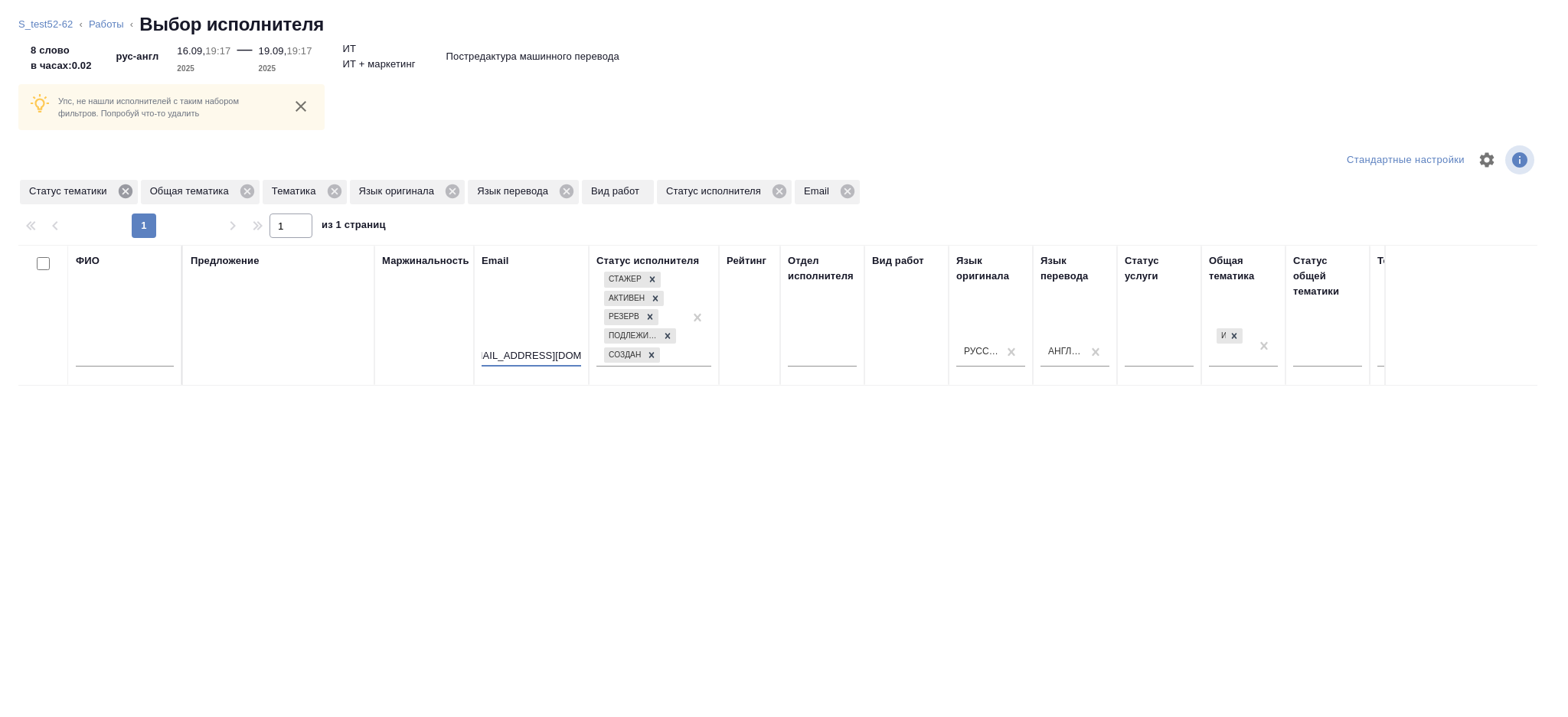
type input "i.semenets@awatera.com"
click at [118, 188] on icon at bounding box center [125, 191] width 17 height 17
click at [118, 188] on icon at bounding box center [126, 191] width 17 height 17
click at [87, 192] on icon at bounding box center [91, 191] width 14 height 14
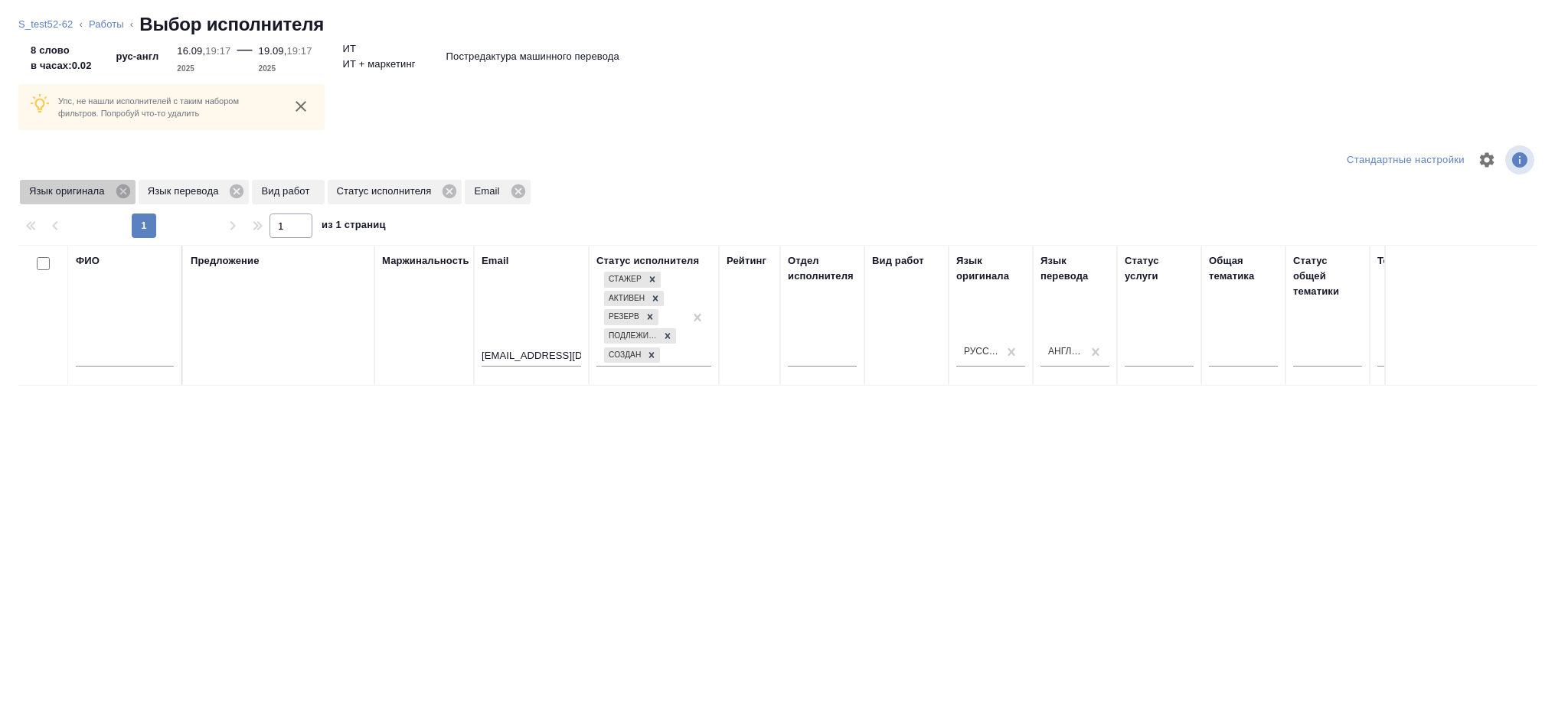
click at [110, 189] on span "Язык оригинала" at bounding box center [70, 191] width 99 height 16
click at [118, 189] on icon at bounding box center [122, 191] width 14 height 14
click at [114, 185] on icon at bounding box center [119, 191] width 17 height 17
click at [64, 24] on link "S_test52-62" at bounding box center [45, 24] width 54 height 11
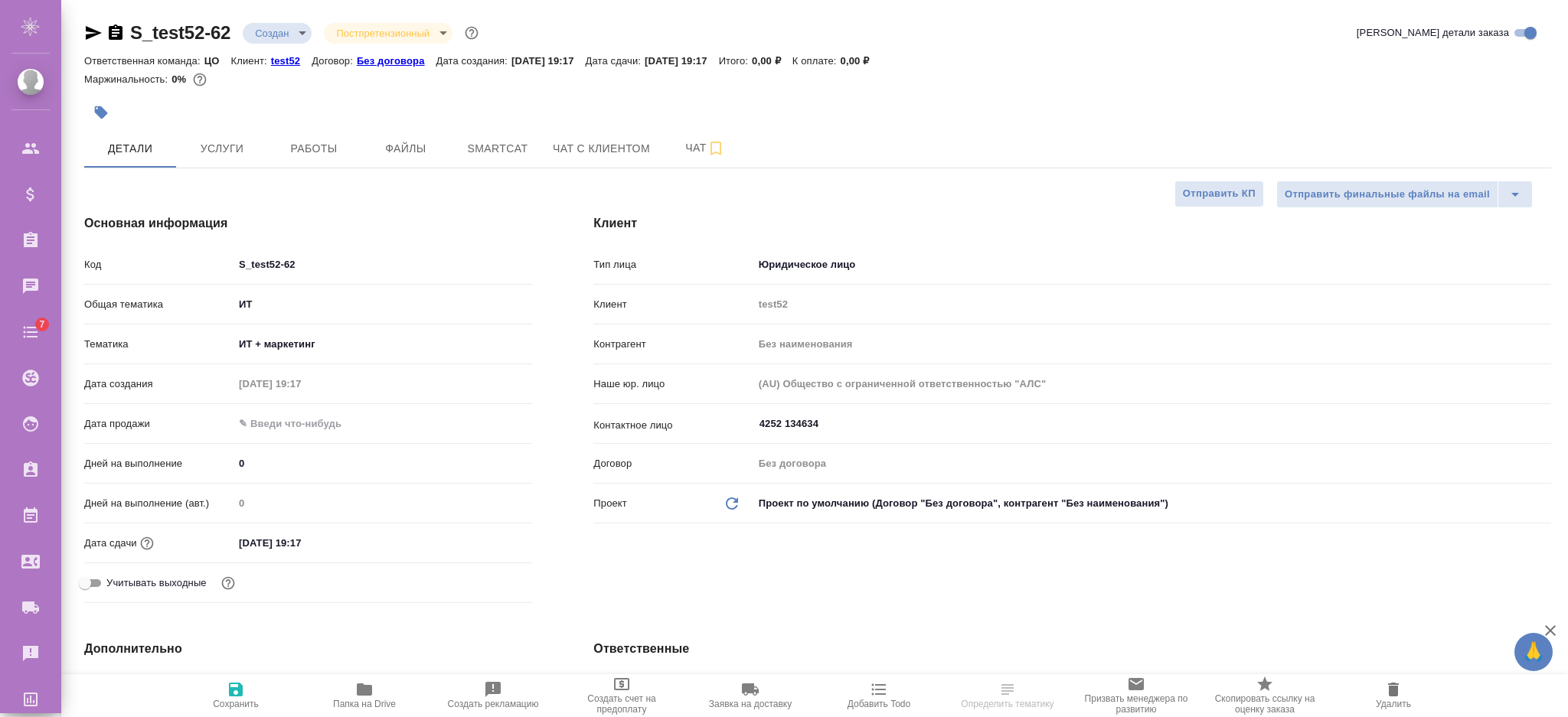
select select "RU"
click at [309, 155] on span "Работы" at bounding box center [313, 149] width 74 height 19
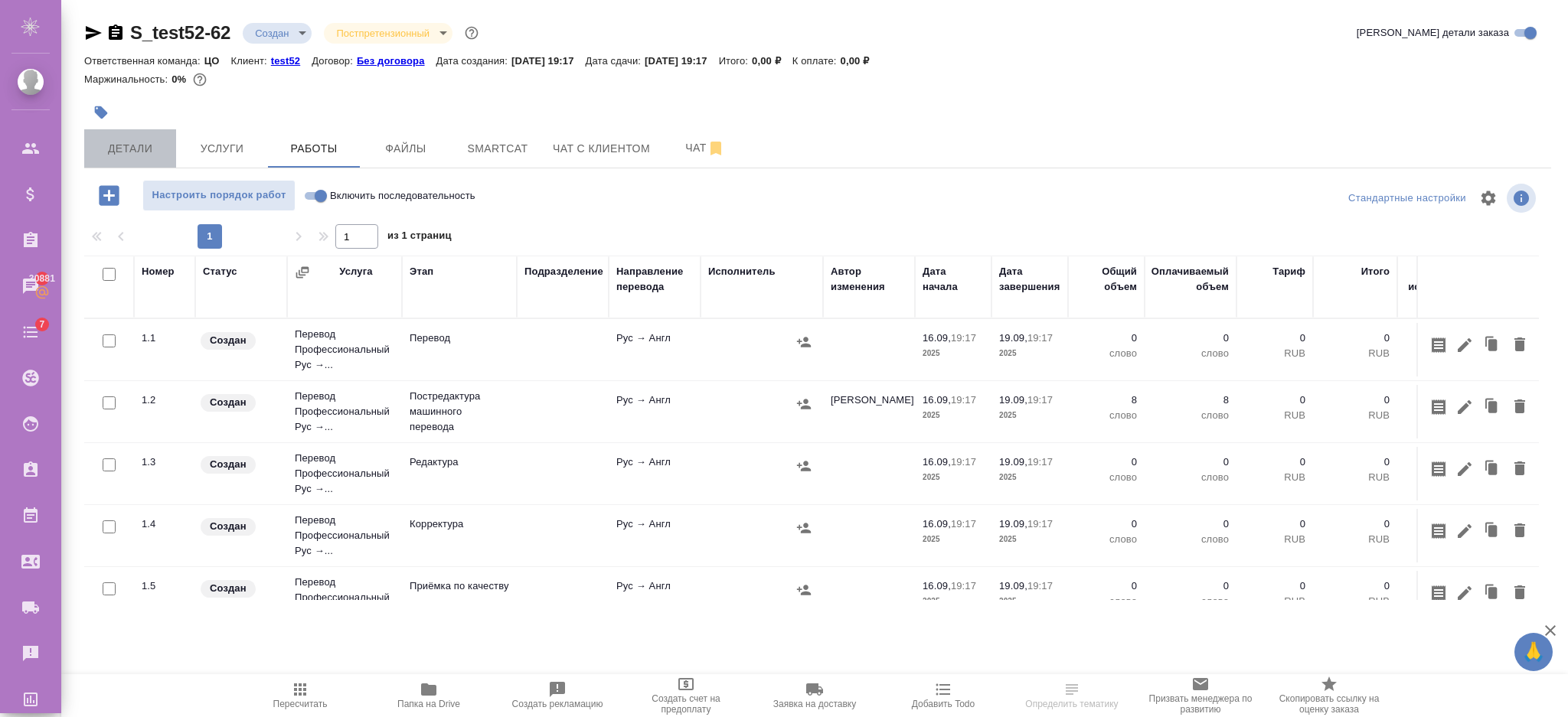
click at [105, 155] on span "Детали" at bounding box center [131, 149] width 74 height 19
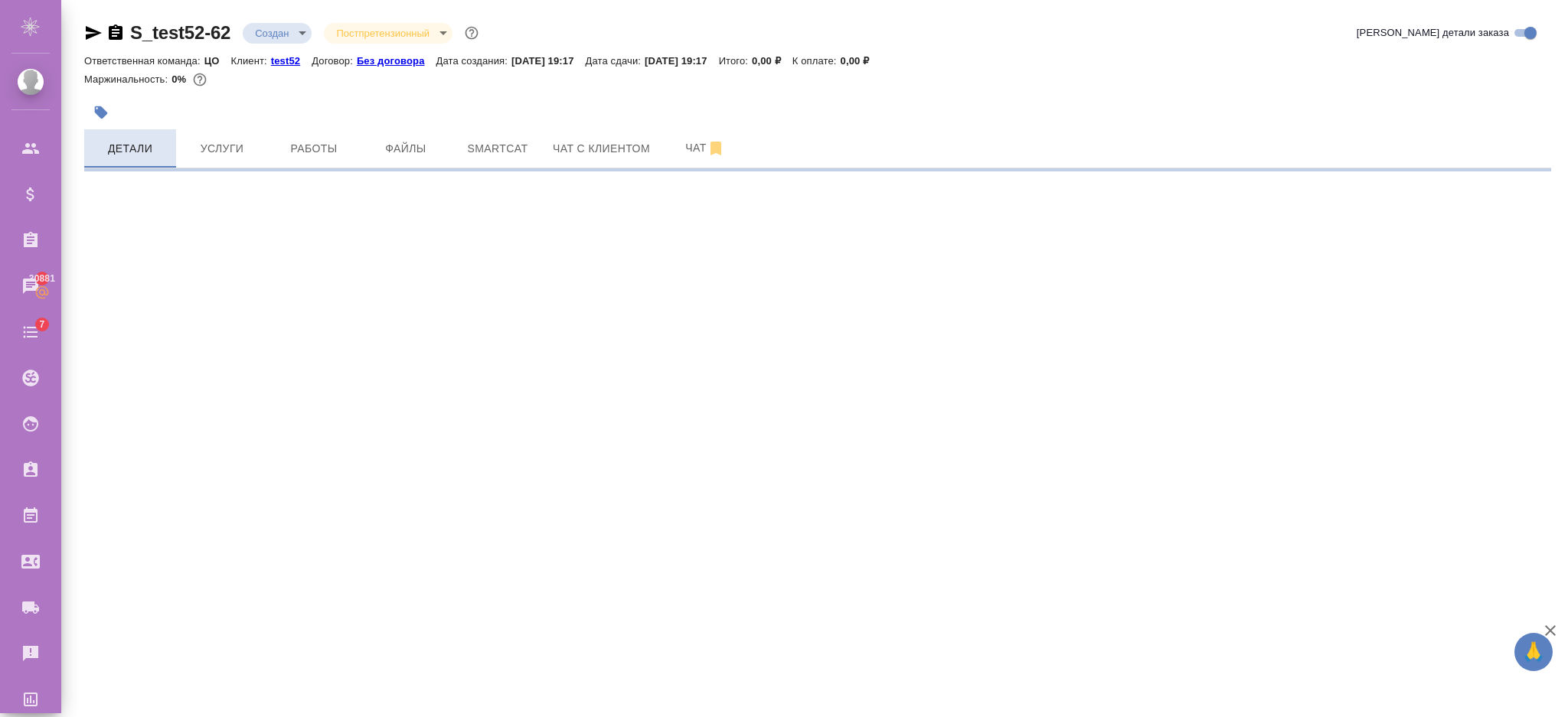
select select "RU"
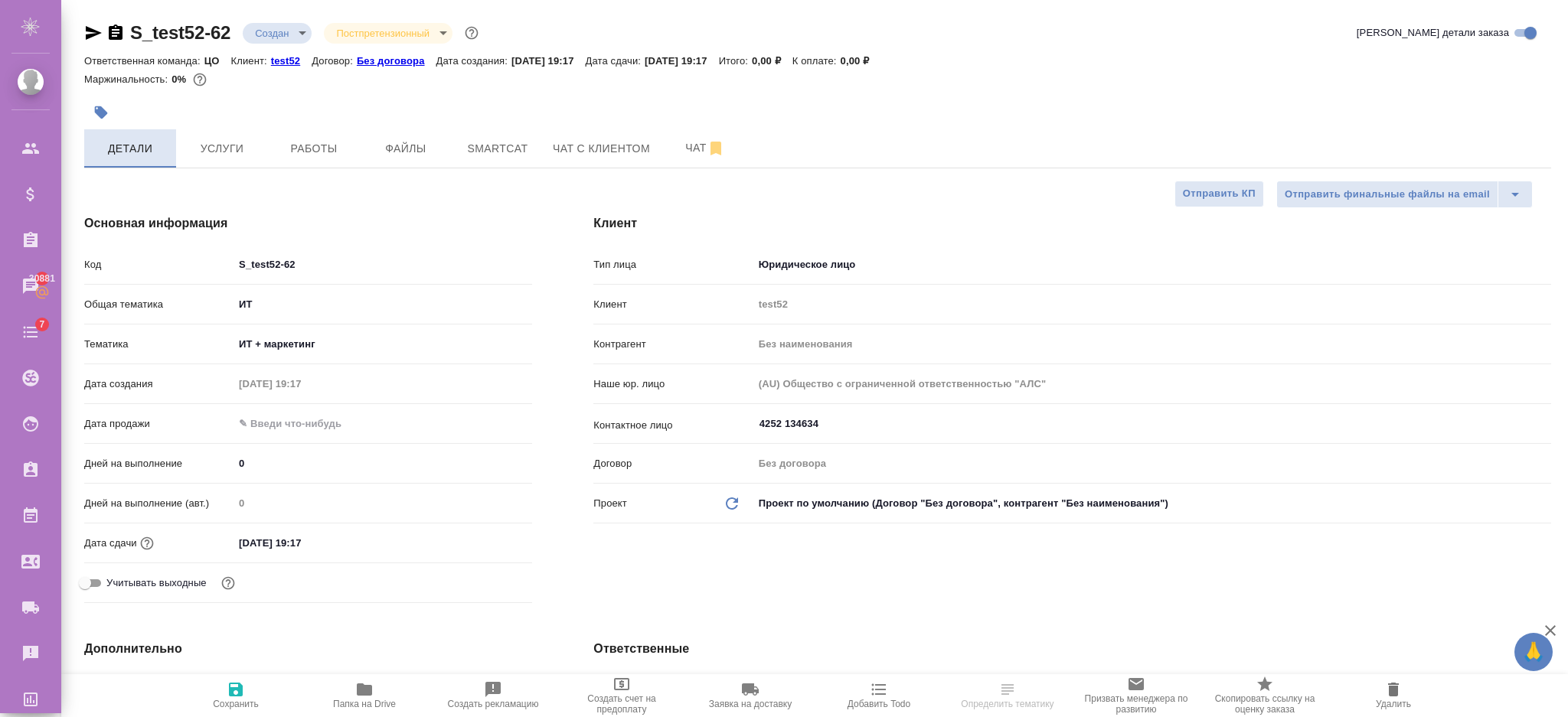
type textarea "x"
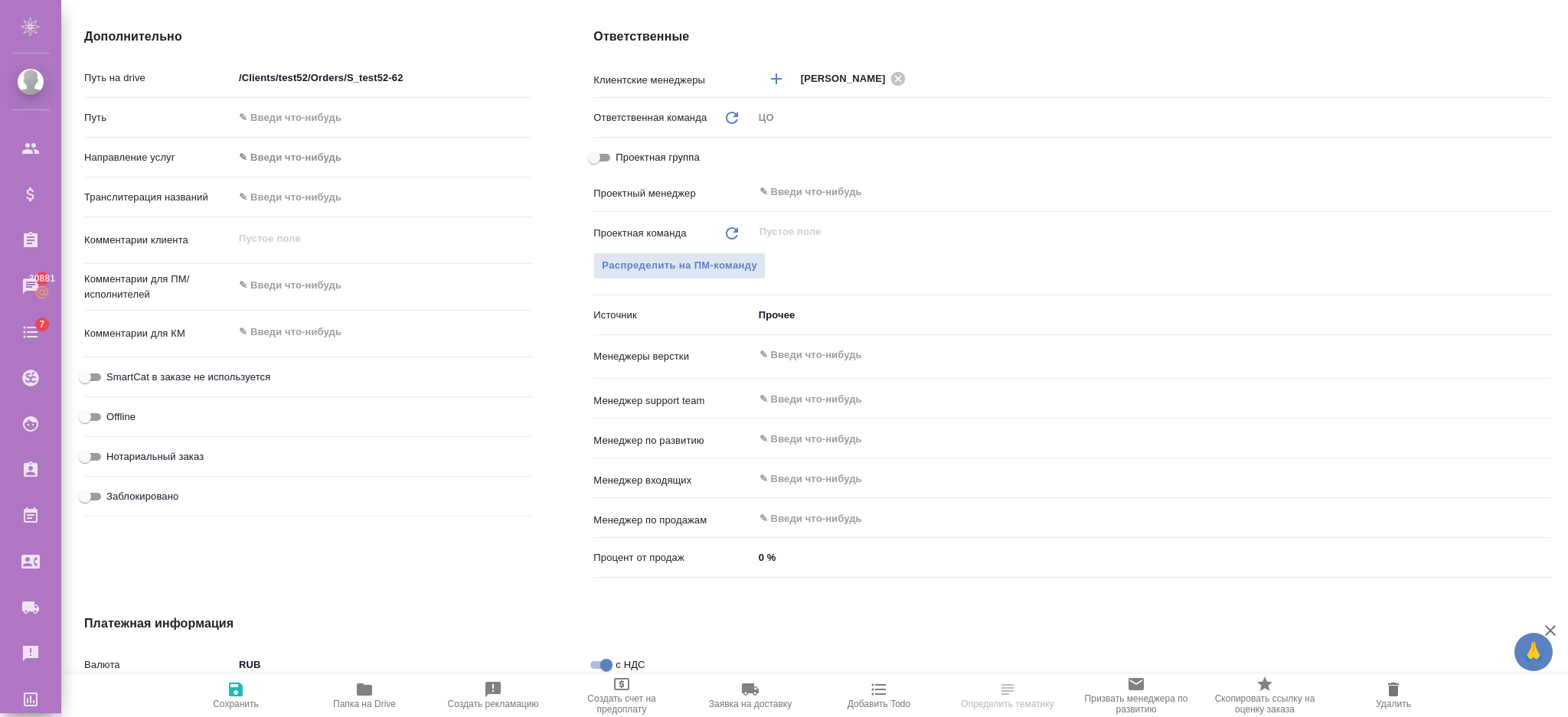
scroll to position [102, 0]
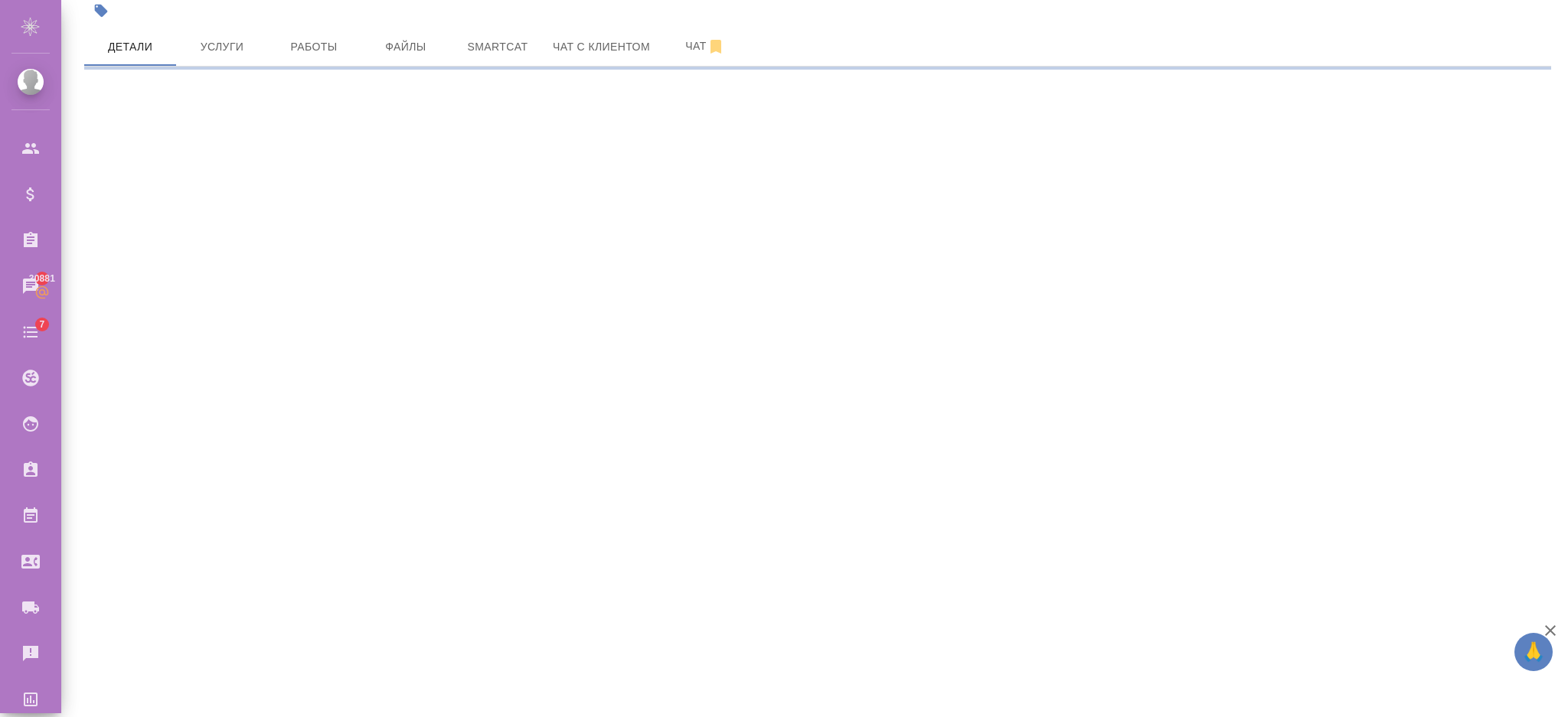
select select "RU"
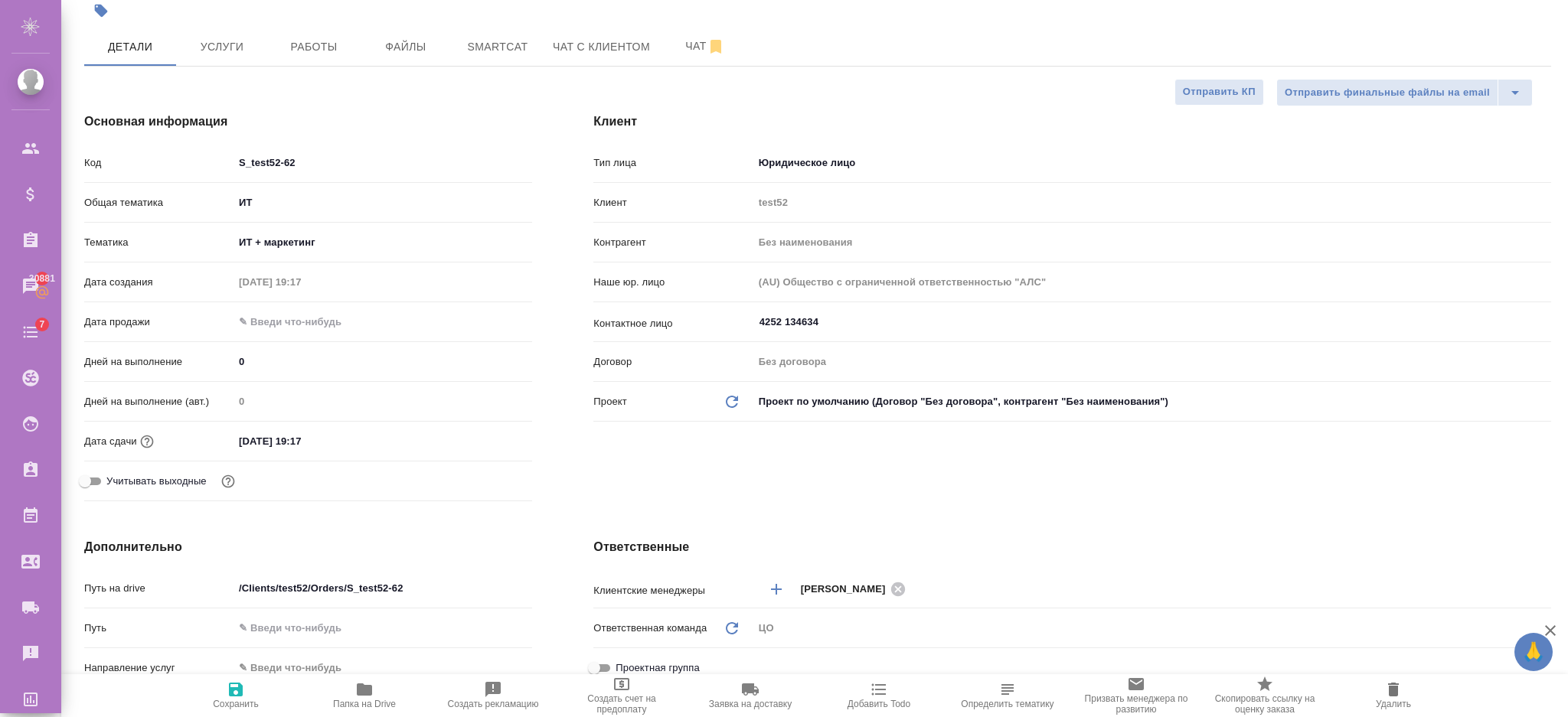
type textarea "x"
click at [298, 203] on body "🙏 .cls-1 fill:#fff; AWATERA Semenets Irina Клиенты Спецификации Заказы 30881 Ча…" at bounding box center [784, 420] width 1568 height 840
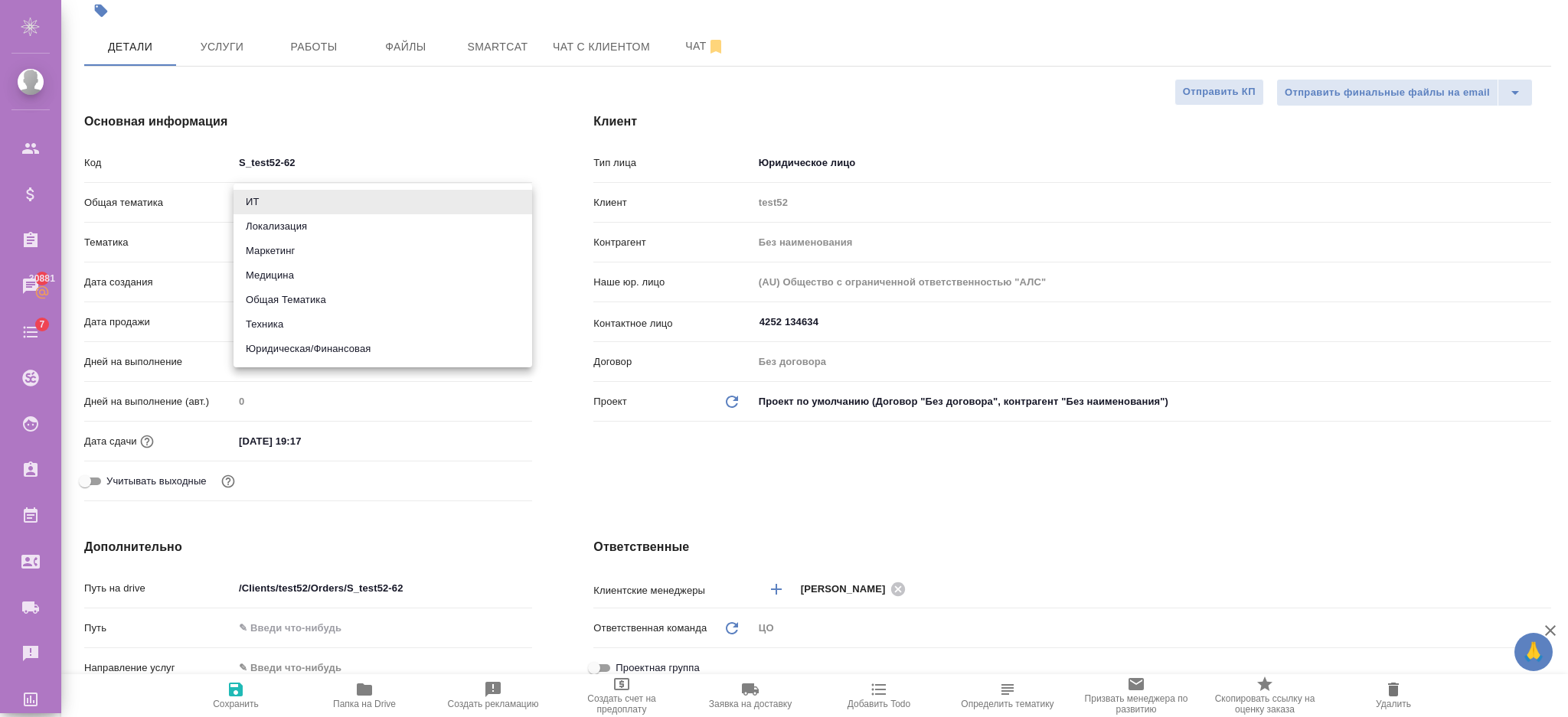
click at [313, 307] on li "Общая Тематика" at bounding box center [382, 300] width 299 height 25
type input "obtem"
type textarea "x"
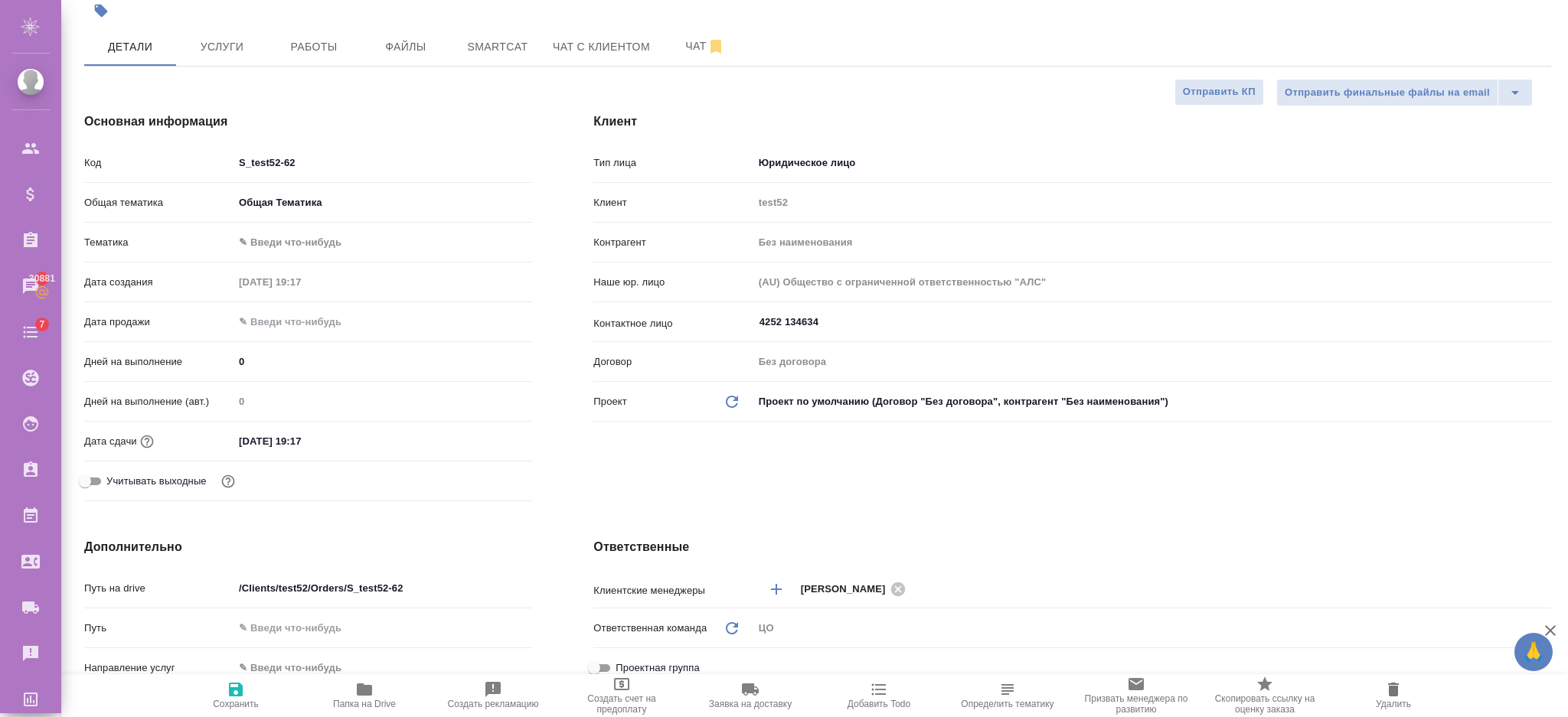
click at [274, 241] on body "🙏 .cls-1 fill:#fff; AWATERA Semenets Irina Клиенты Спецификации Заказы 30881 Ча…" at bounding box center [784, 420] width 1568 height 840
click at [273, 249] on li "Общая Тематика" at bounding box center [382, 242] width 299 height 25
type input "6012b1ca196b0e5c9229a120"
type textarea "x"
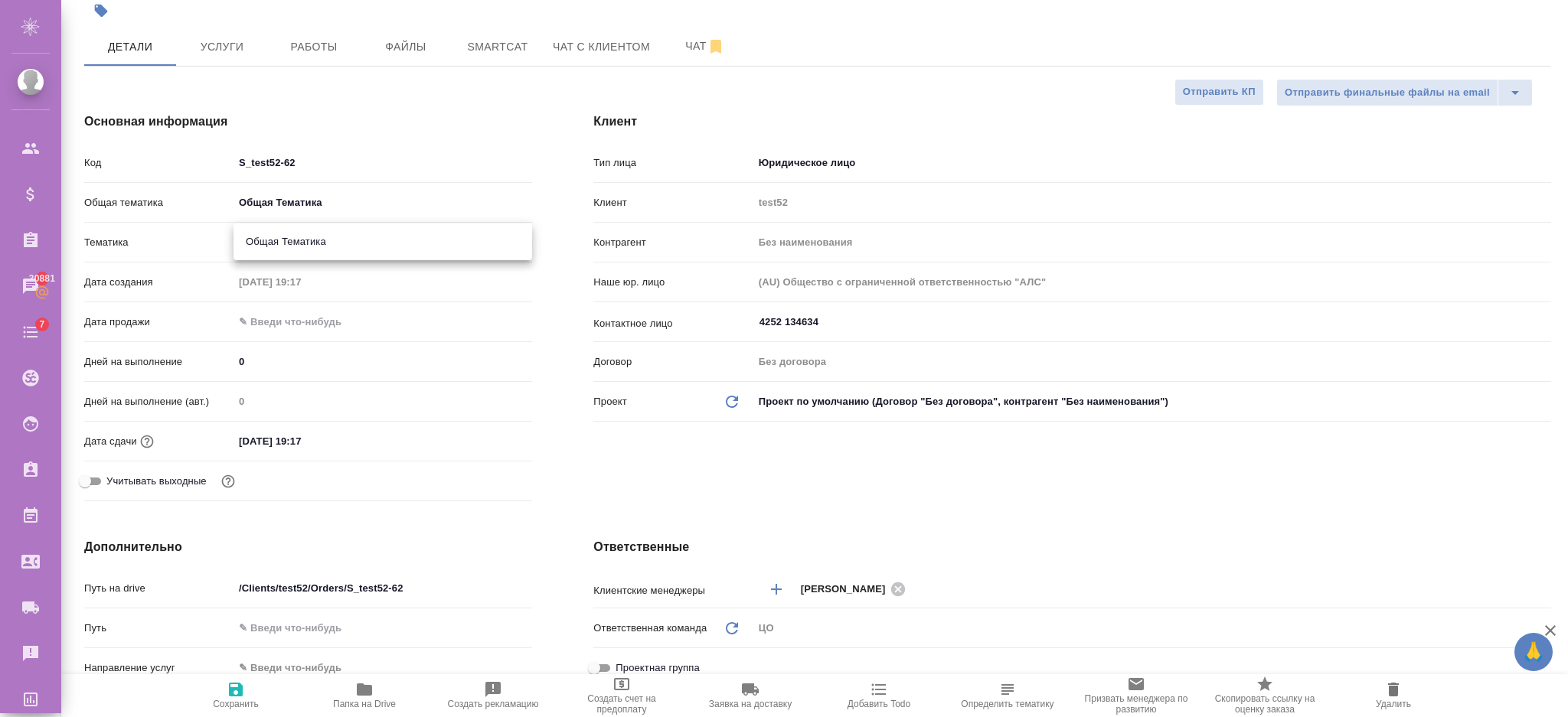
type textarea "x"
click at [231, 692] on icon "button" at bounding box center [235, 689] width 14 height 14
type textarea "x"
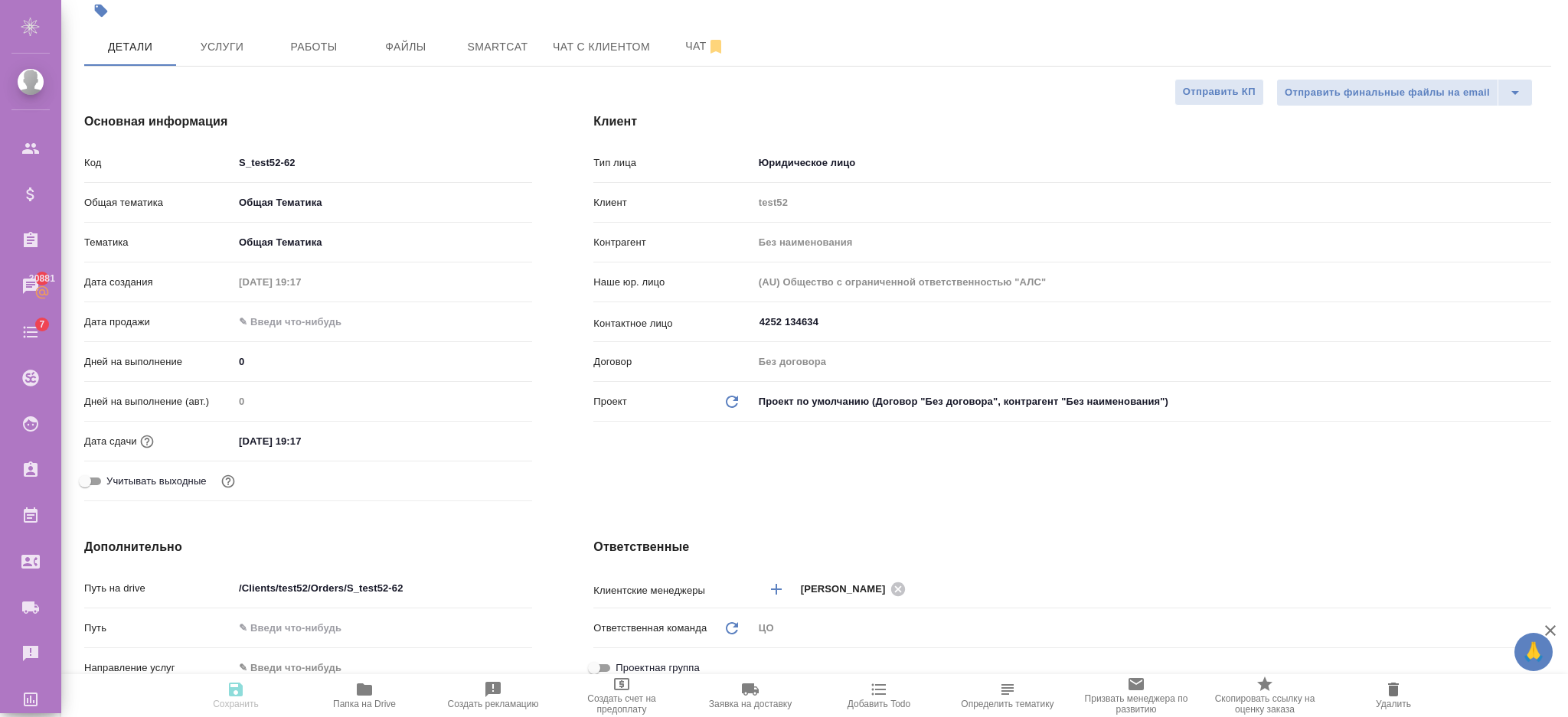
type textarea "x"
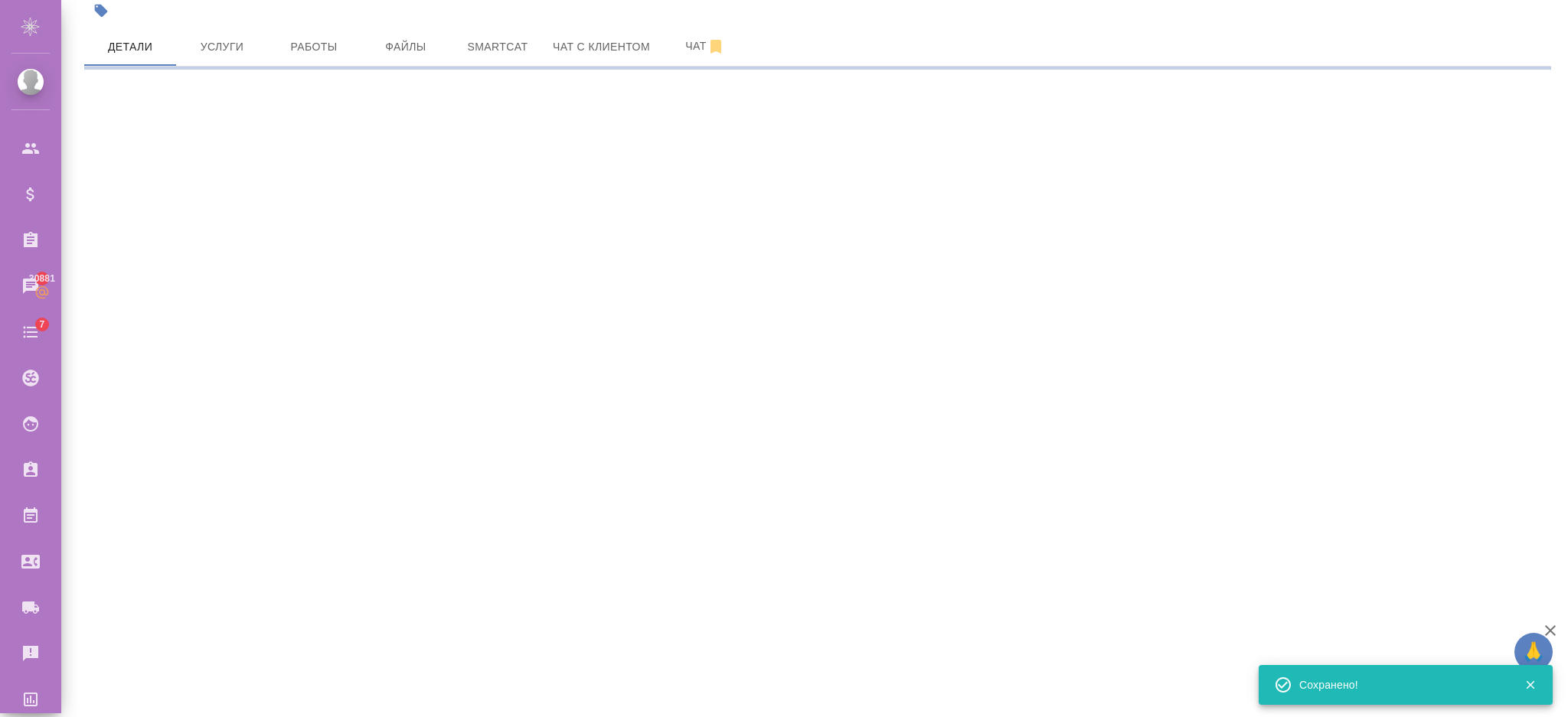
select select "RU"
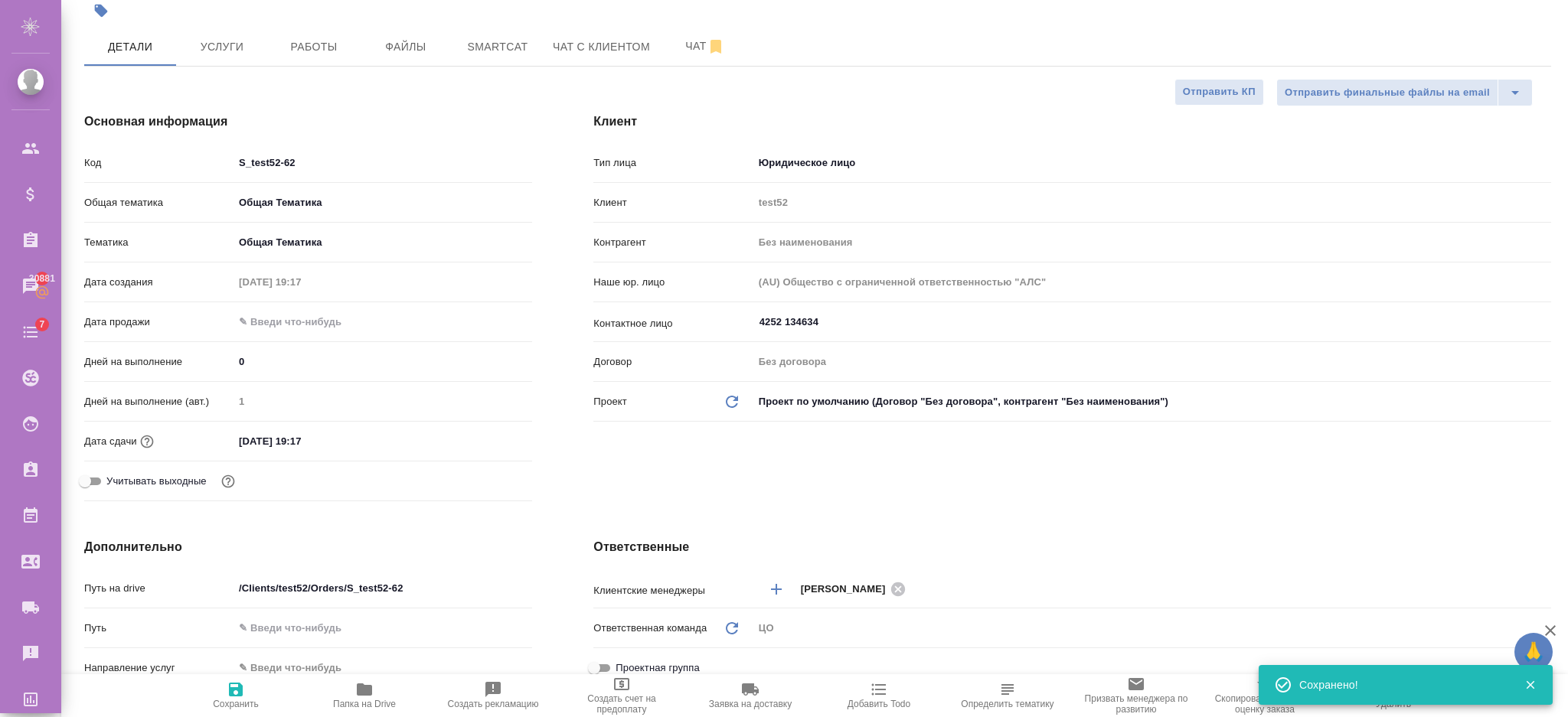
type textarea "x"
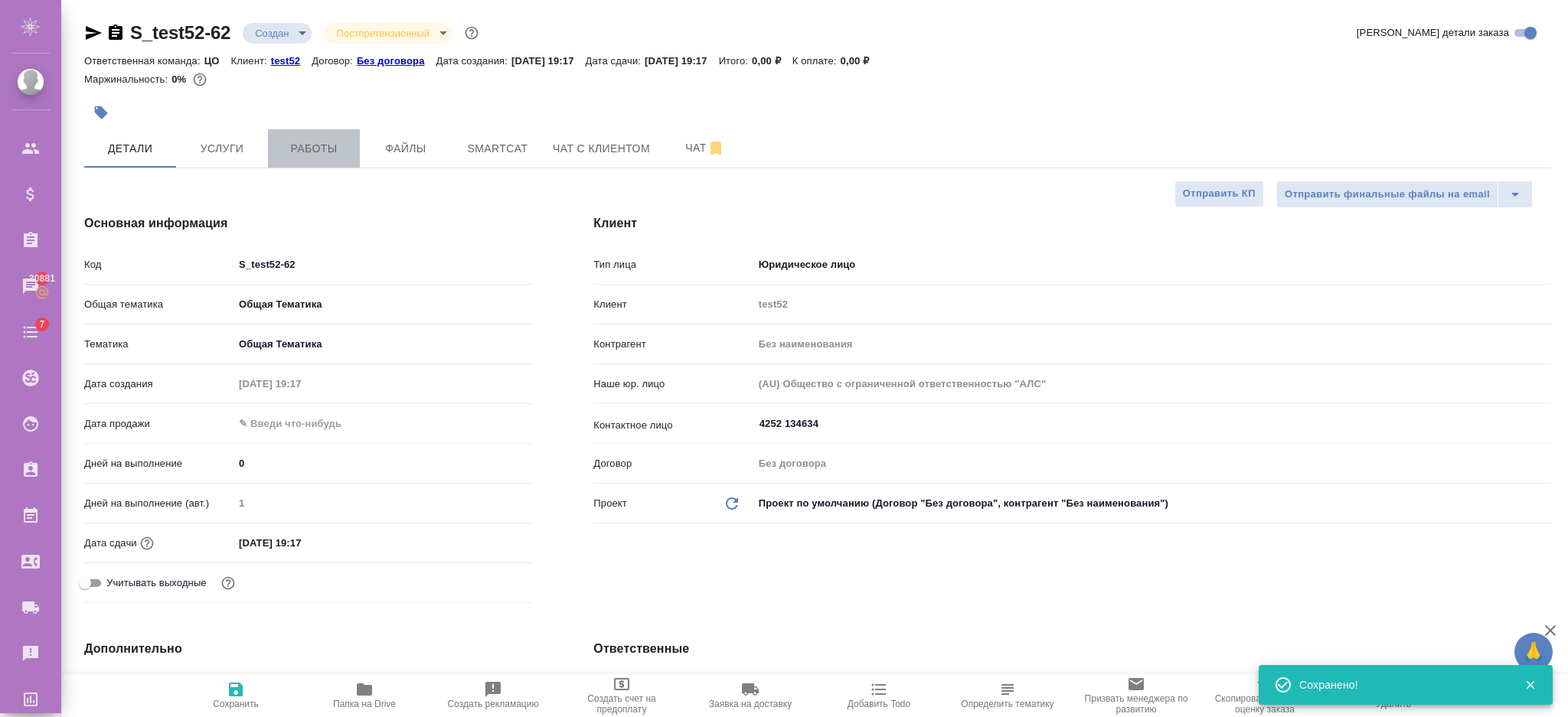
click at [340, 147] on span "Работы" at bounding box center [313, 149] width 74 height 19
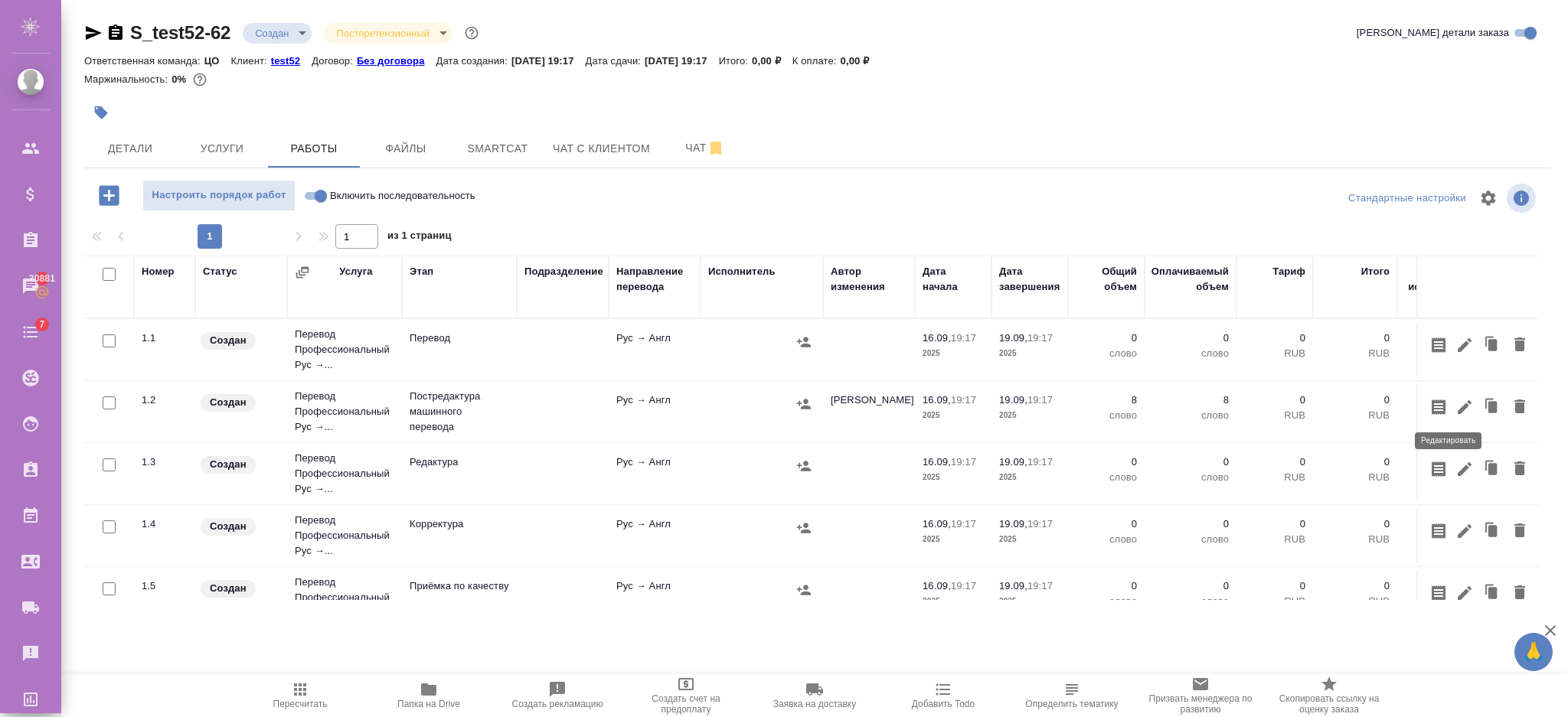
click at [1455, 401] on icon "button" at bounding box center [1464, 407] width 18 height 18
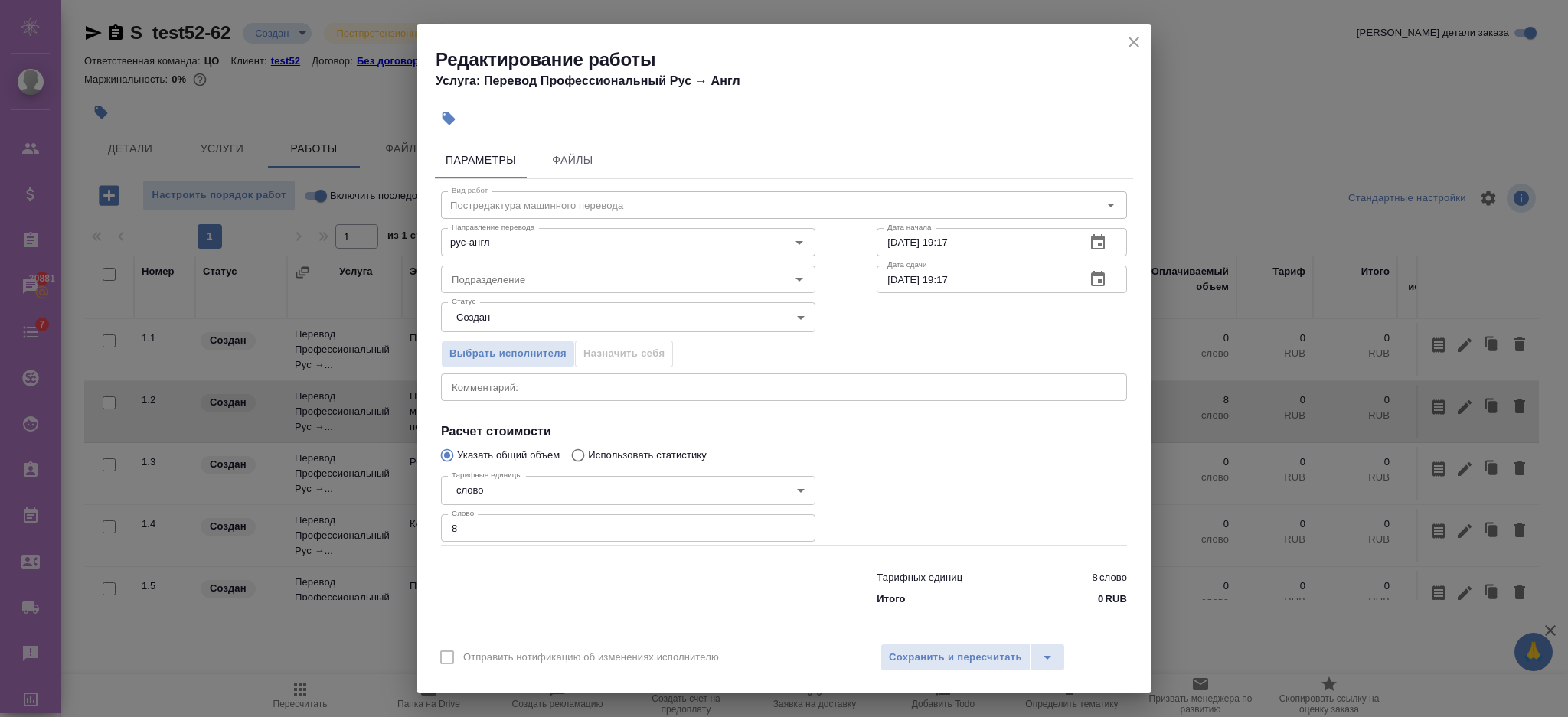
scroll to position [3, 0]
click at [504, 279] on input "Подразделение" at bounding box center [602, 277] width 313 height 18
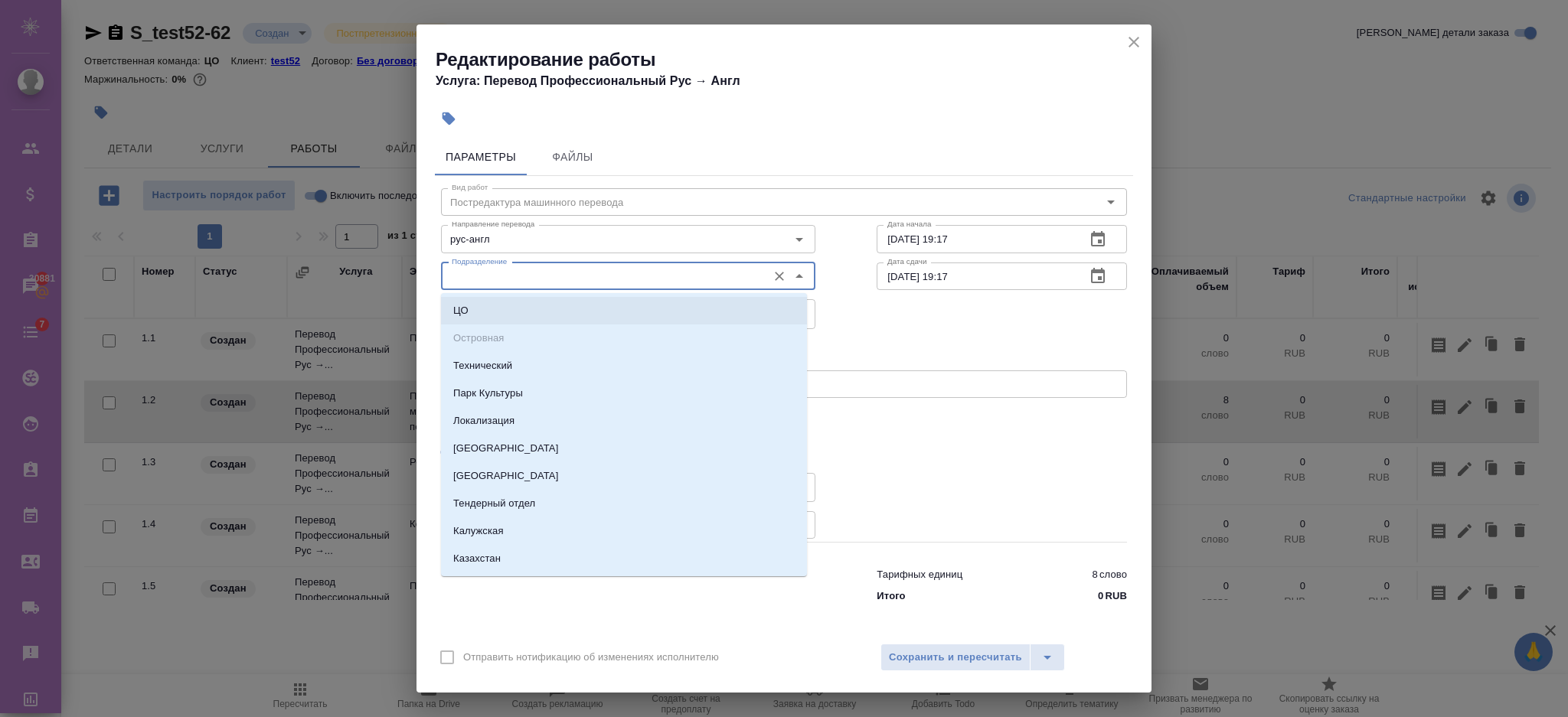
click at [492, 300] on li "ЦО" at bounding box center [624, 311] width 366 height 28
type input "ЦО"
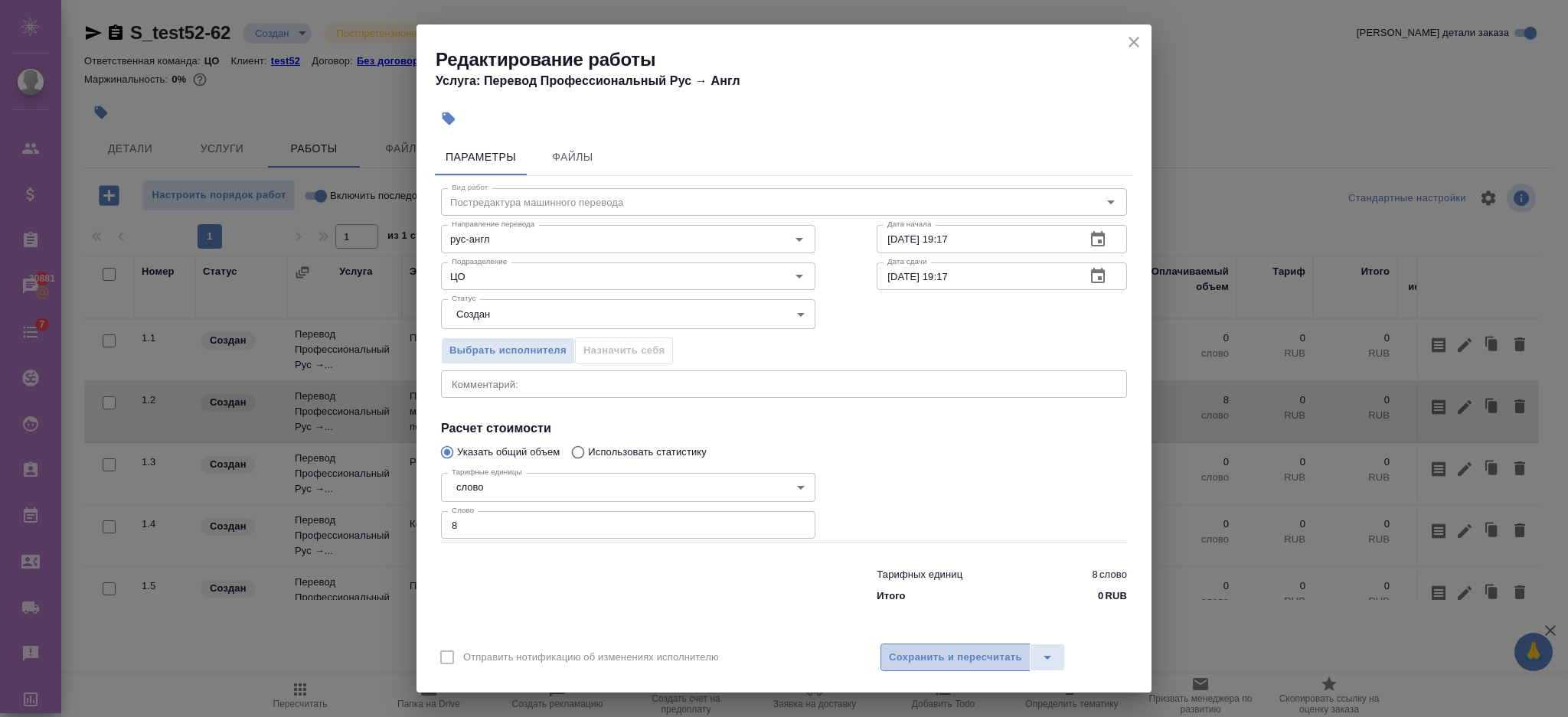
click at [923, 663] on span "Сохранить и пересчитать" at bounding box center [955, 657] width 133 height 17
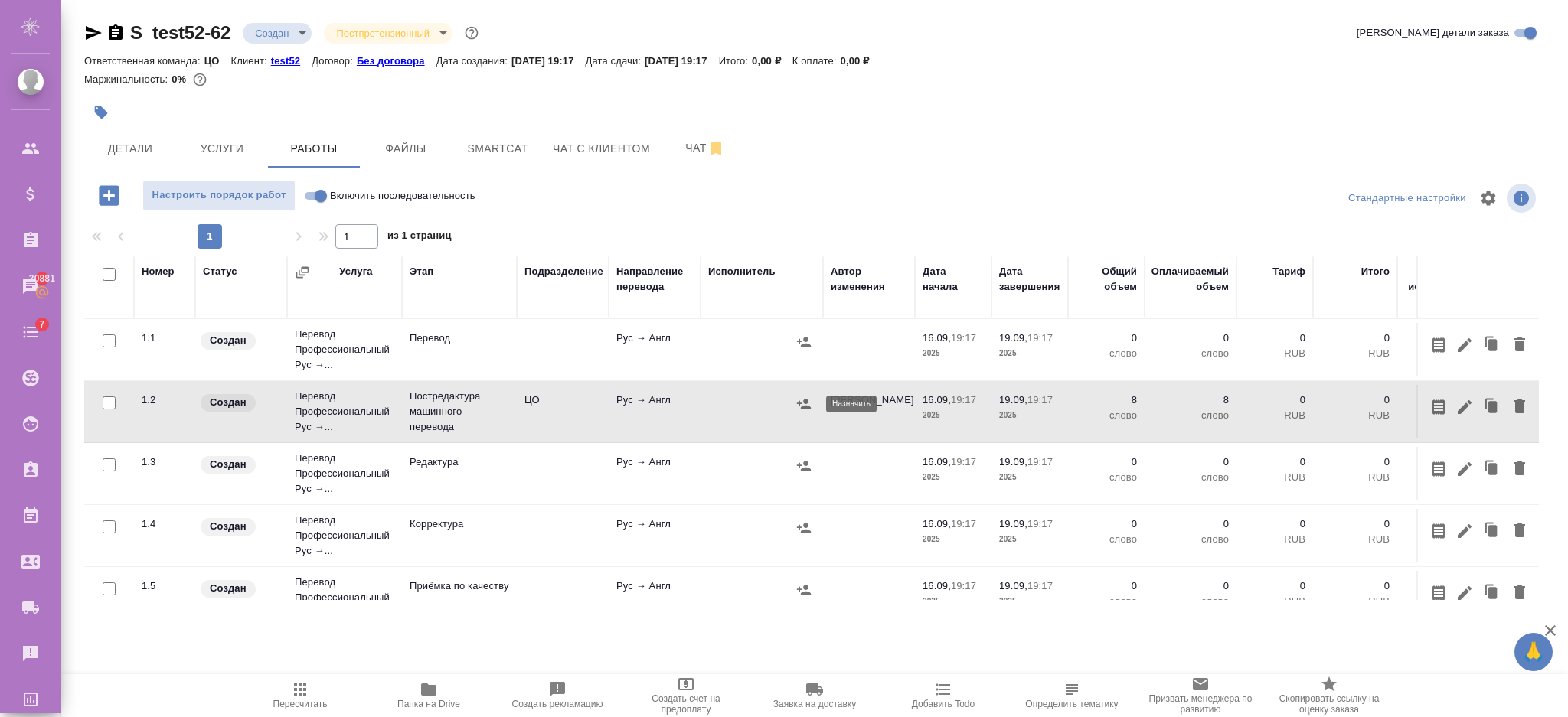
click at [808, 413] on button "button" at bounding box center [803, 404] width 23 height 23
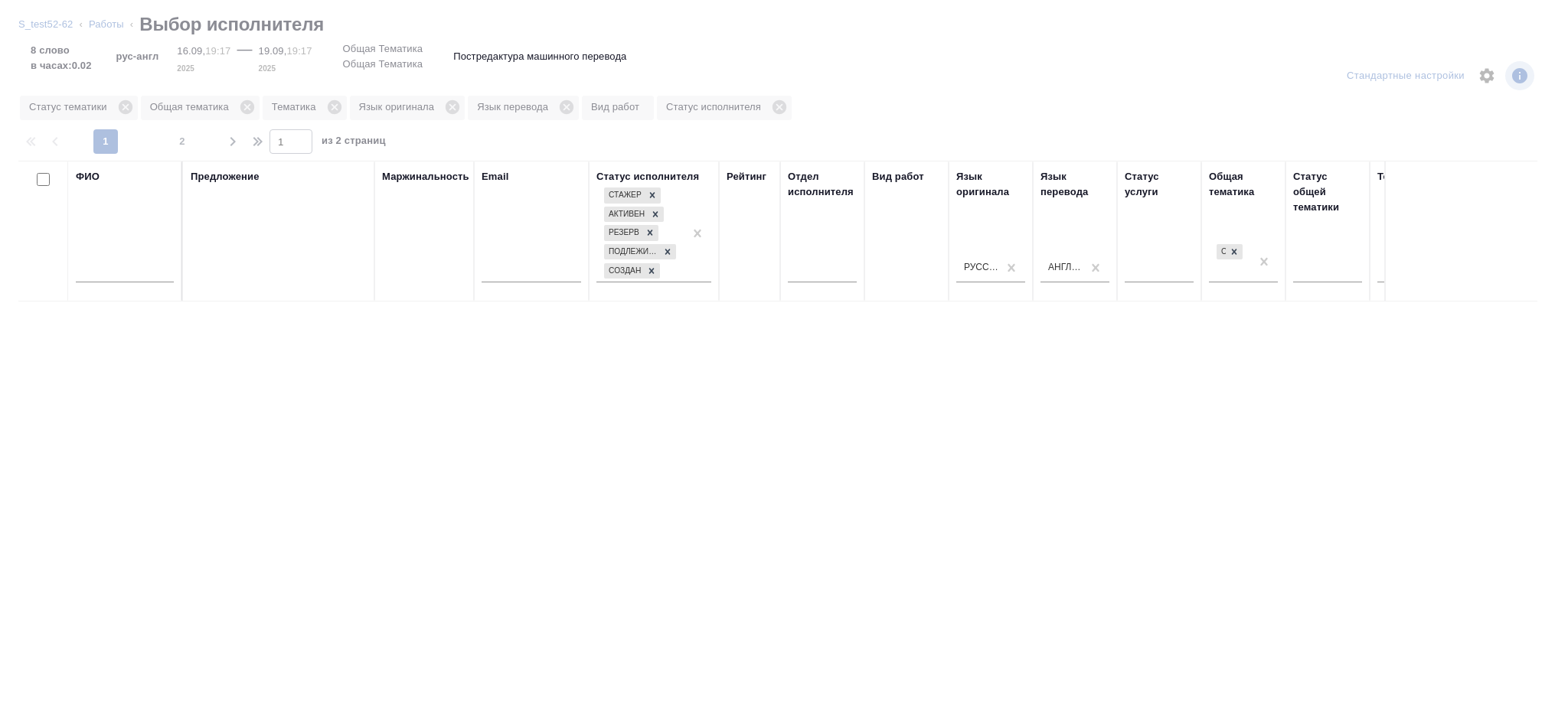
click at [513, 271] on input "text" at bounding box center [531, 272] width 99 height 19
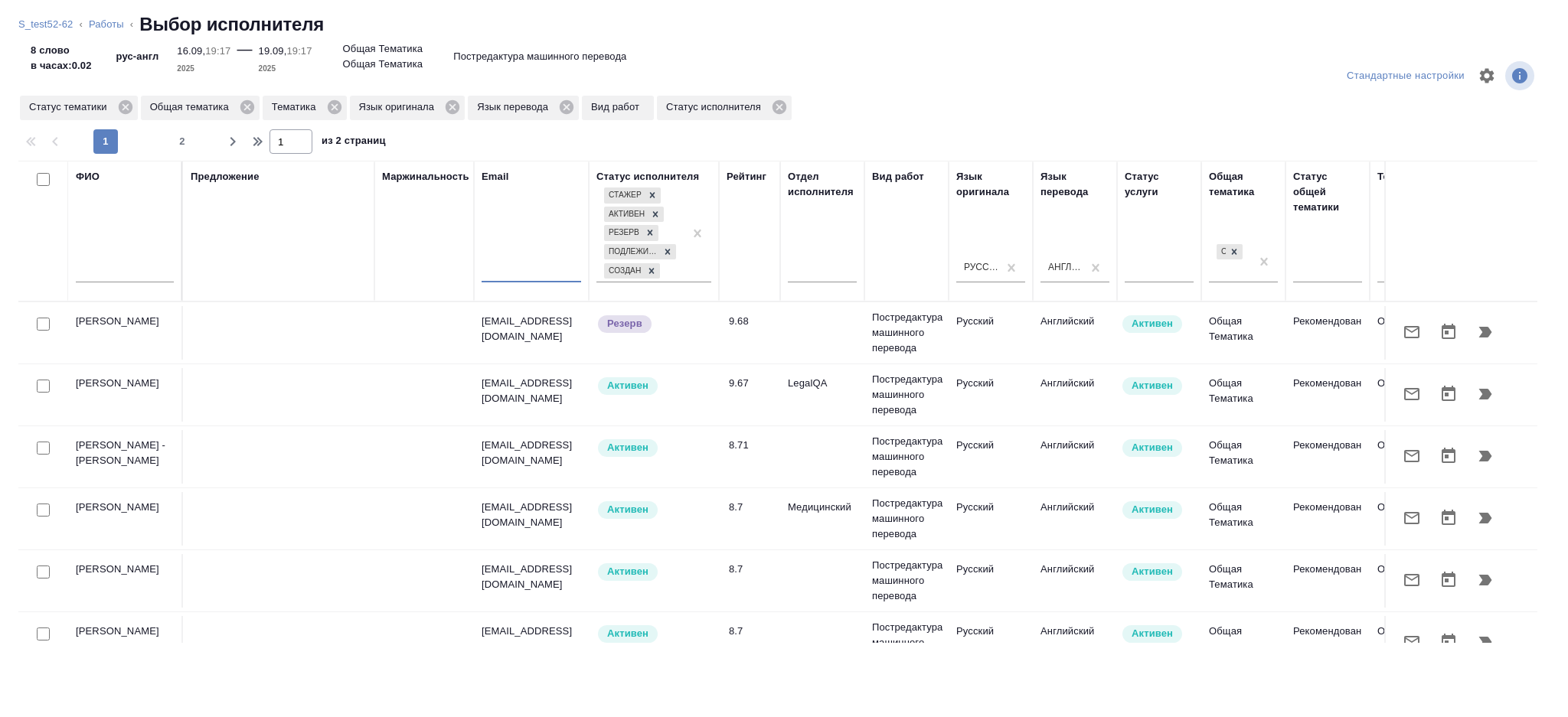
paste input "i.semenets@awatera.com"
type input "i.semenets@awatera.com"
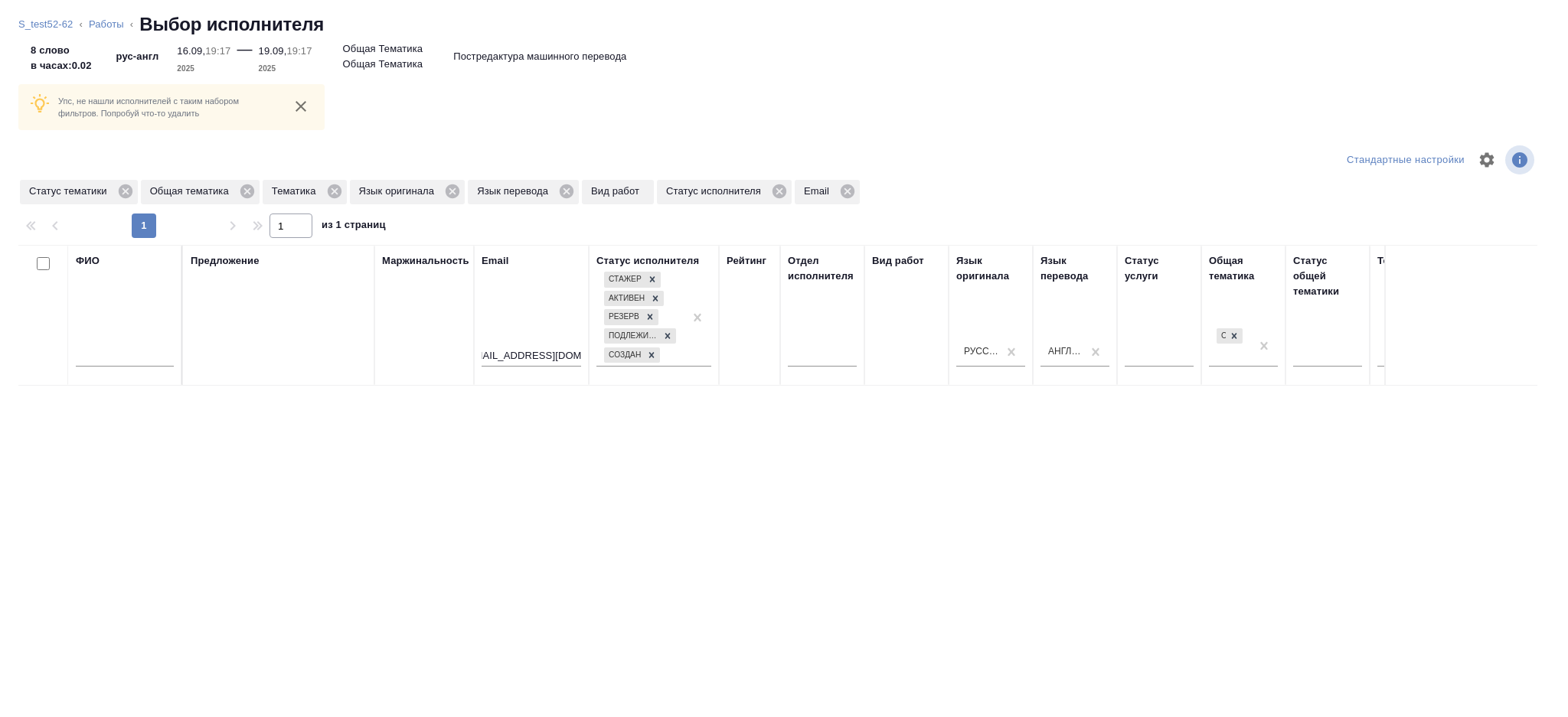
scroll to position [0, 0]
click at [126, 188] on icon at bounding box center [124, 191] width 14 height 14
click at [126, 188] on icon at bounding box center [126, 191] width 14 height 14
click at [92, 187] on icon at bounding box center [91, 191] width 14 height 14
click at [117, 188] on icon at bounding box center [122, 191] width 14 height 14
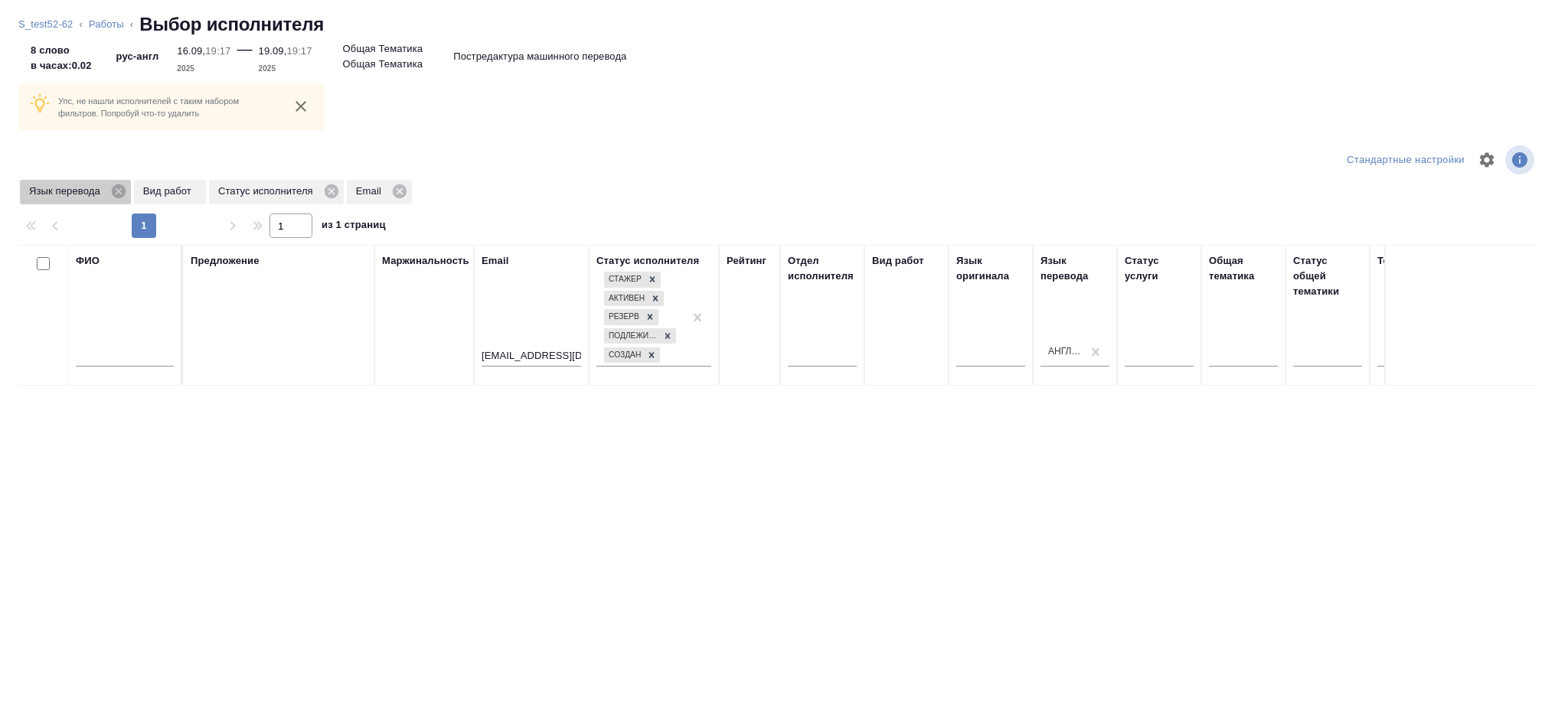
click at [117, 188] on icon at bounding box center [119, 191] width 14 height 14
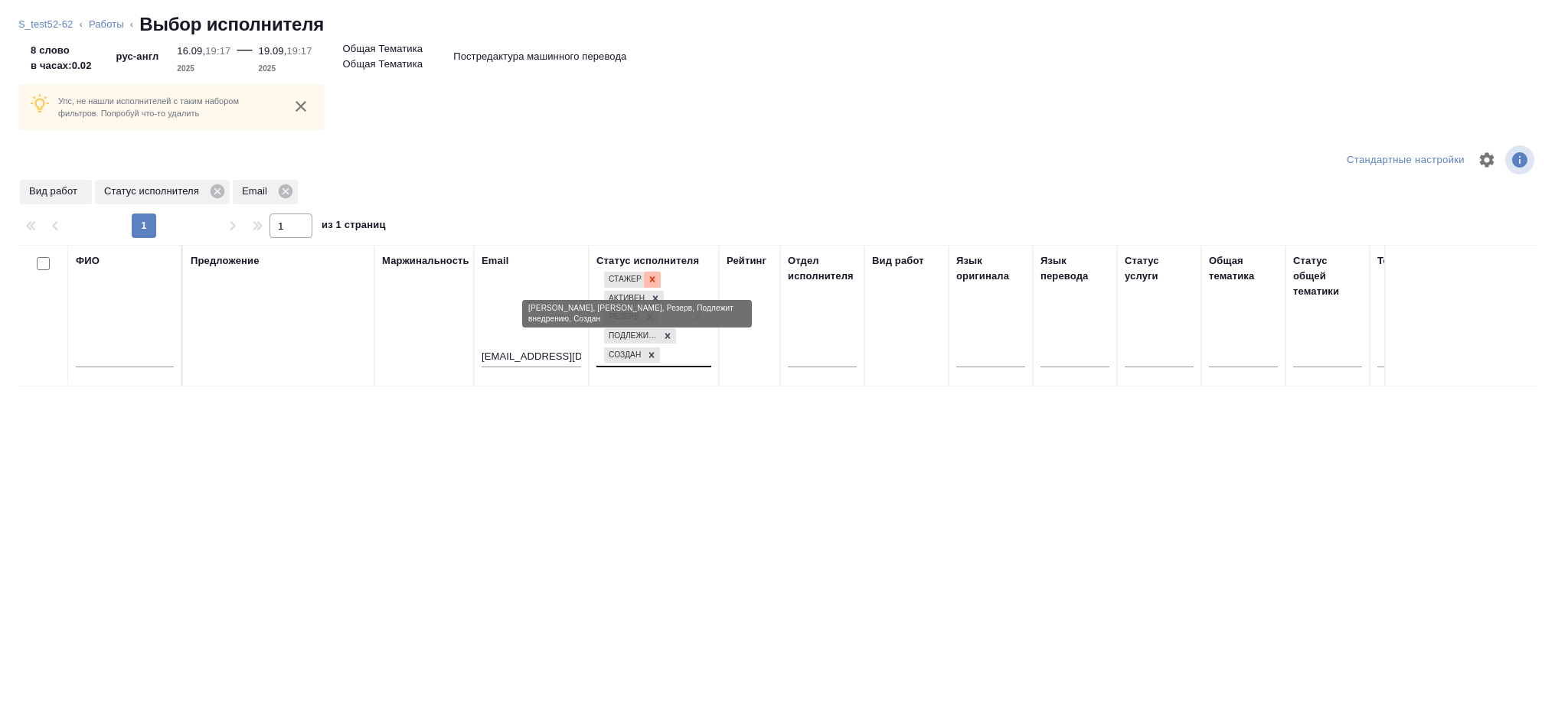
click at [657, 280] on icon at bounding box center [653, 279] width 11 height 11
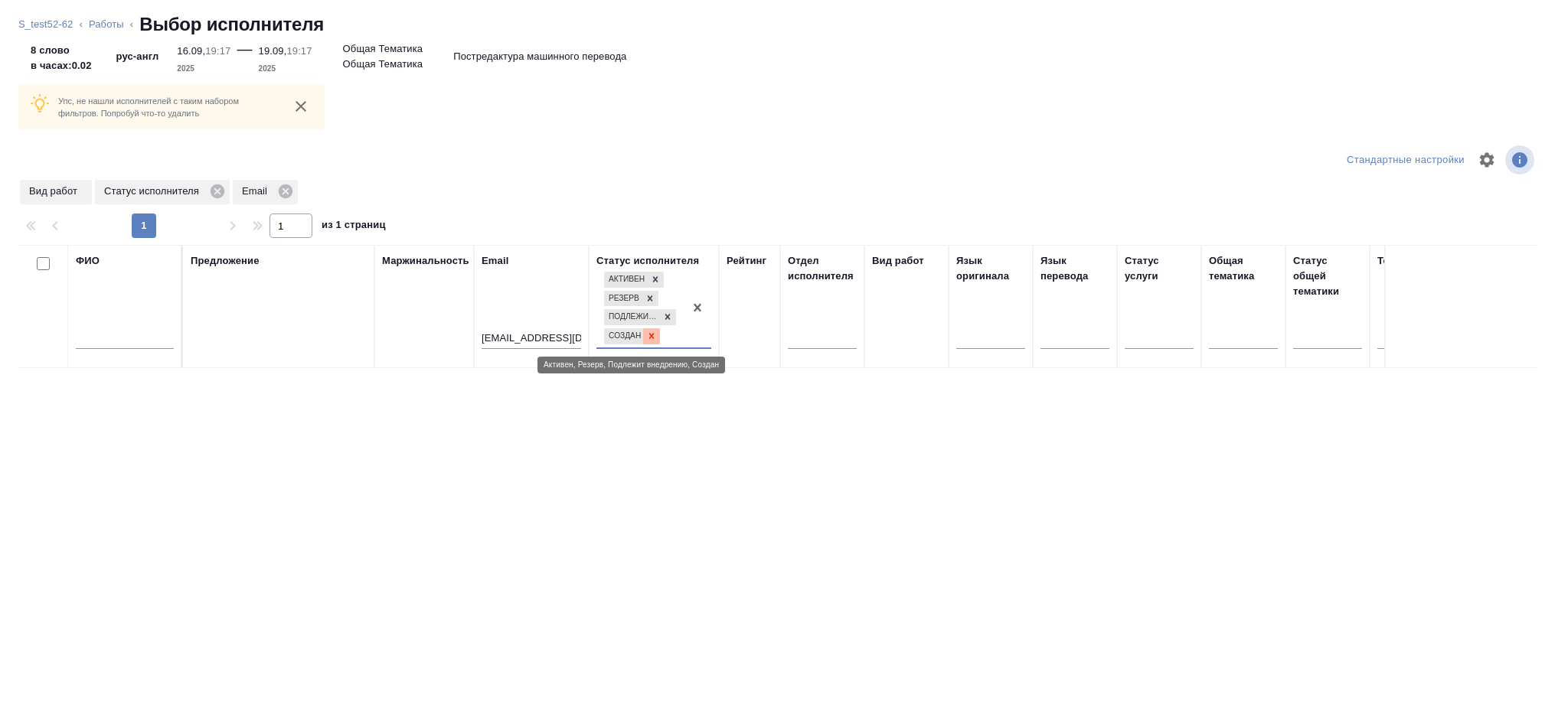
click at [653, 337] on icon at bounding box center [652, 336] width 6 height 6
click at [59, 26] on link "S_test52-62" at bounding box center [45, 24] width 54 height 11
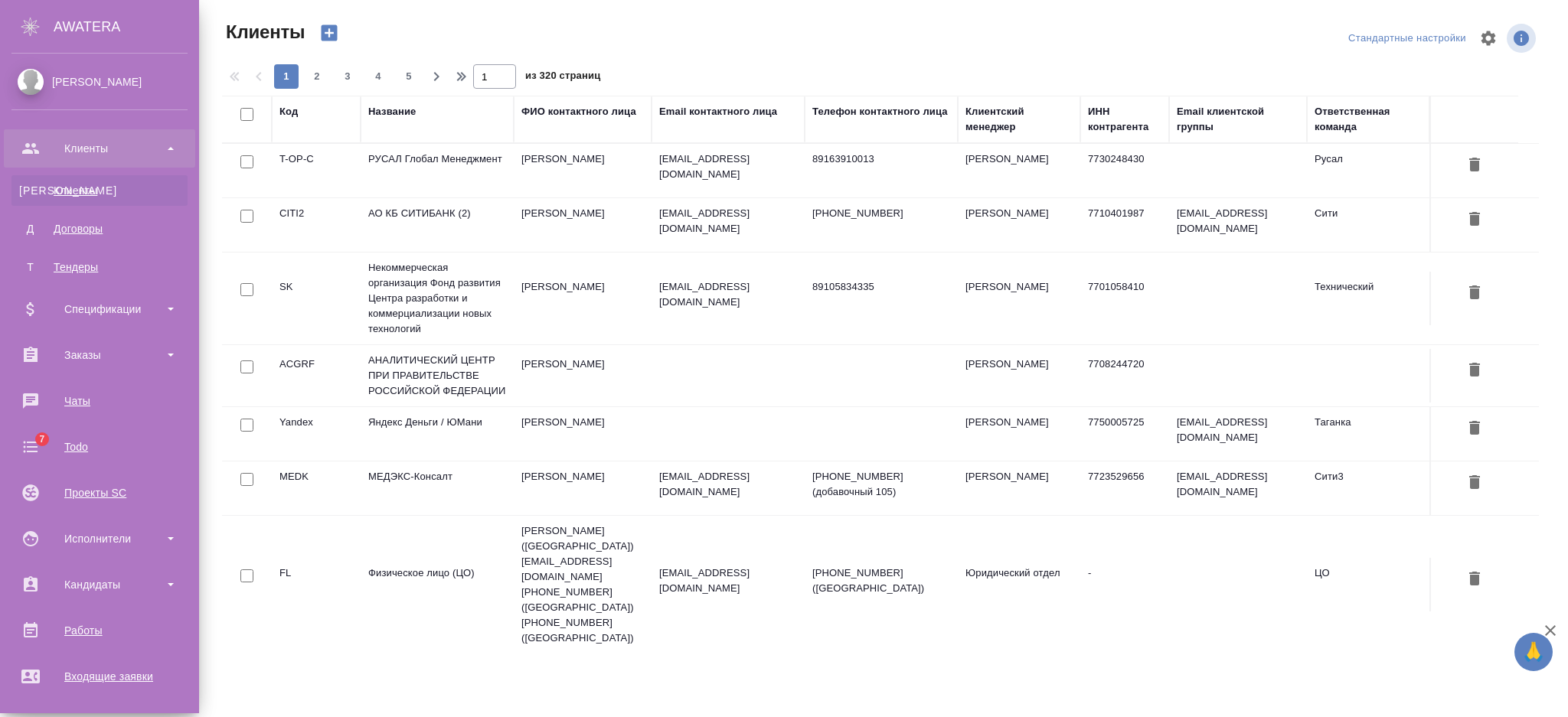
select select "RU"
click at [119, 528] on div "Исполнители" at bounding box center [99, 539] width 176 height 23
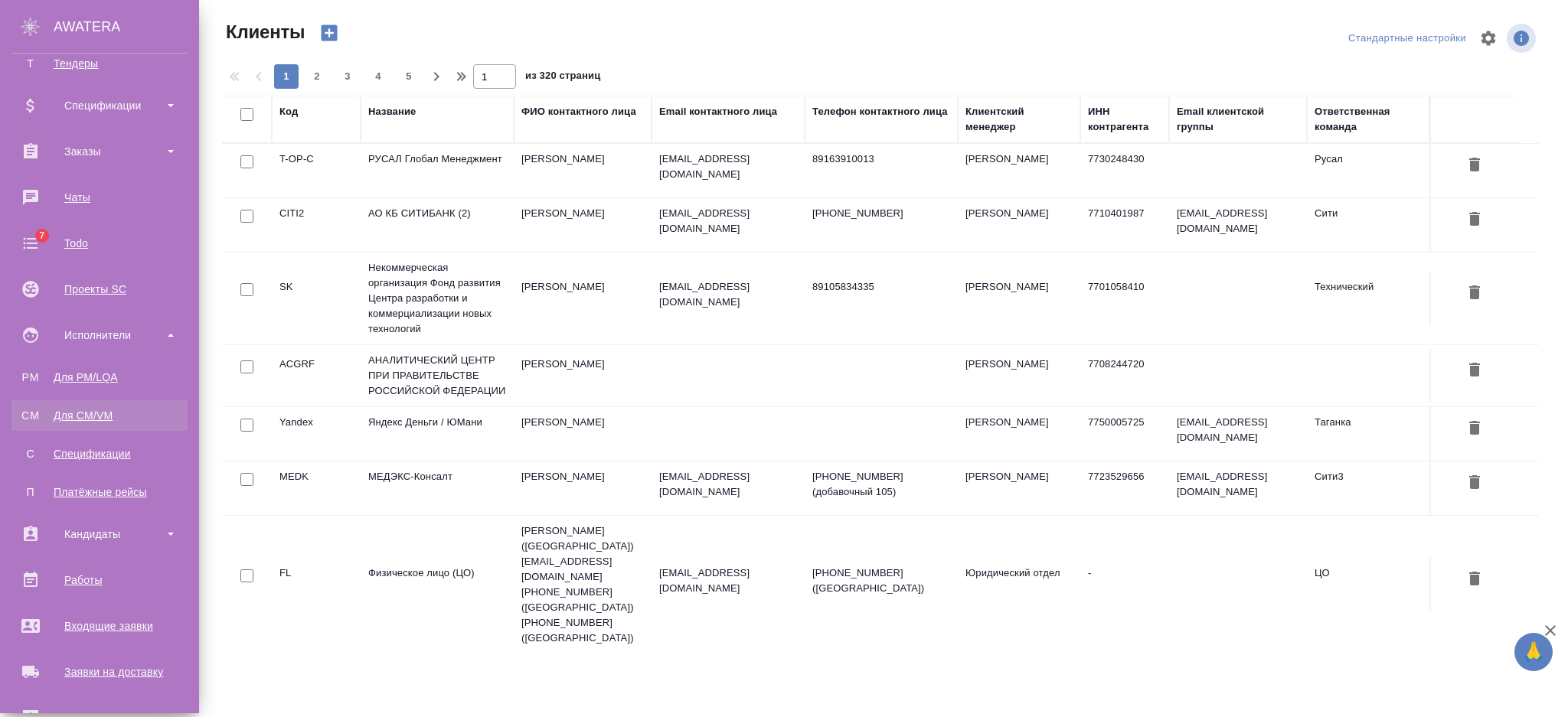
click at [101, 416] on div "Для CM/VM" at bounding box center [99, 415] width 161 height 16
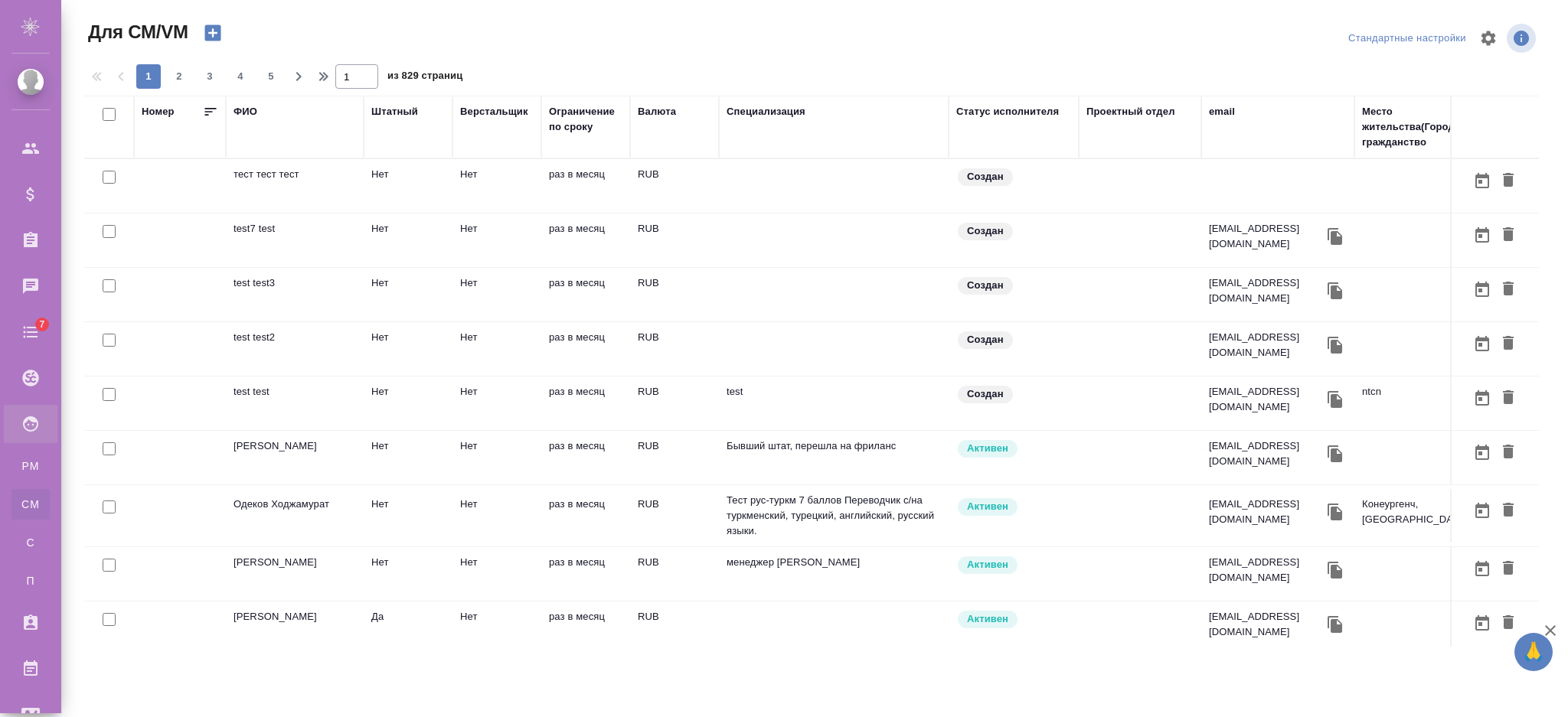
click at [253, 109] on div "ФИО" at bounding box center [245, 111] width 24 height 16
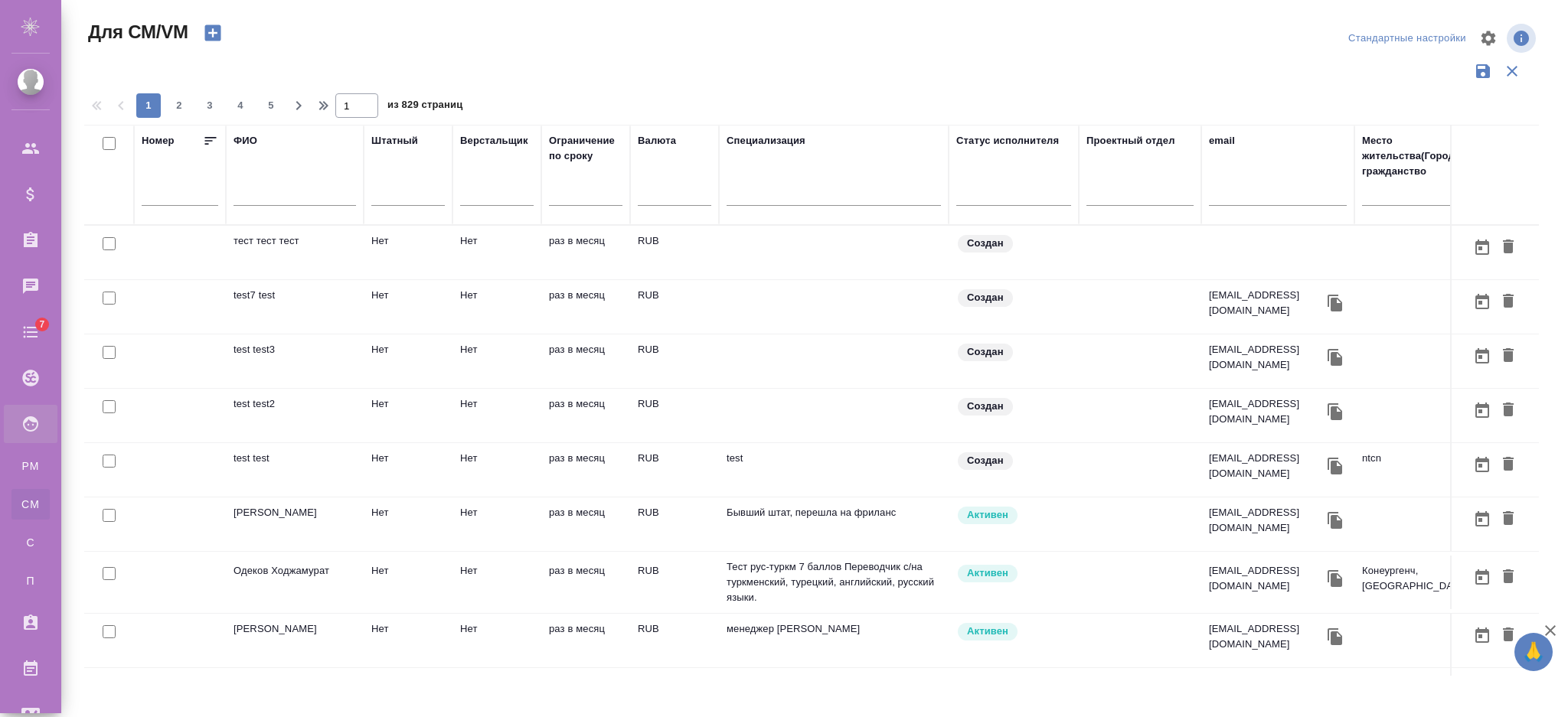
click at [258, 184] on div at bounding box center [294, 198] width 122 height 38
click at [259, 194] on input "text" at bounding box center [294, 196] width 122 height 19
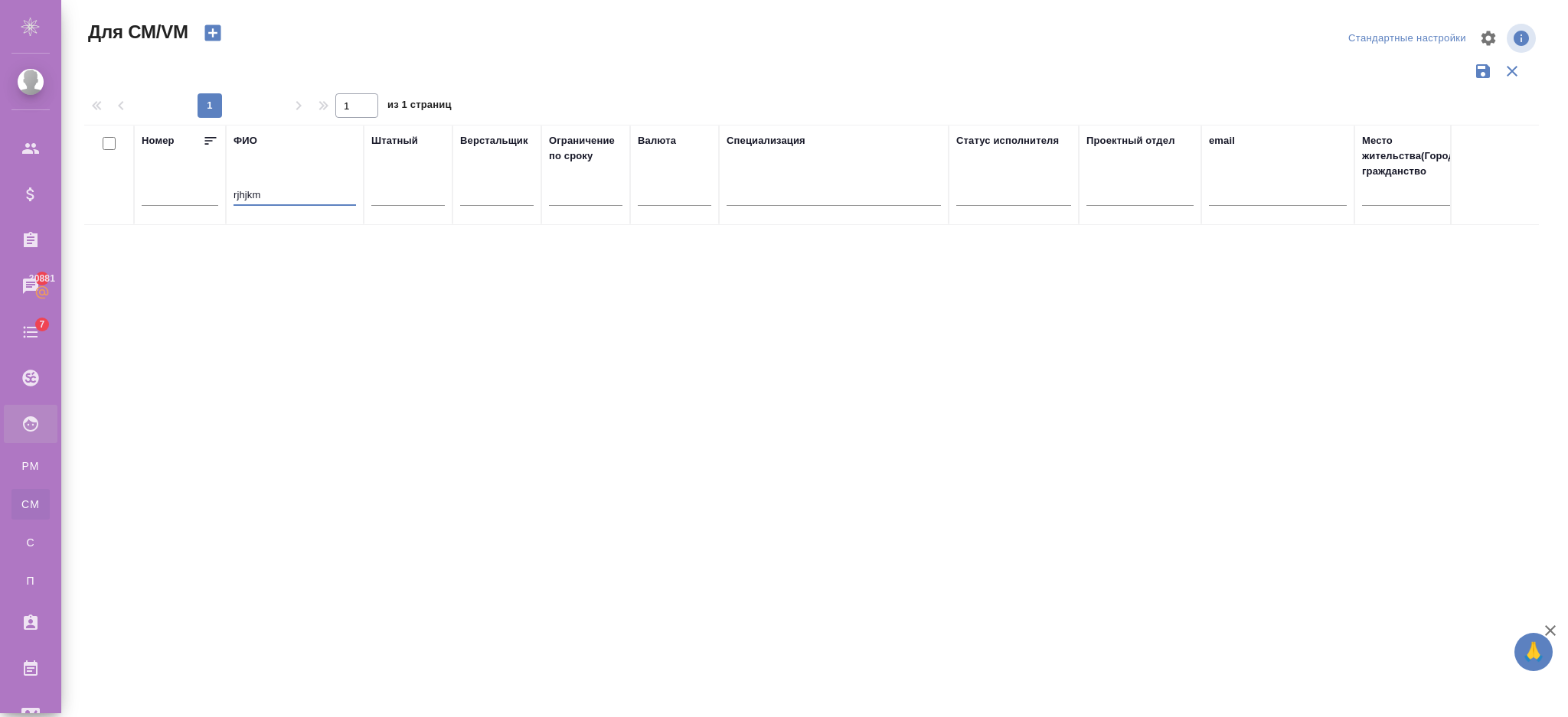
drag, startPoint x: 295, startPoint y: 199, endPoint x: 144, endPoint y: 190, distance: 151.3
click at [144, 190] on tr "Номер ФИО rjhjkm Штатный Верстальщик Ограничение по сроку Валюта Специализация …" at bounding box center [926, 175] width 1685 height 100
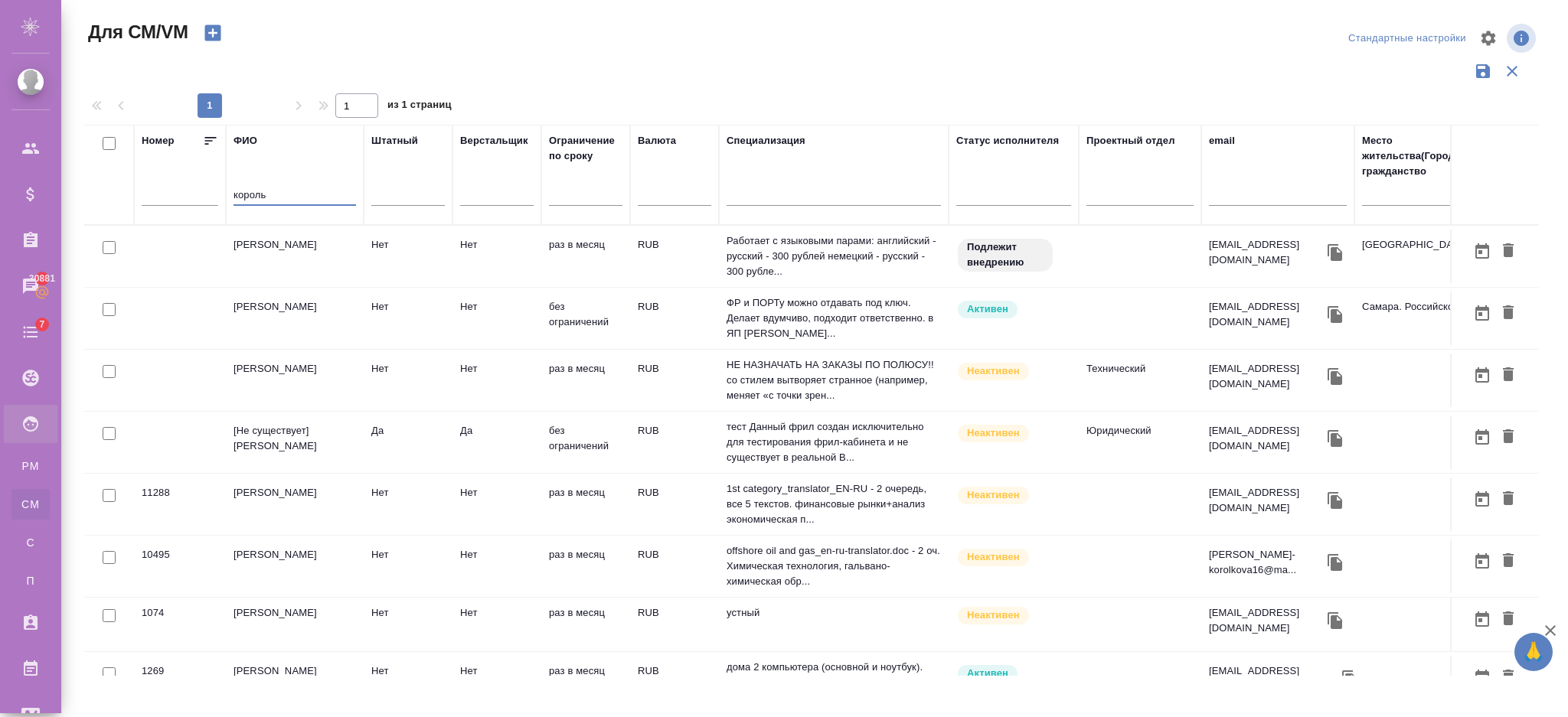
type input "король"
click at [251, 424] on td "[Не существует] Король Артур" at bounding box center [295, 442] width 138 height 53
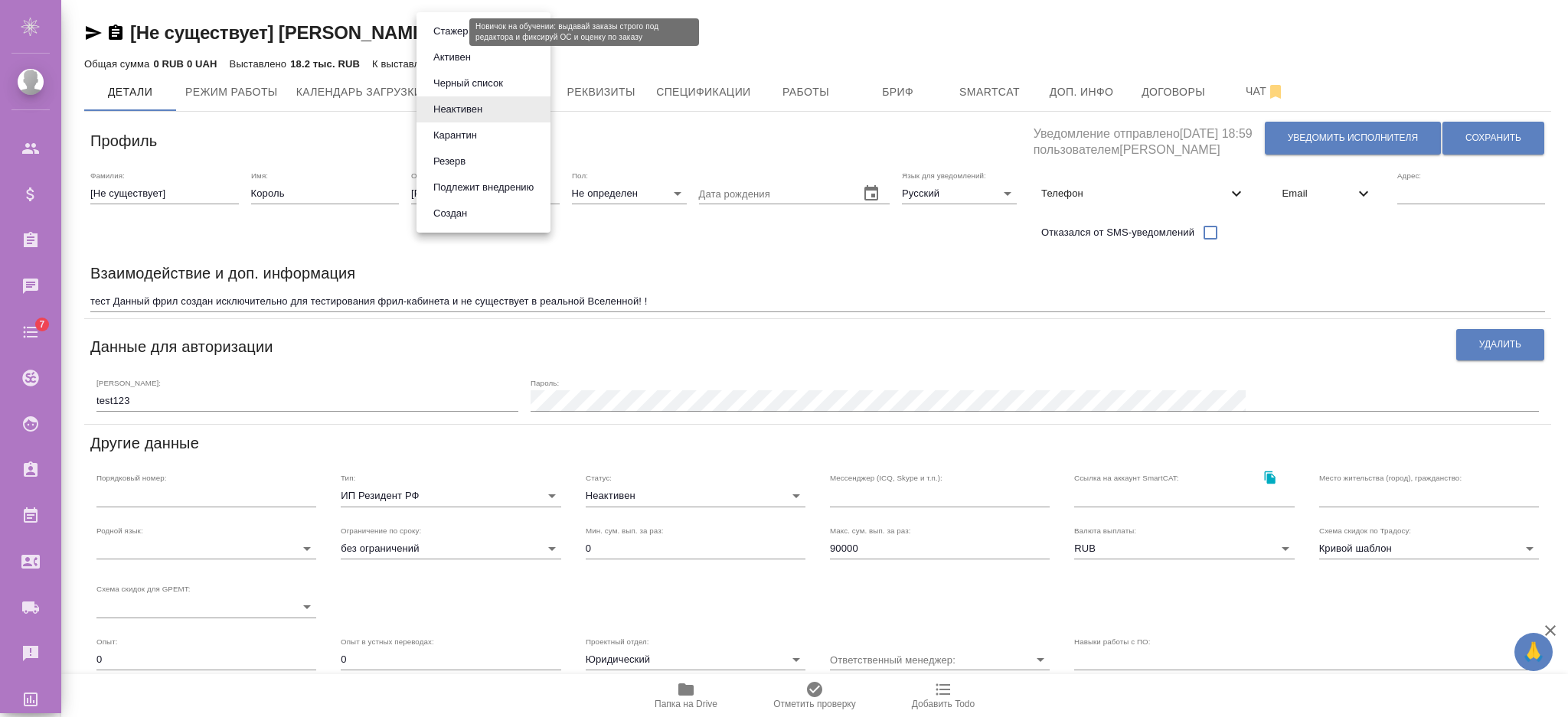
click at [451, 31] on body "🙏 .cls-1 fill:#fff; AWATERA [PERSON_NAME] Спецификации Заказы Чаты 7 Todo Проек…" at bounding box center [784, 420] width 1568 height 840
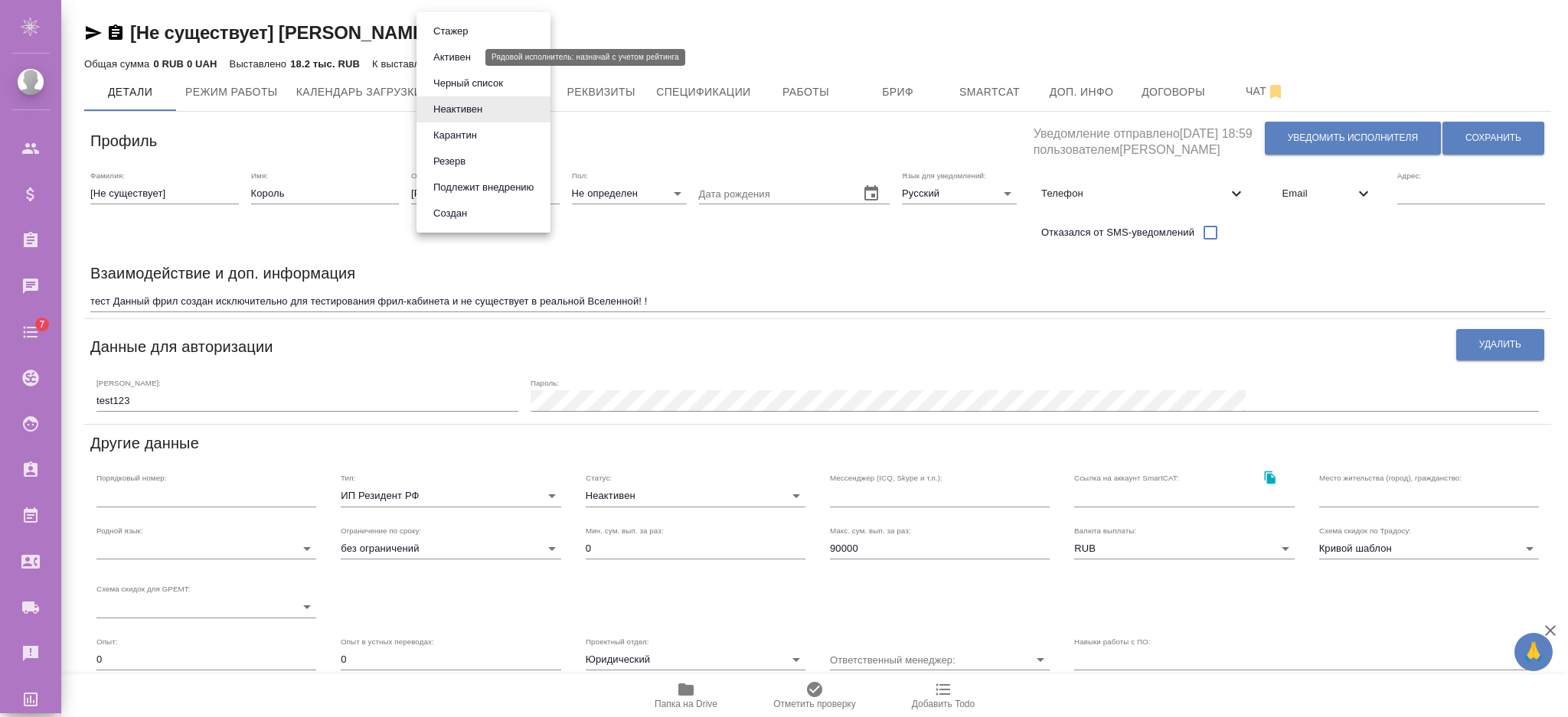
click at [455, 61] on button "Активен" at bounding box center [451, 57] width 47 height 17
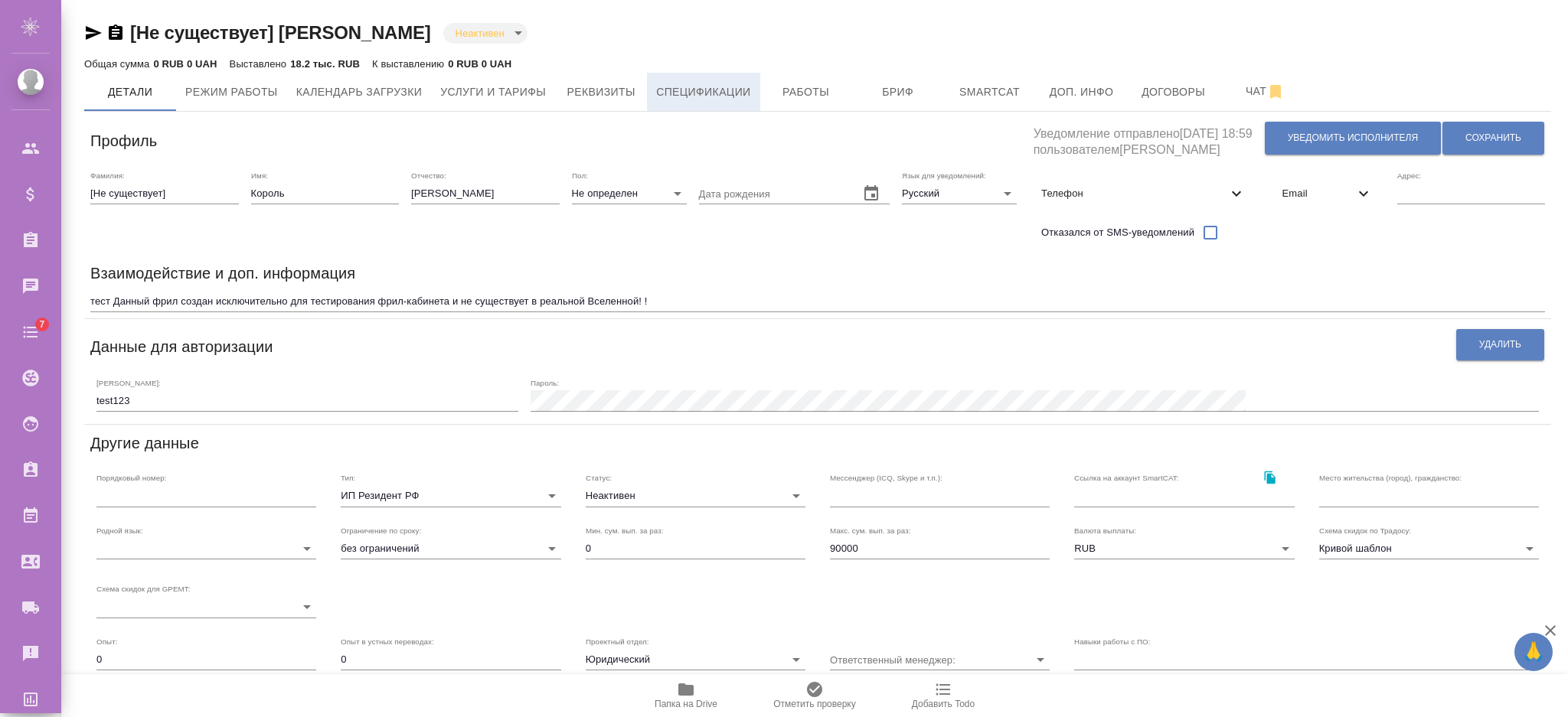
type input "active"
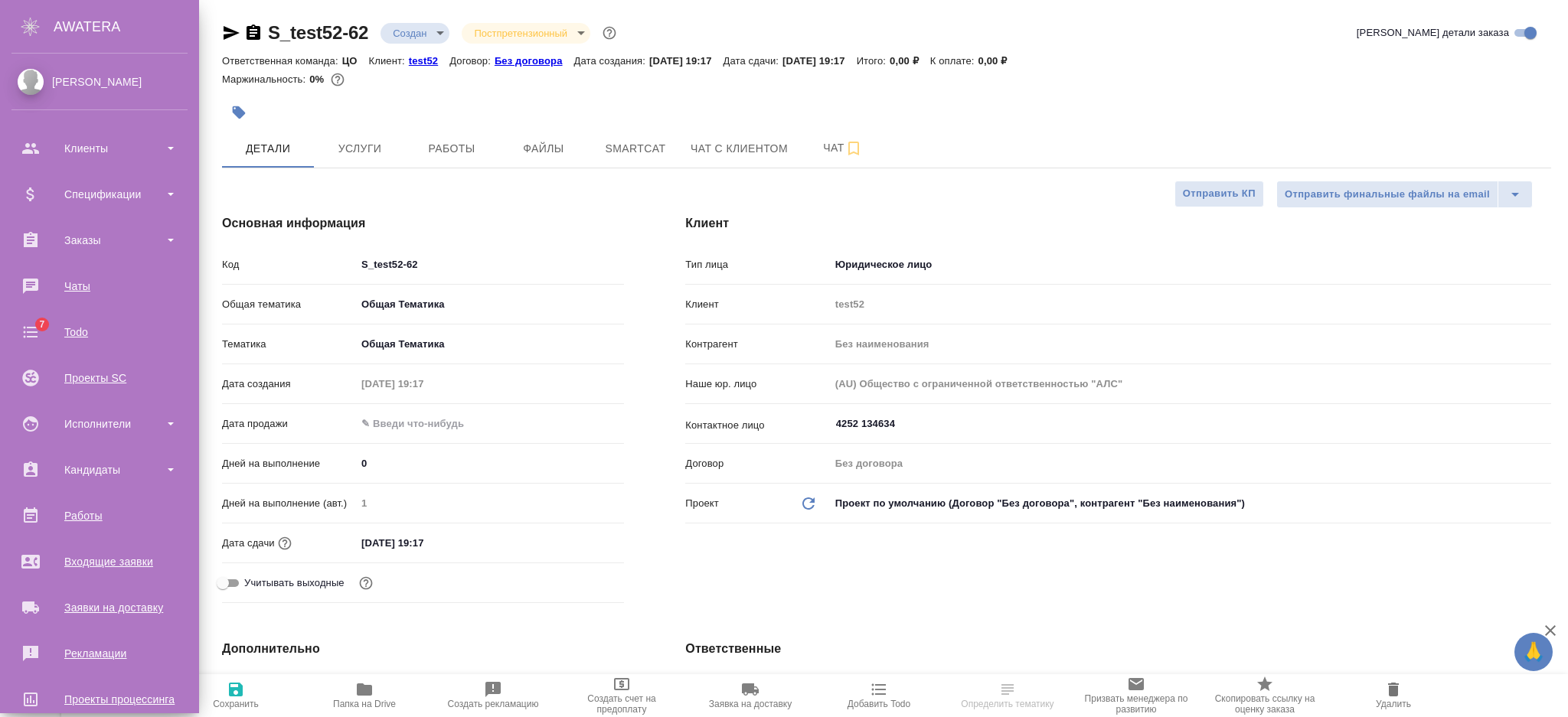
select select "RU"
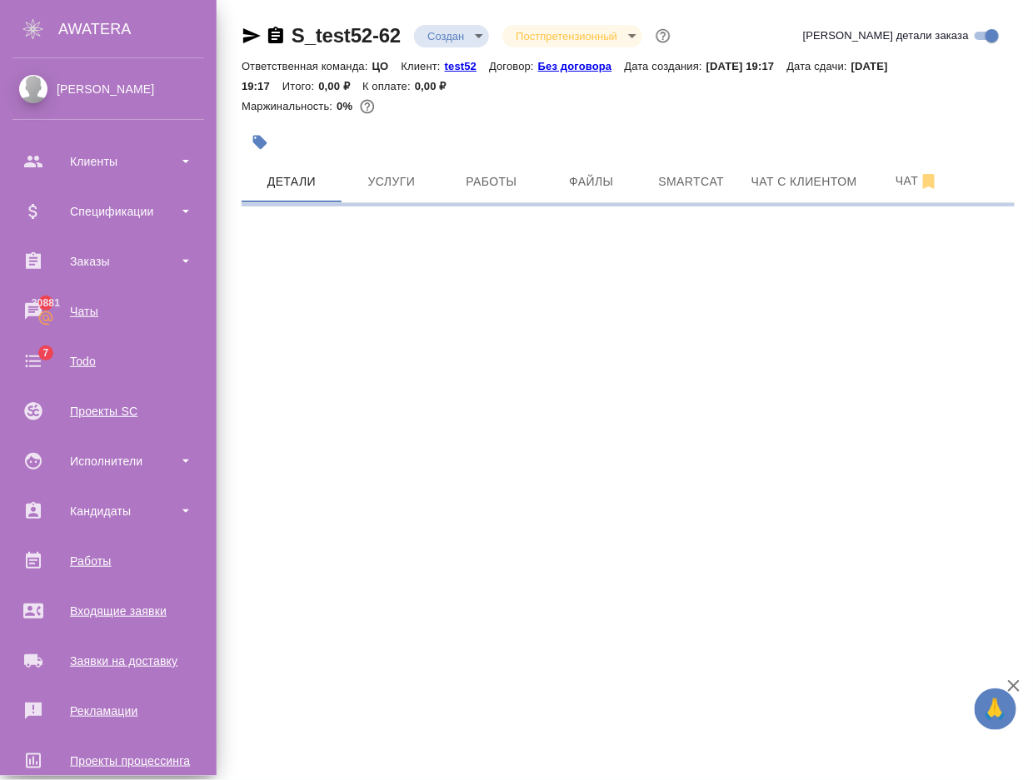
select select "RU"
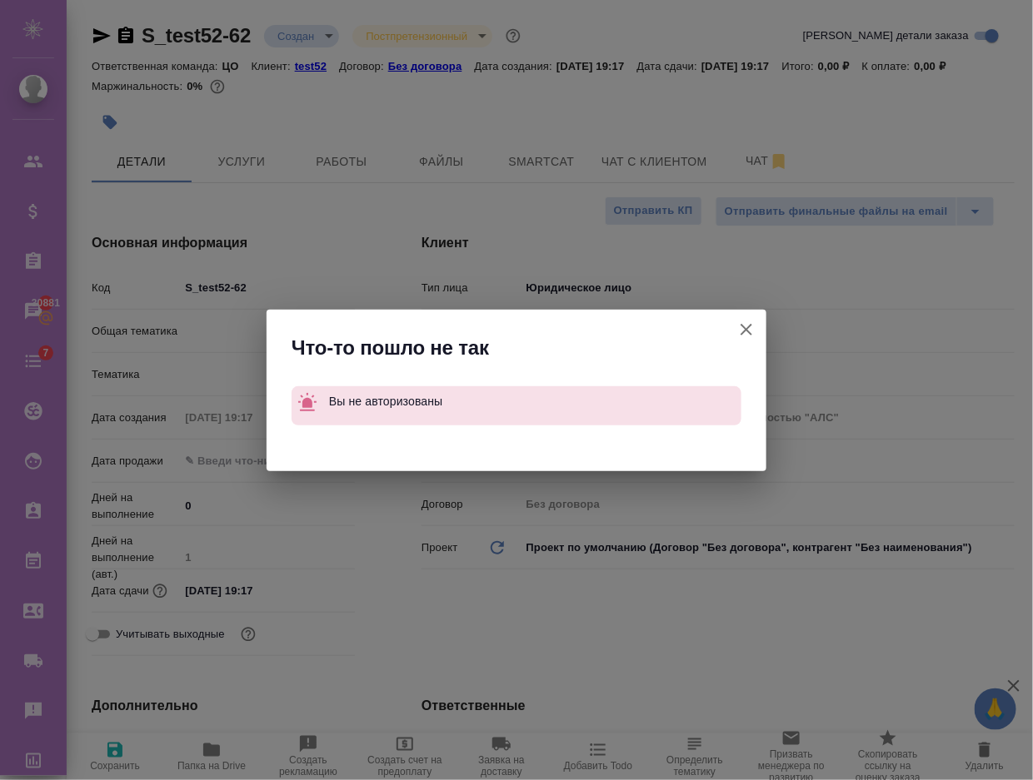
click at [252, 35] on div "Что-то пошло не так Вы не авторизованы" at bounding box center [516, 390] width 1033 height 780
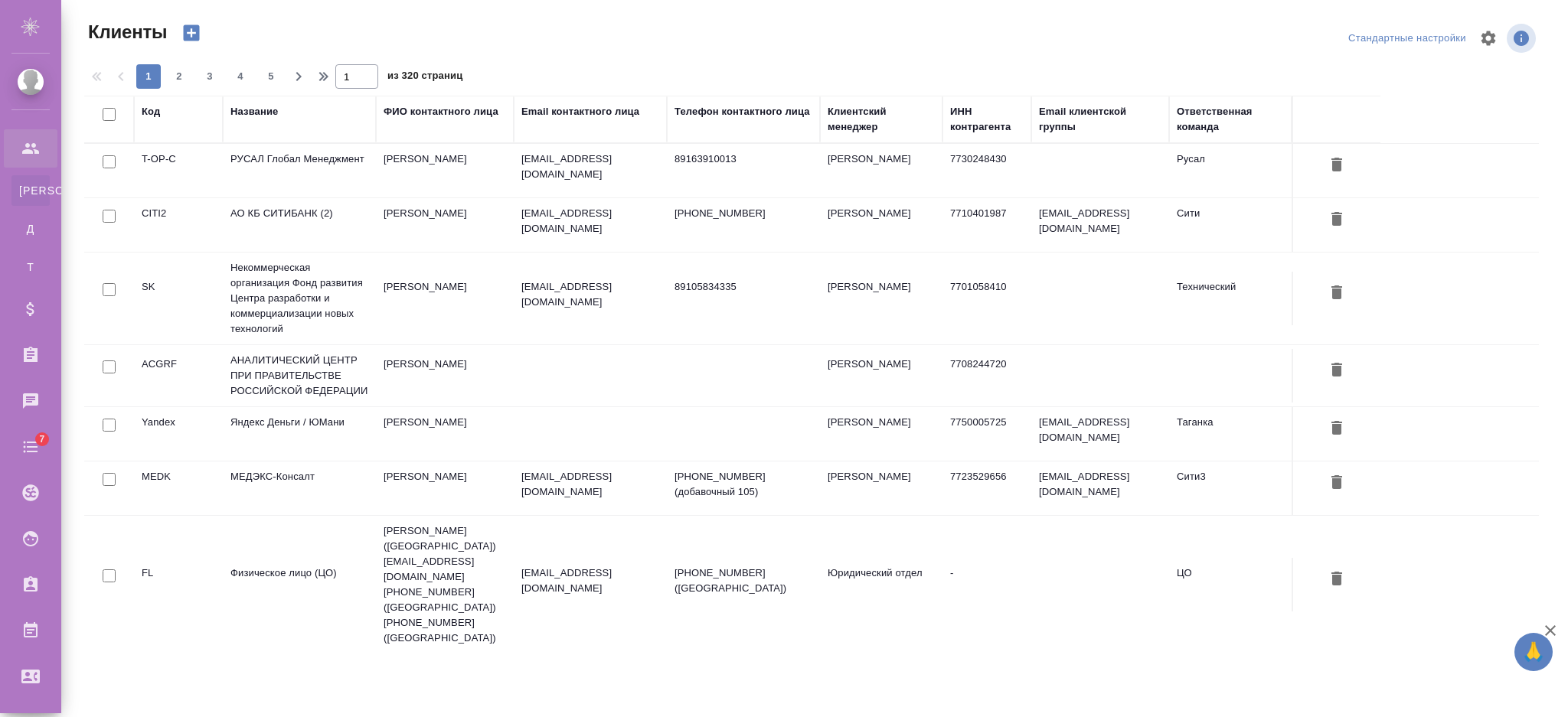
select select "RU"
click at [241, 108] on div "Название" at bounding box center [255, 111] width 48 height 16
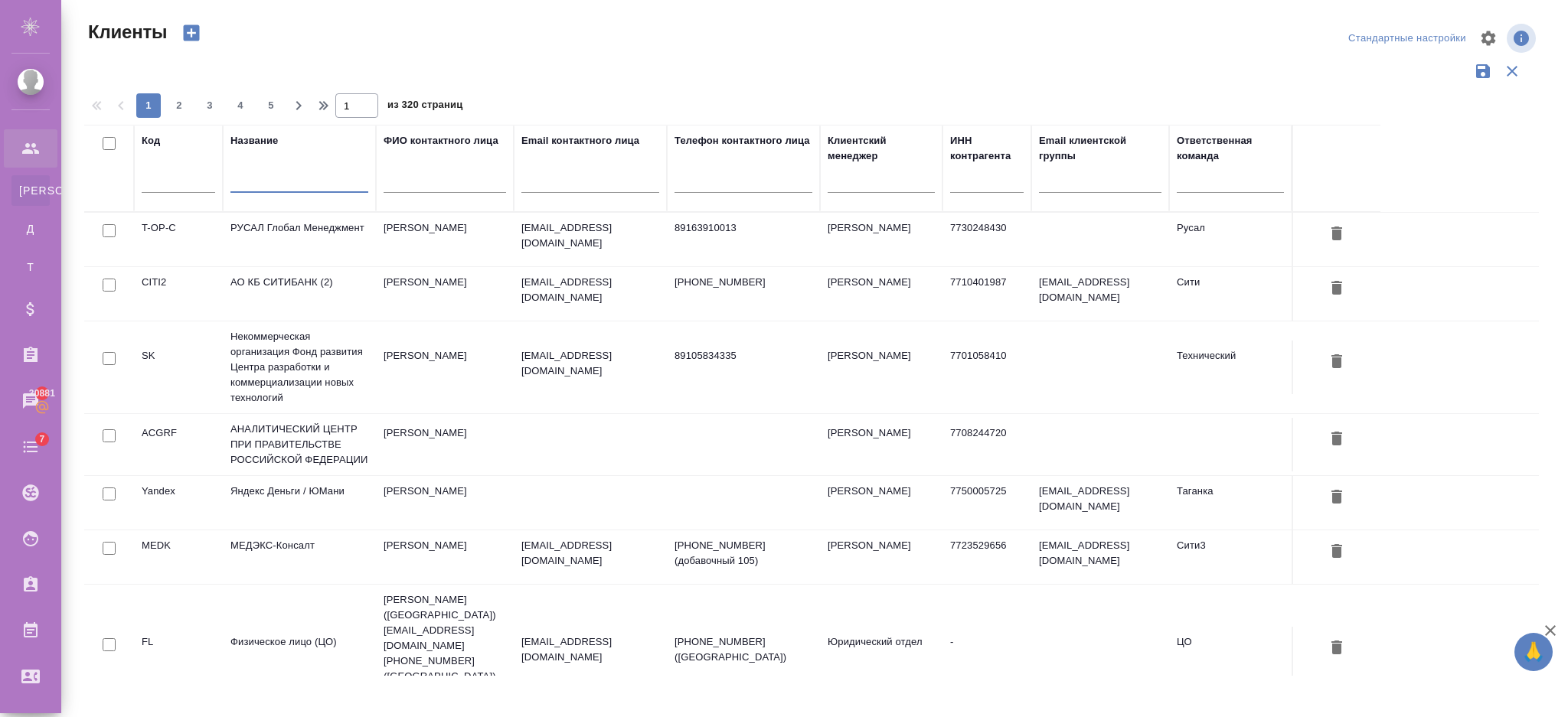
click at [272, 185] on input "text" at bounding box center [300, 183] width 138 height 19
type input "е"
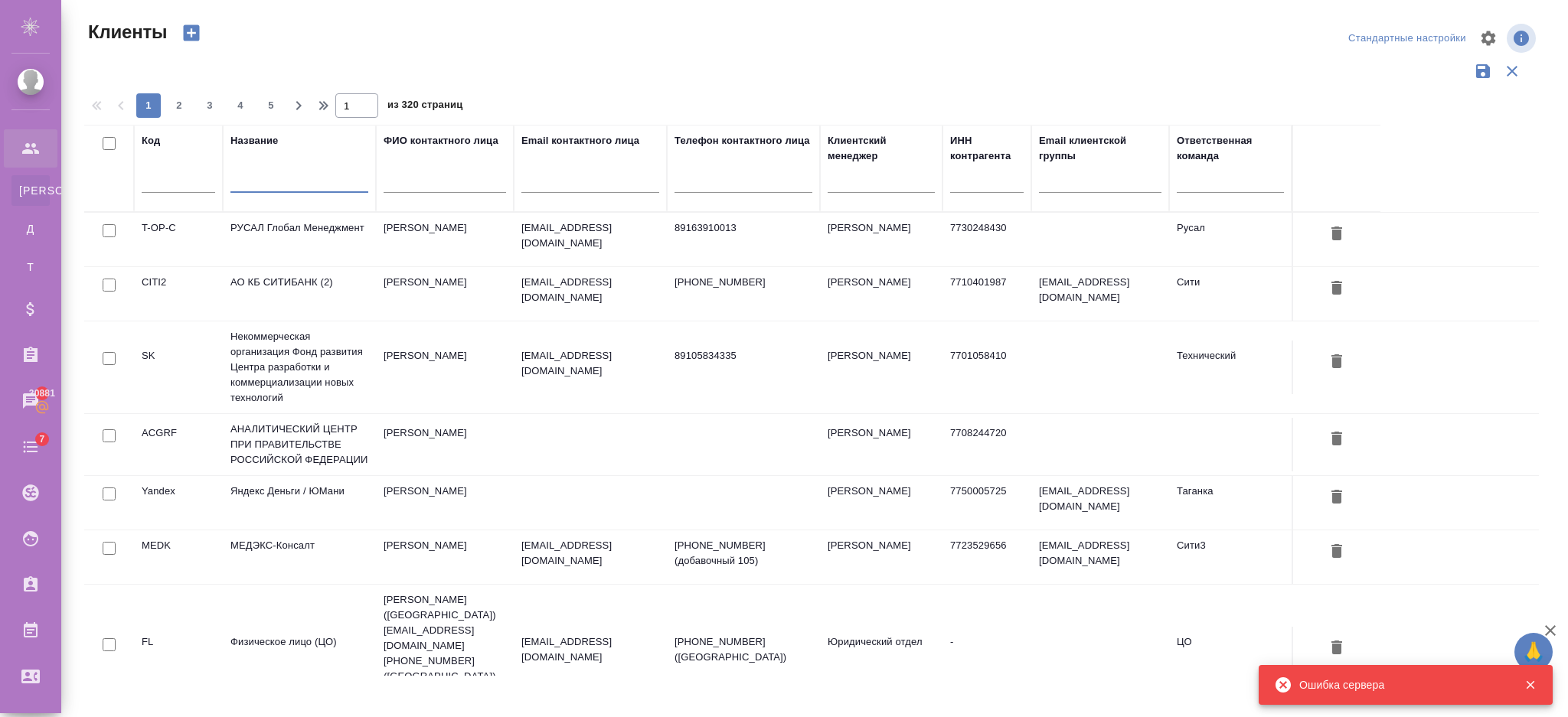
type input "t"
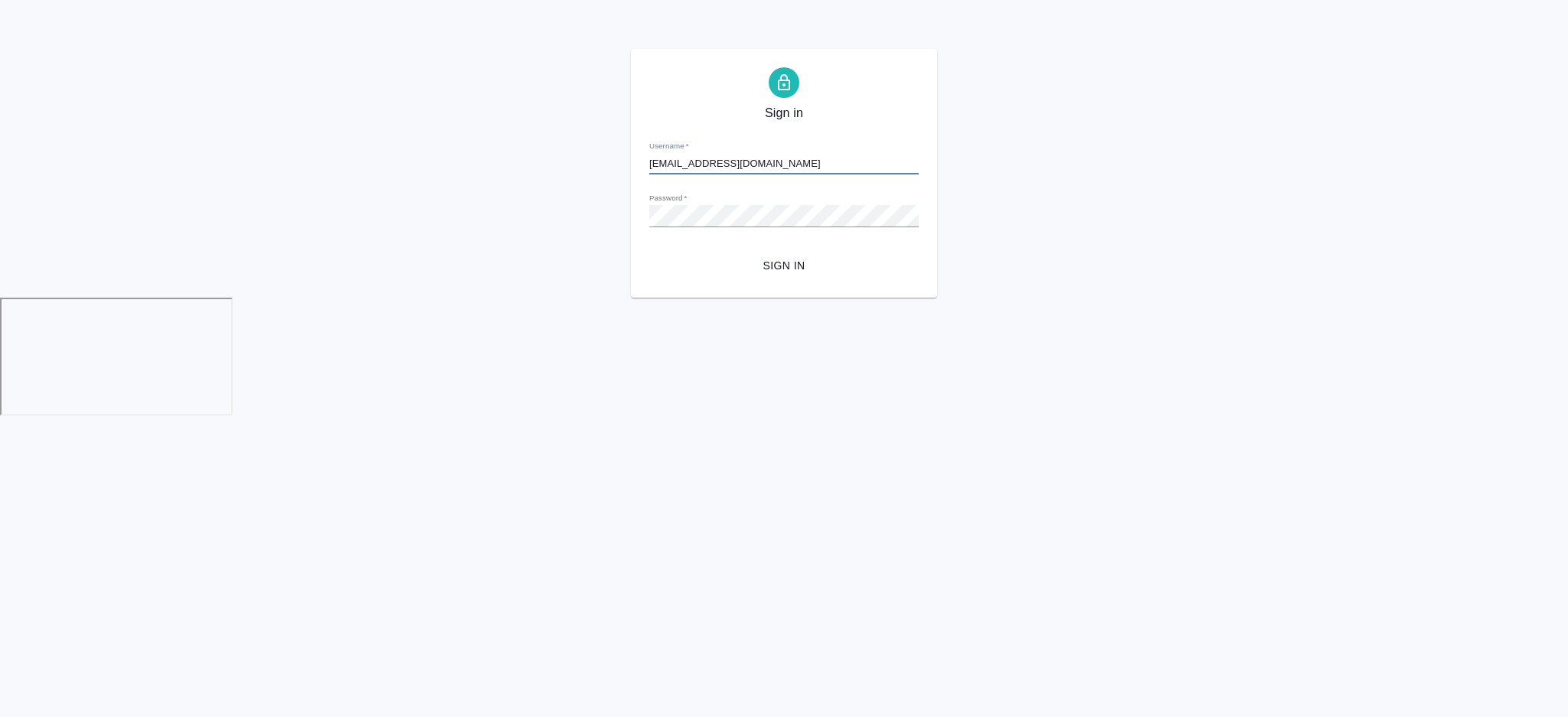
type input "i.semenets@awatera.com"
click at [558, 229] on div "Sign in Username   * [EMAIL_ADDRESS] Password   * urlPath   * / Sign in" at bounding box center [784, 173] width 1568 height 249
click at [785, 171] on input "[EMAIL_ADDRESS]" at bounding box center [783, 164] width 269 height 21
type input "[EMAIL_ADDRESS][DOMAIN_NAME]"
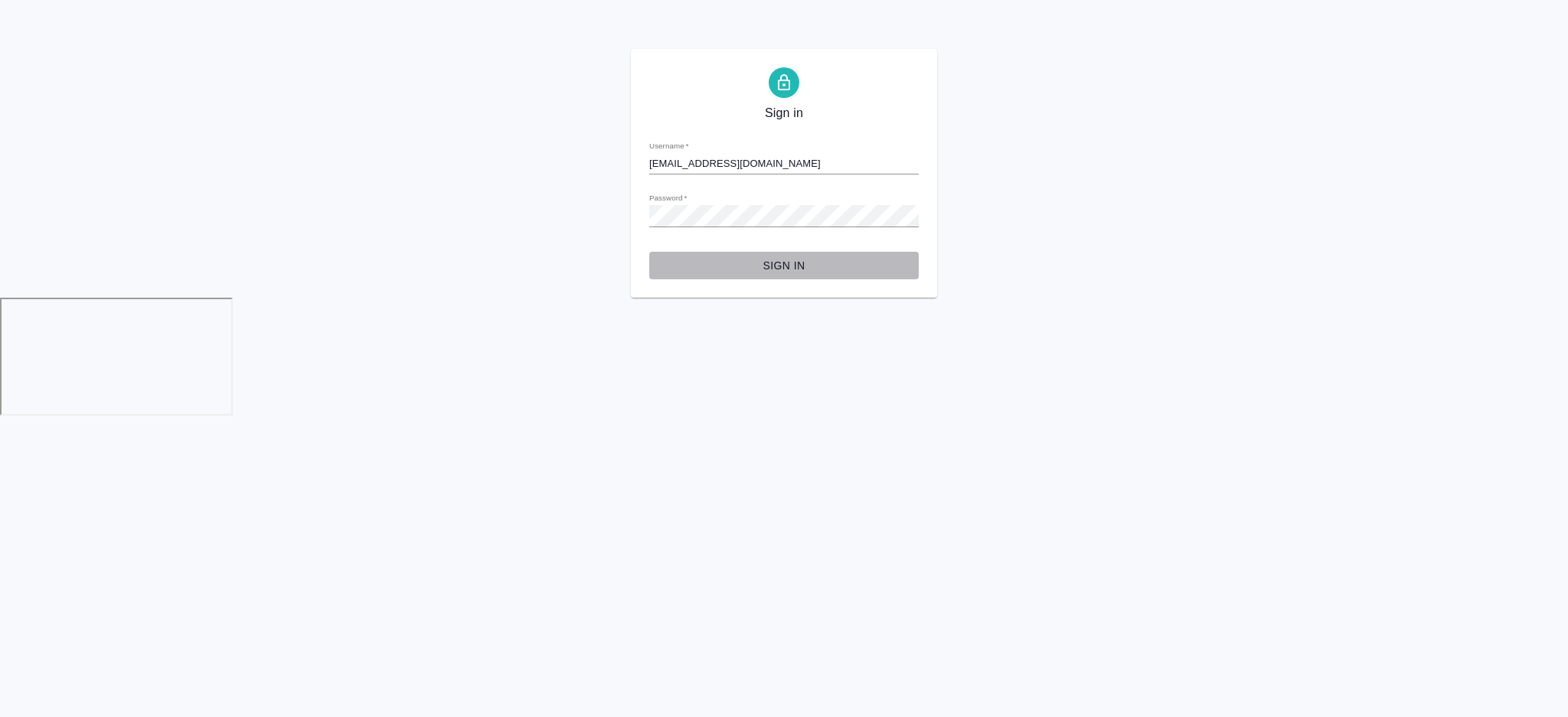
click at [687, 253] on button "Sign in" at bounding box center [783, 266] width 269 height 28
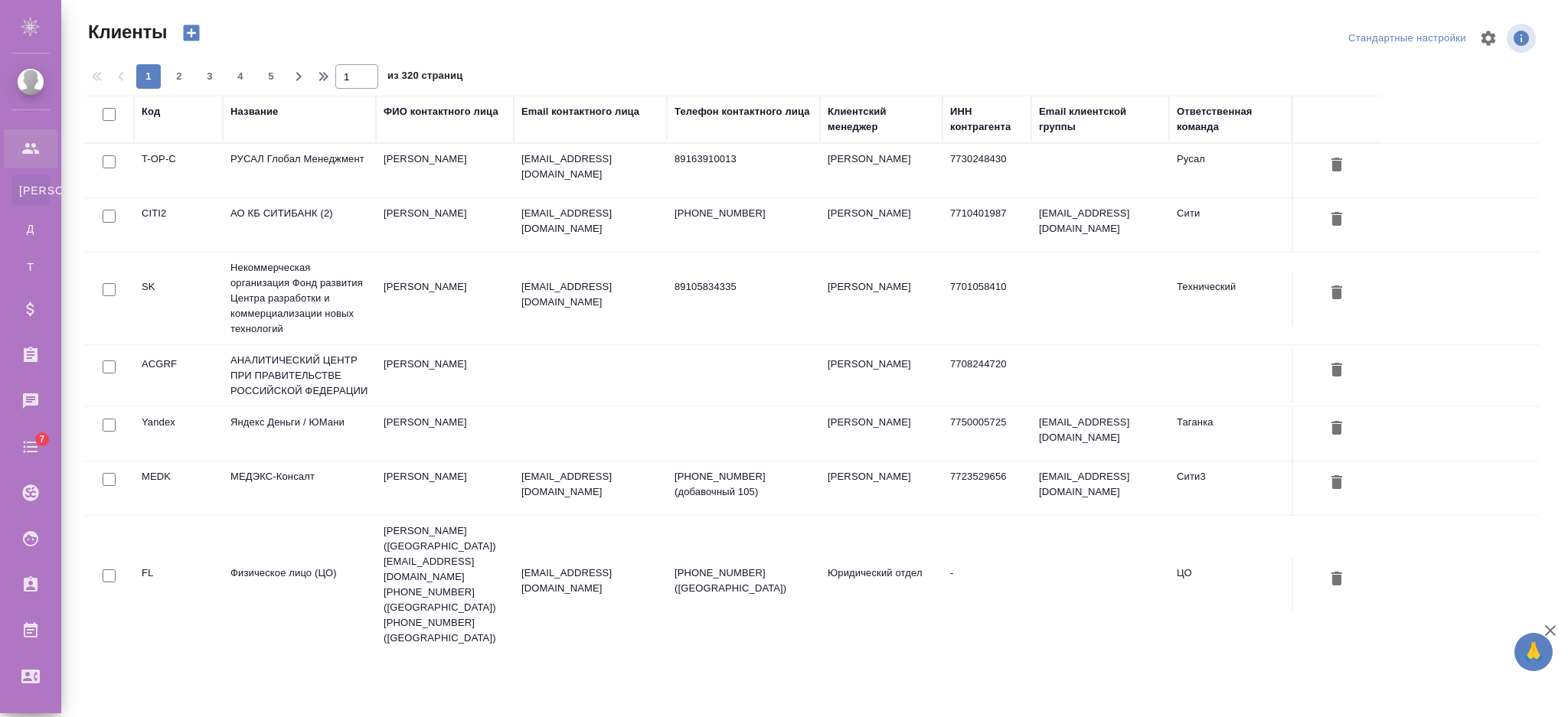
select select "RU"
click at [259, 111] on div "Название" at bounding box center [255, 111] width 48 height 16
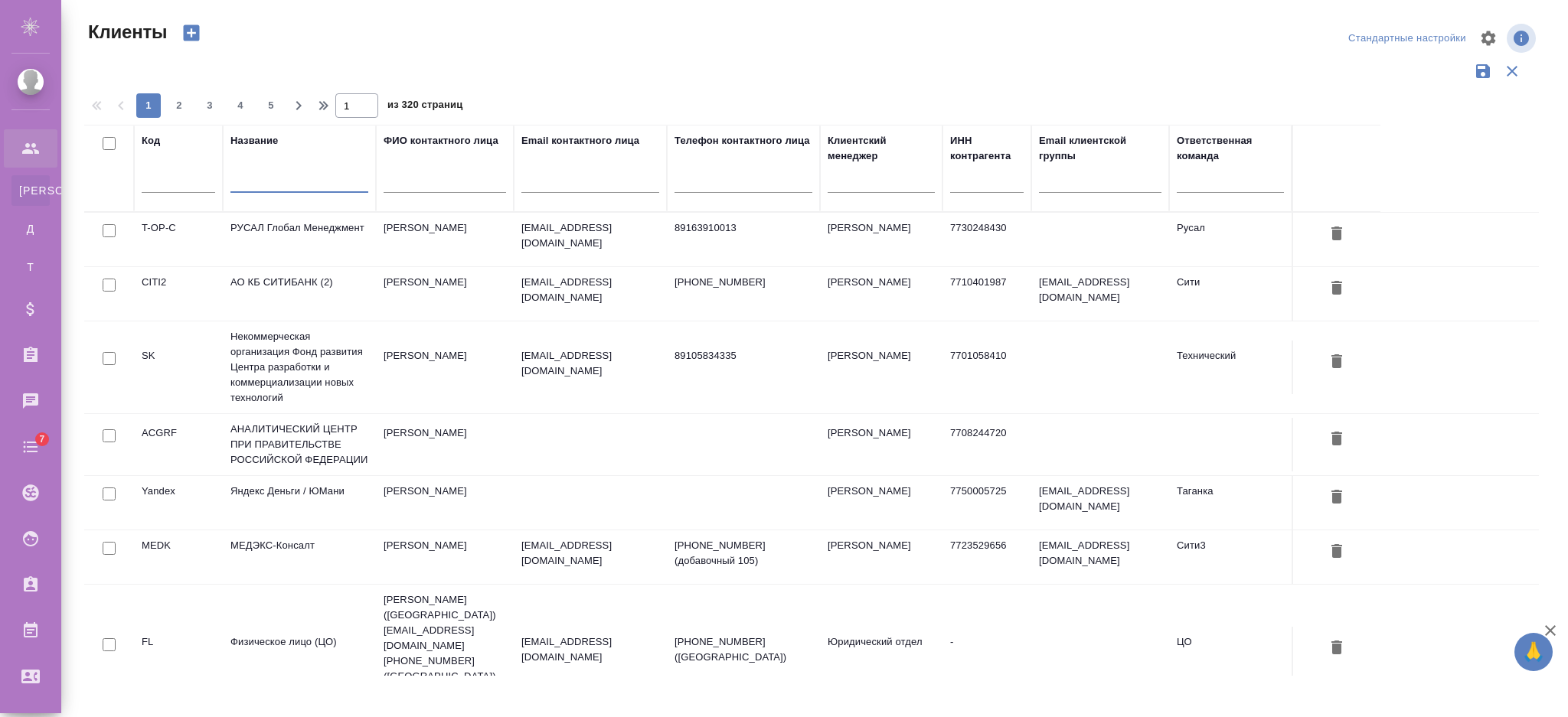
click at [265, 182] on input "text" at bounding box center [300, 183] width 138 height 19
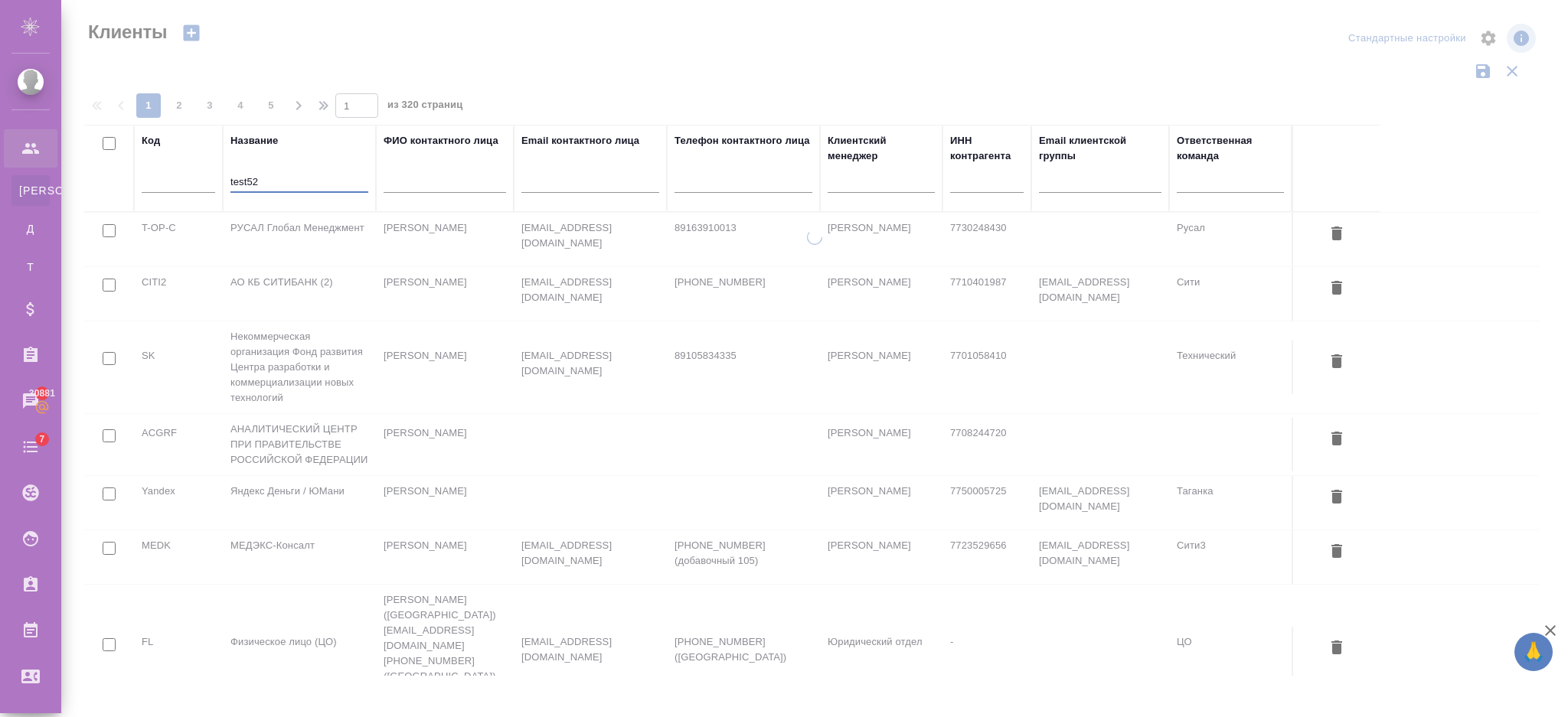
type input "test52"
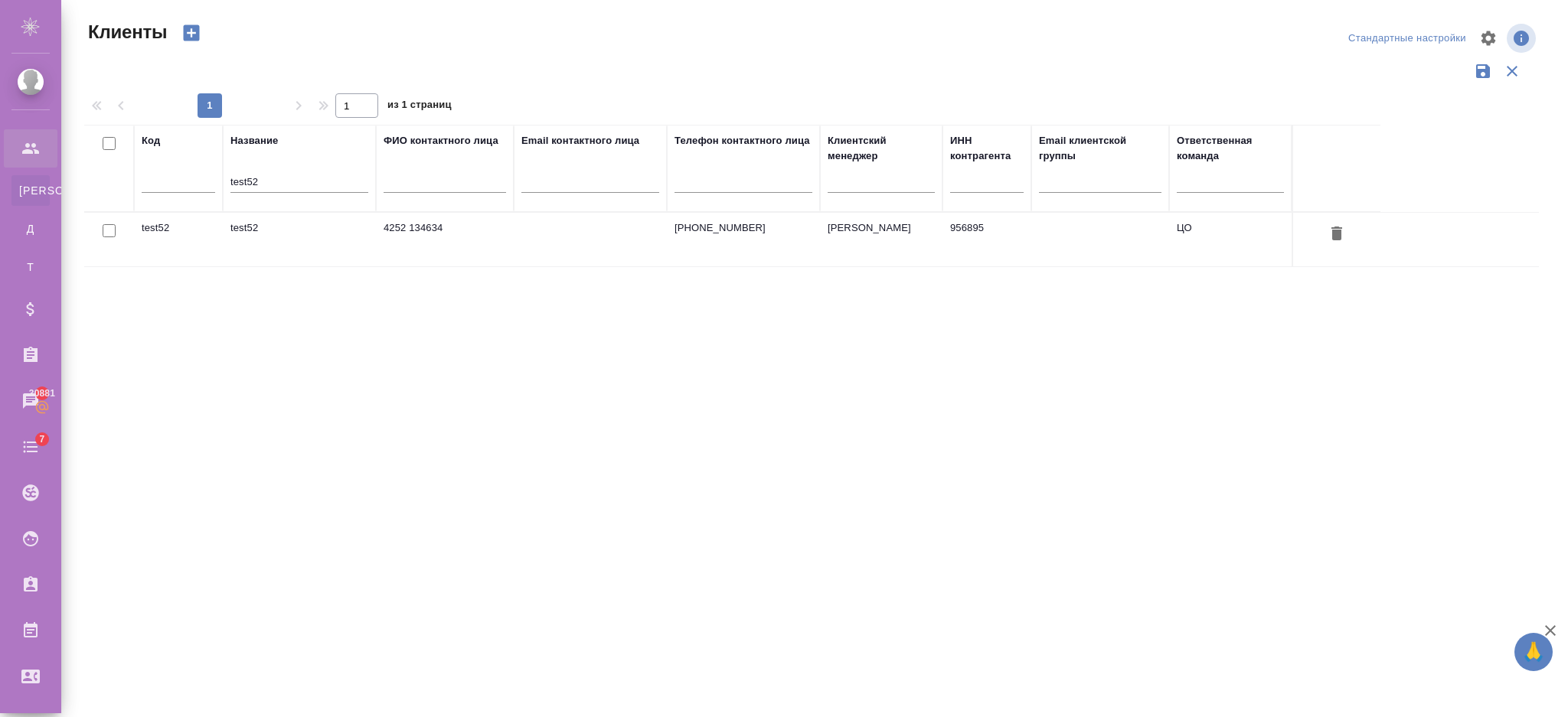
click at [336, 260] on td "test52" at bounding box center [299, 240] width 153 height 53
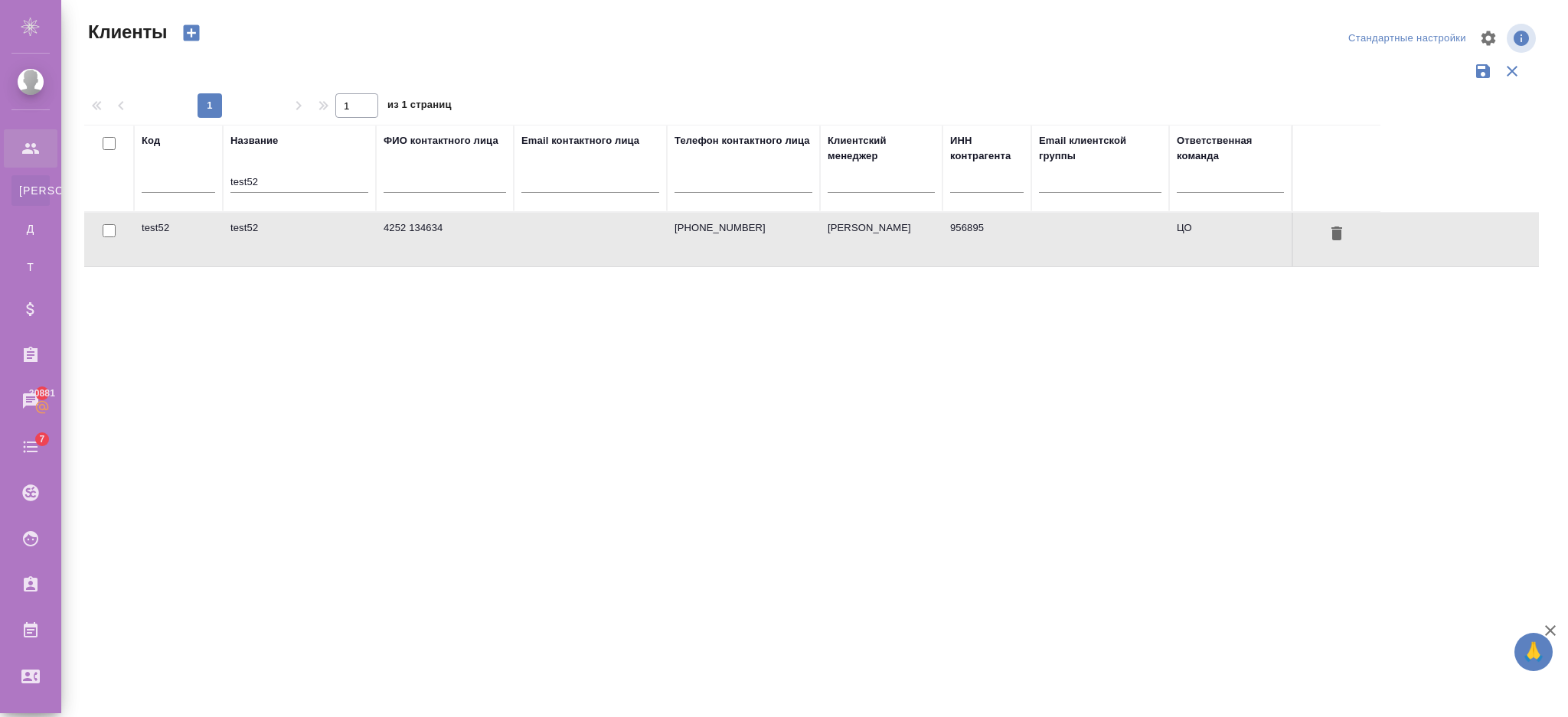
click at [336, 260] on td "test52" at bounding box center [299, 240] width 153 height 53
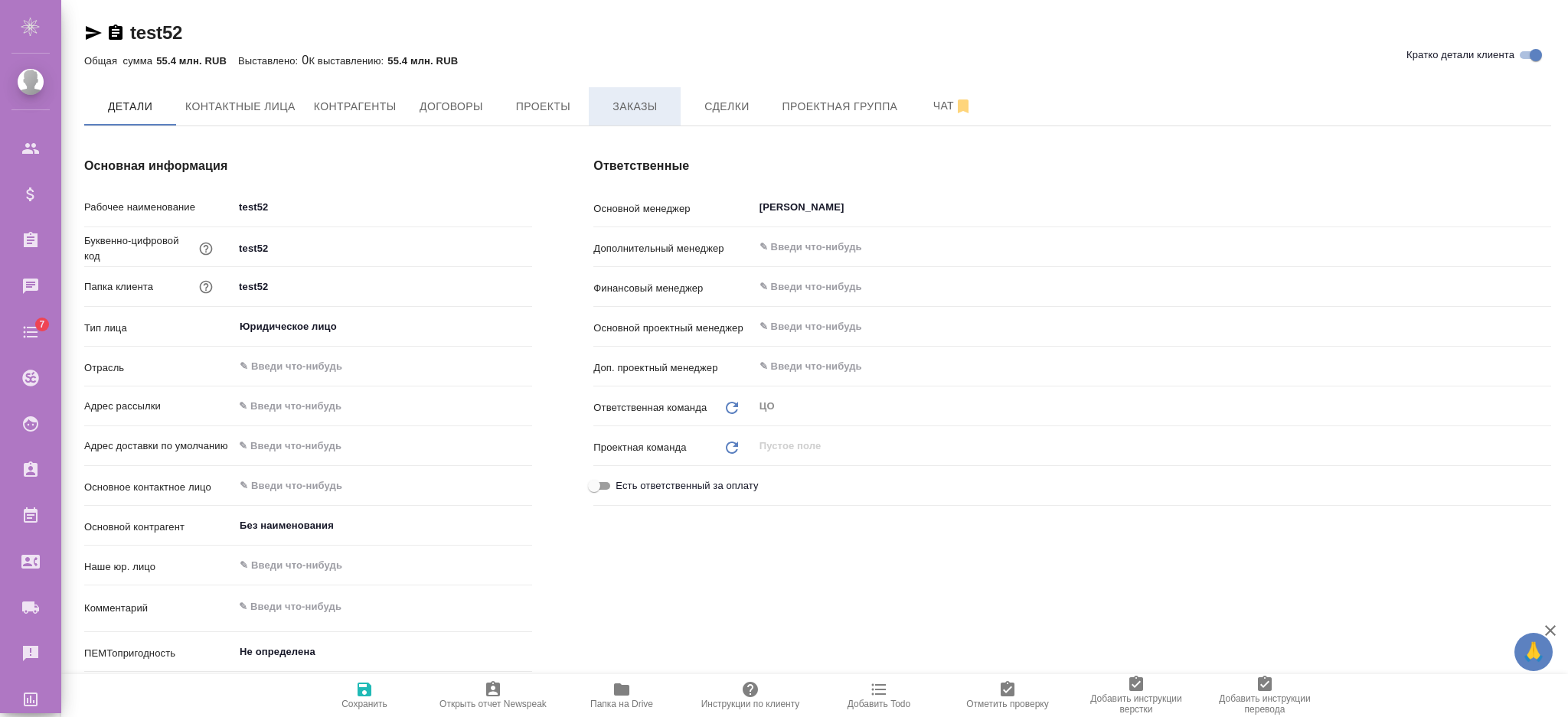
type textarea "x"
click at [650, 103] on span "Заказы" at bounding box center [634, 107] width 74 height 19
type textarea "x"
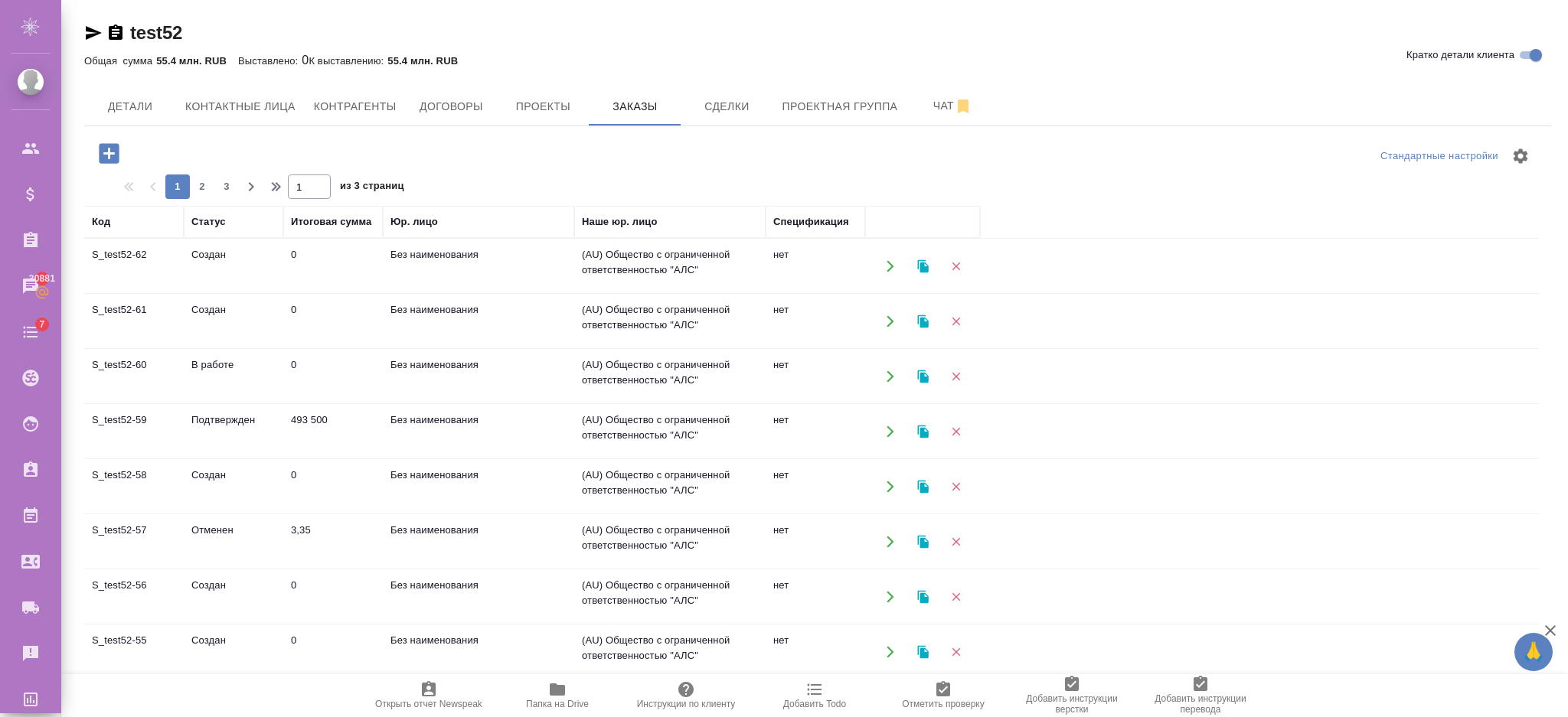
click at [370, 277] on td "0" at bounding box center [333, 267] width 99 height 53
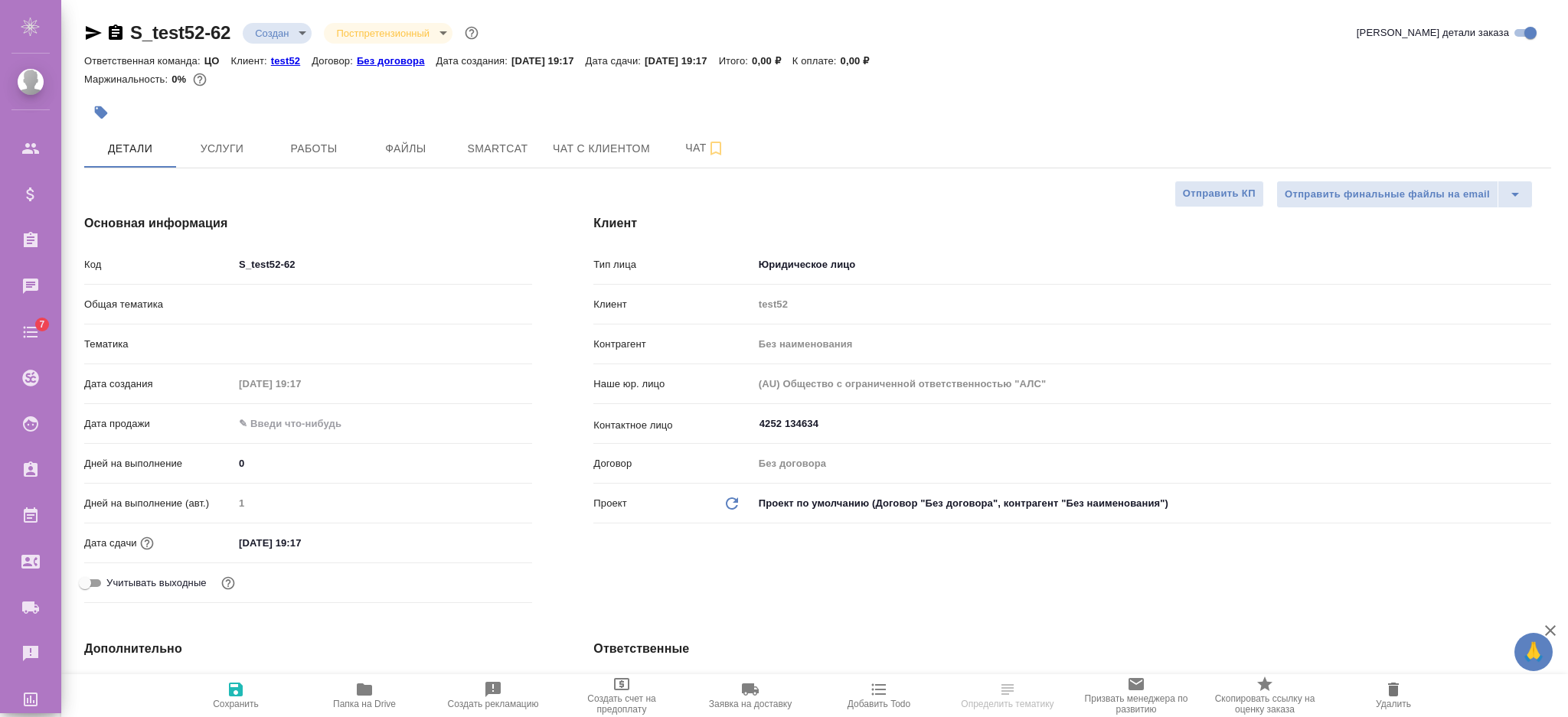
select select "RU"
click at [340, 136] on button "Работы" at bounding box center [313, 149] width 92 height 39
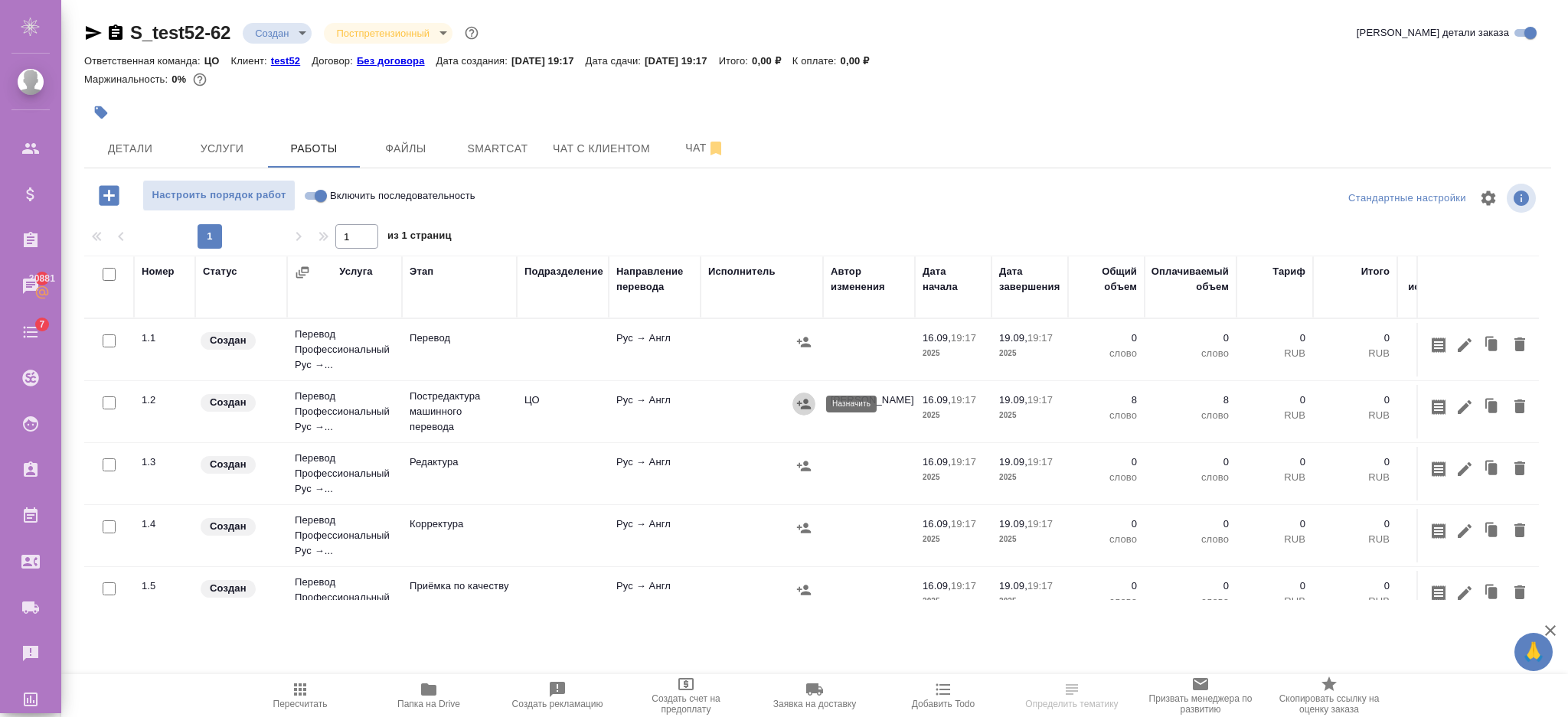
click at [797, 405] on icon "button" at bounding box center [803, 404] width 16 height 16
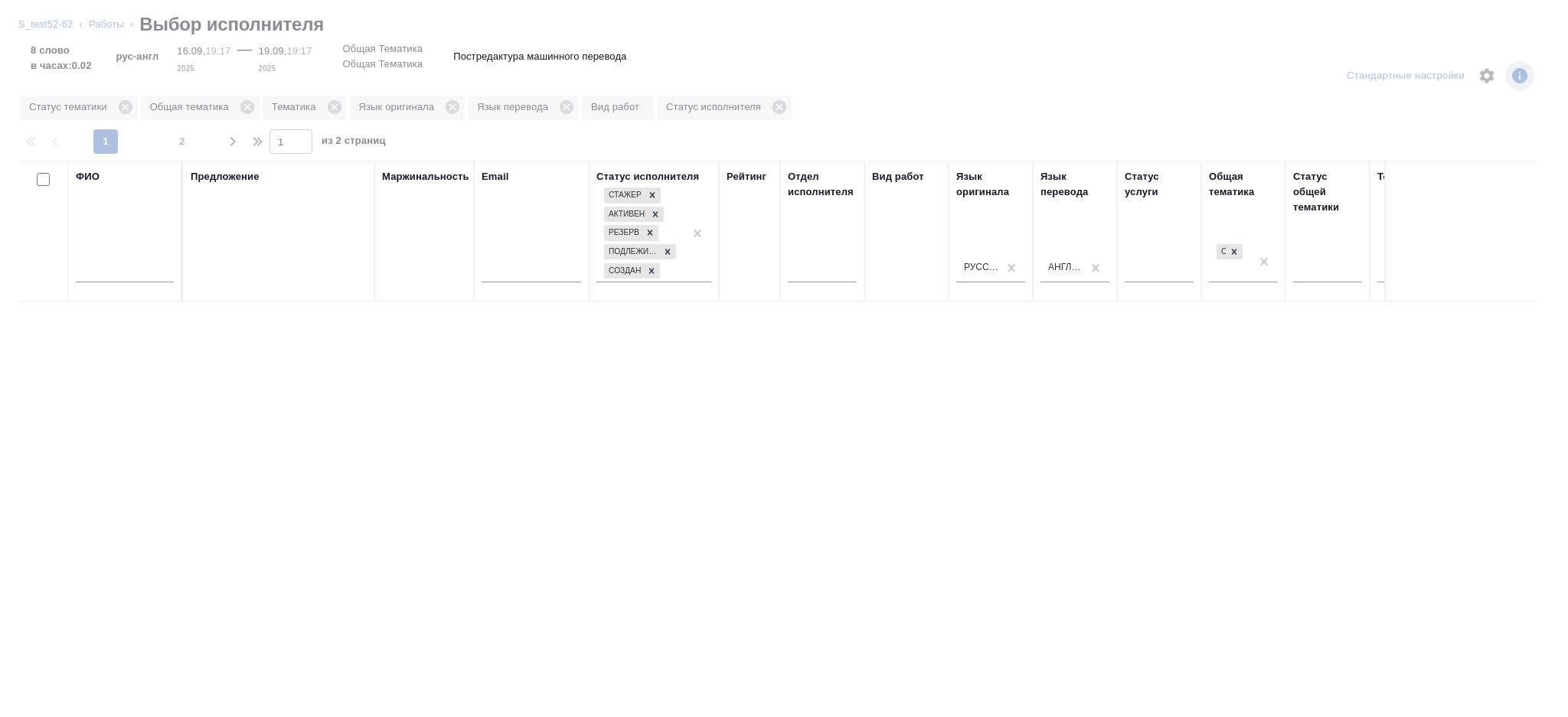
click at [519, 267] on input "text" at bounding box center [531, 272] width 99 height 19
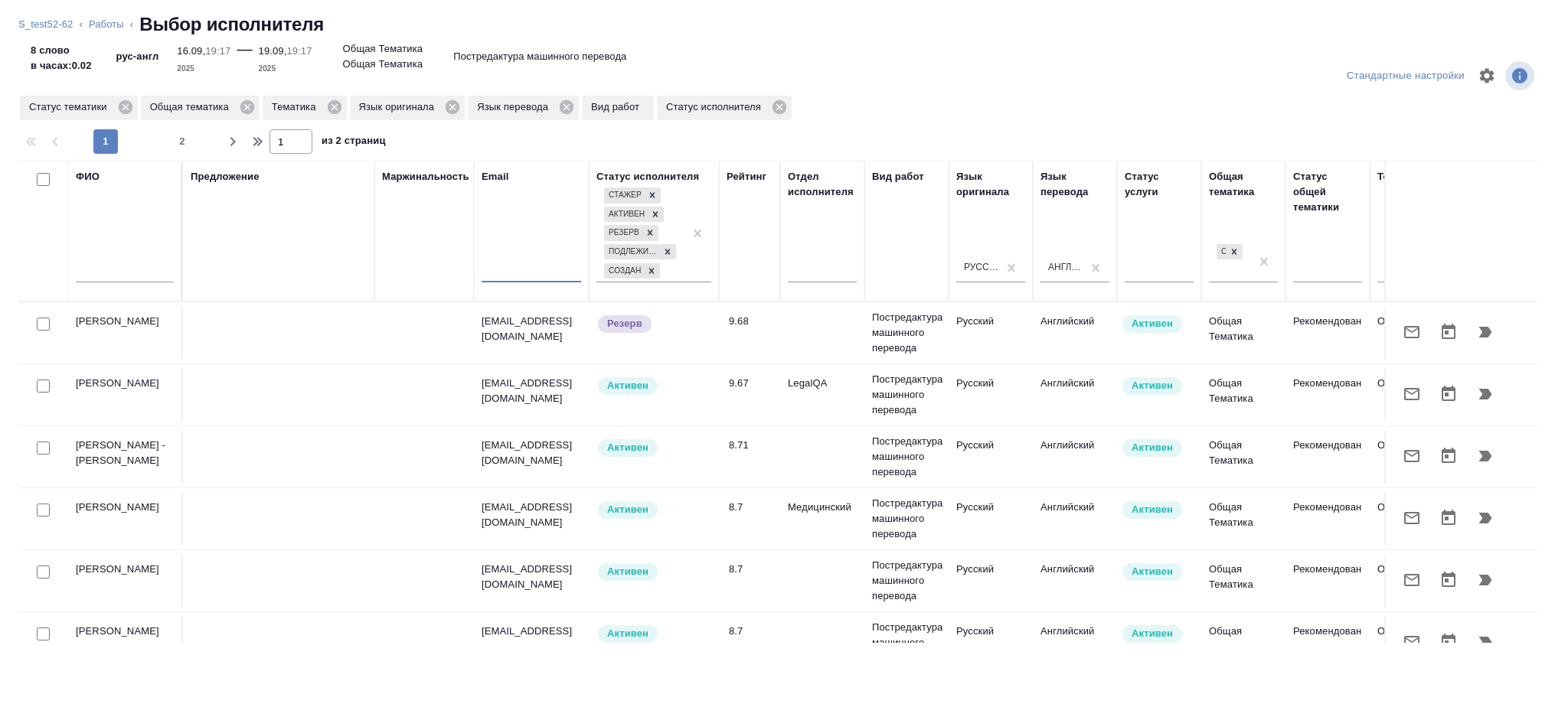
click at [517, 269] on input "text" at bounding box center [531, 272] width 99 height 19
paste input "i.semenets@awatera.com"
click at [493, 278] on input "i.semenets@awatera.com" at bounding box center [531, 272] width 99 height 19
type input "i.semenets@awatera.com"
click at [524, 241] on div "Email i.semenets@awatera.com" at bounding box center [531, 231] width 99 height 124
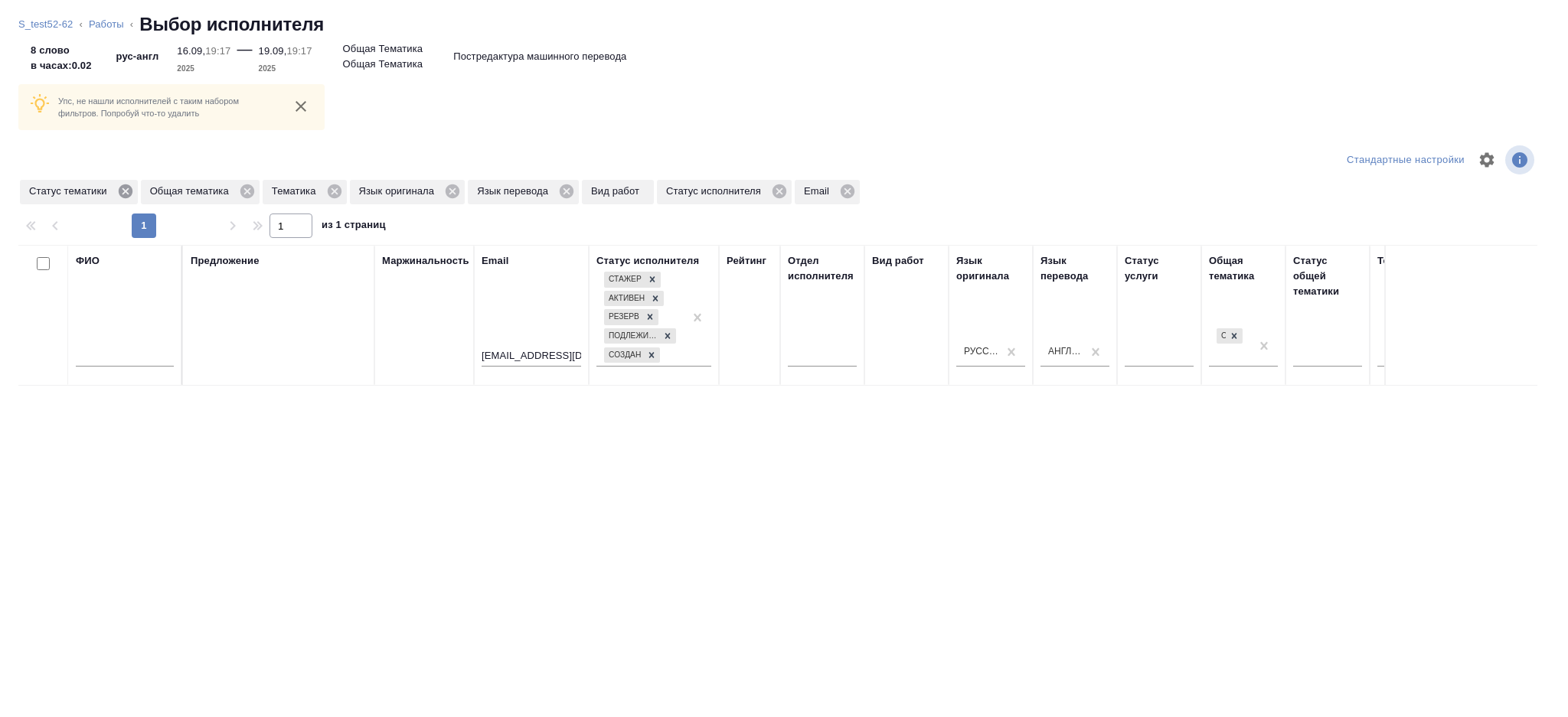
click at [131, 104] on p "Упс, не нашли исполнителей с таким набором фильтров. Попробуй что-то удалить" at bounding box center [167, 107] width 219 height 25
click at [123, 190] on icon at bounding box center [124, 191] width 14 height 14
click at [127, 194] on icon at bounding box center [126, 191] width 14 height 14
click at [98, 187] on icon at bounding box center [92, 191] width 17 height 17
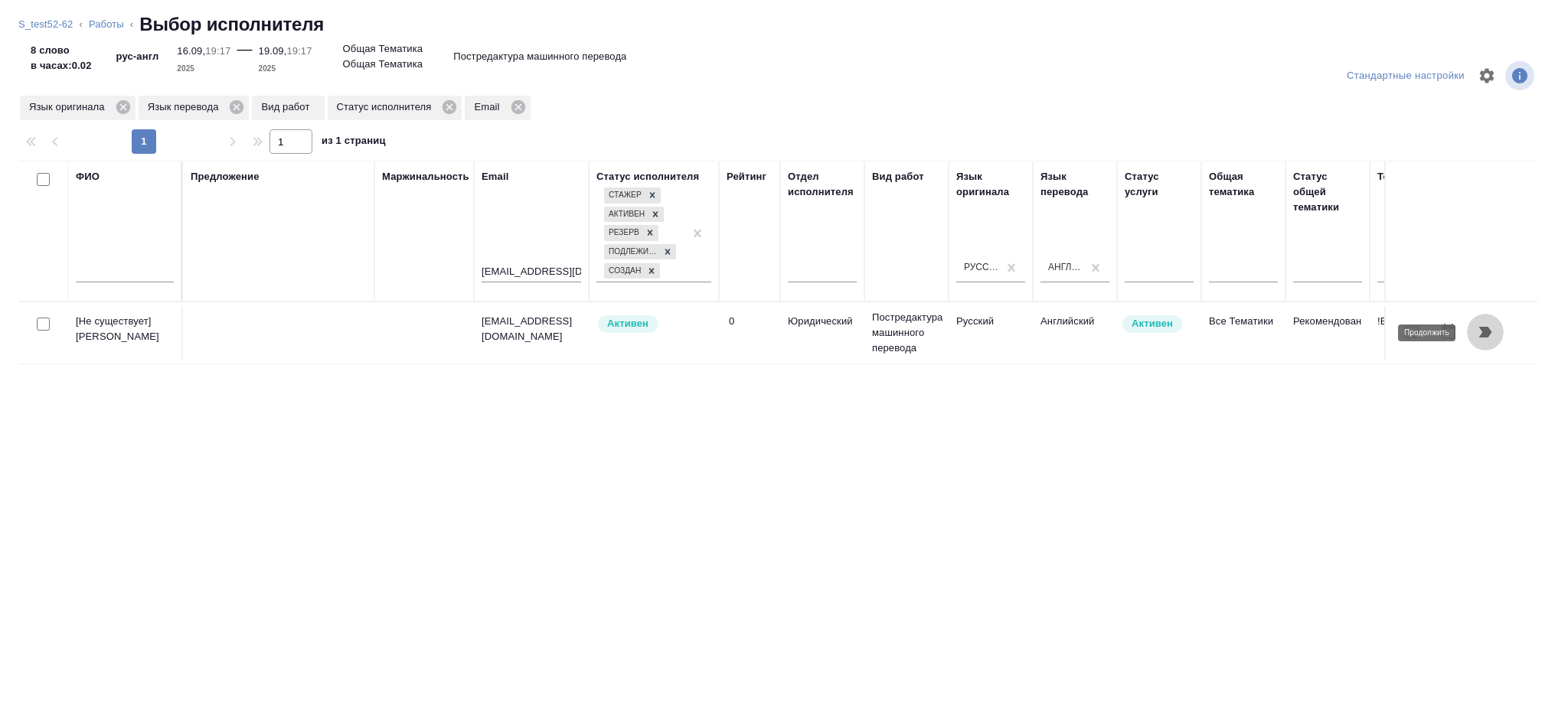
click at [1490, 325] on icon "button" at bounding box center [1485, 332] width 18 height 18
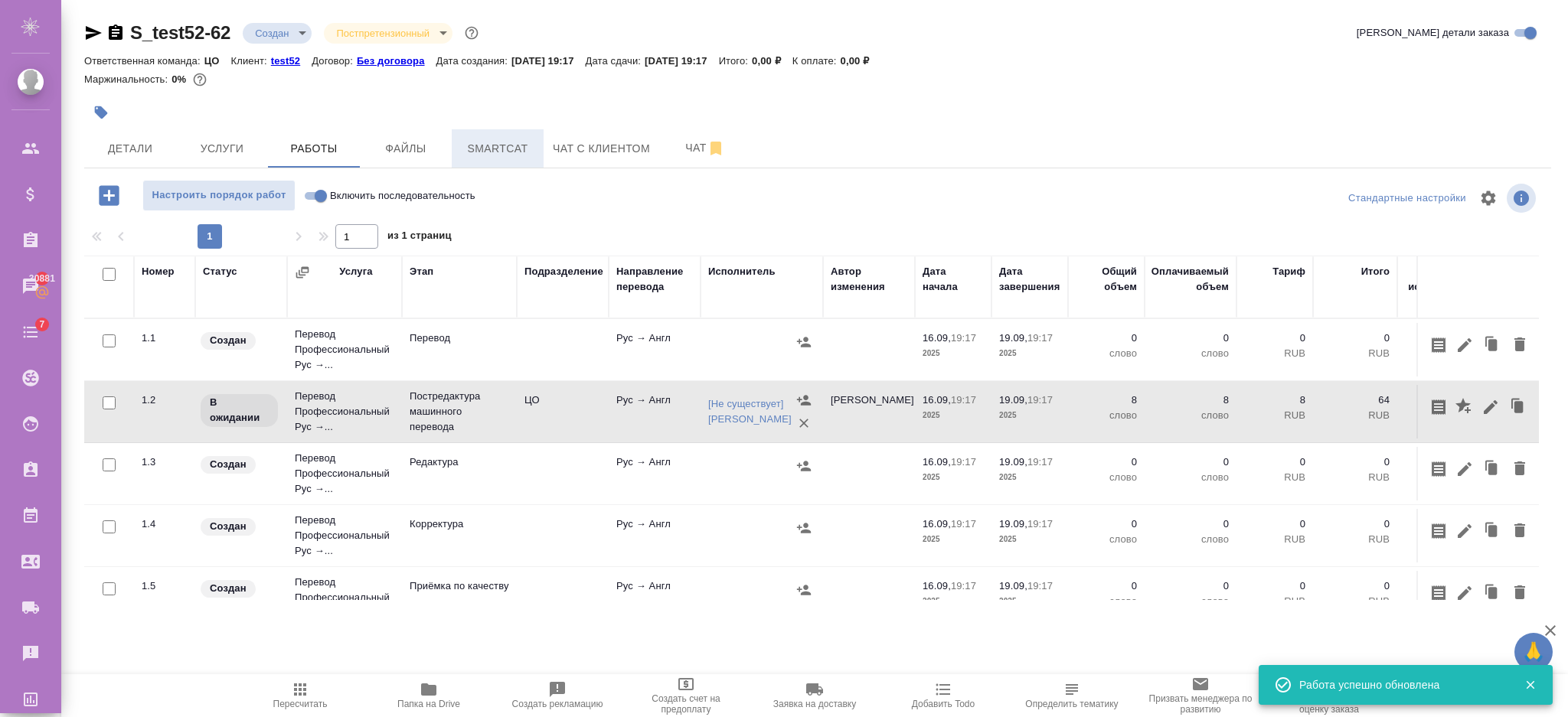
click at [465, 154] on span "Smartcat" at bounding box center [497, 149] width 74 height 19
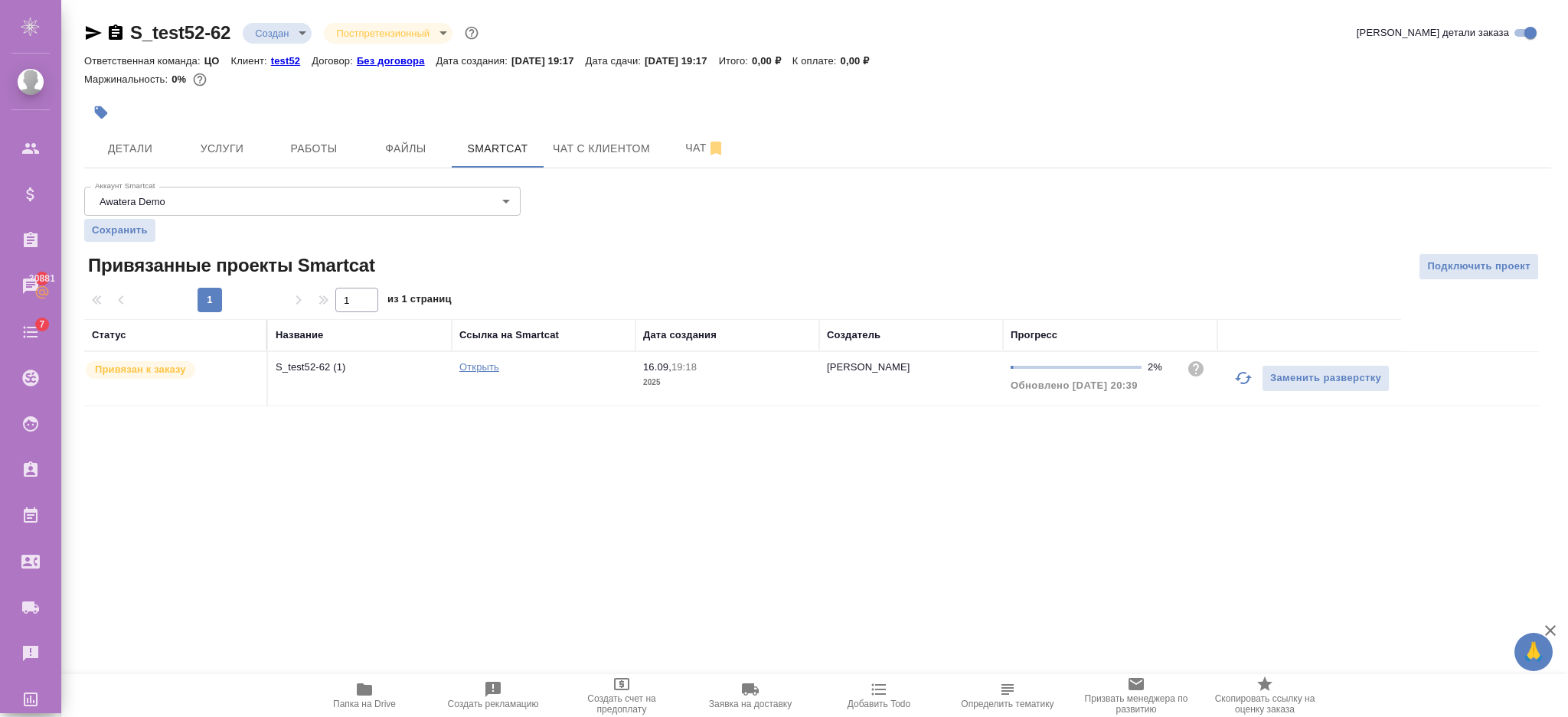
click at [314, 371] on p "S_test52-62 (1)" at bounding box center [359, 367] width 168 height 16
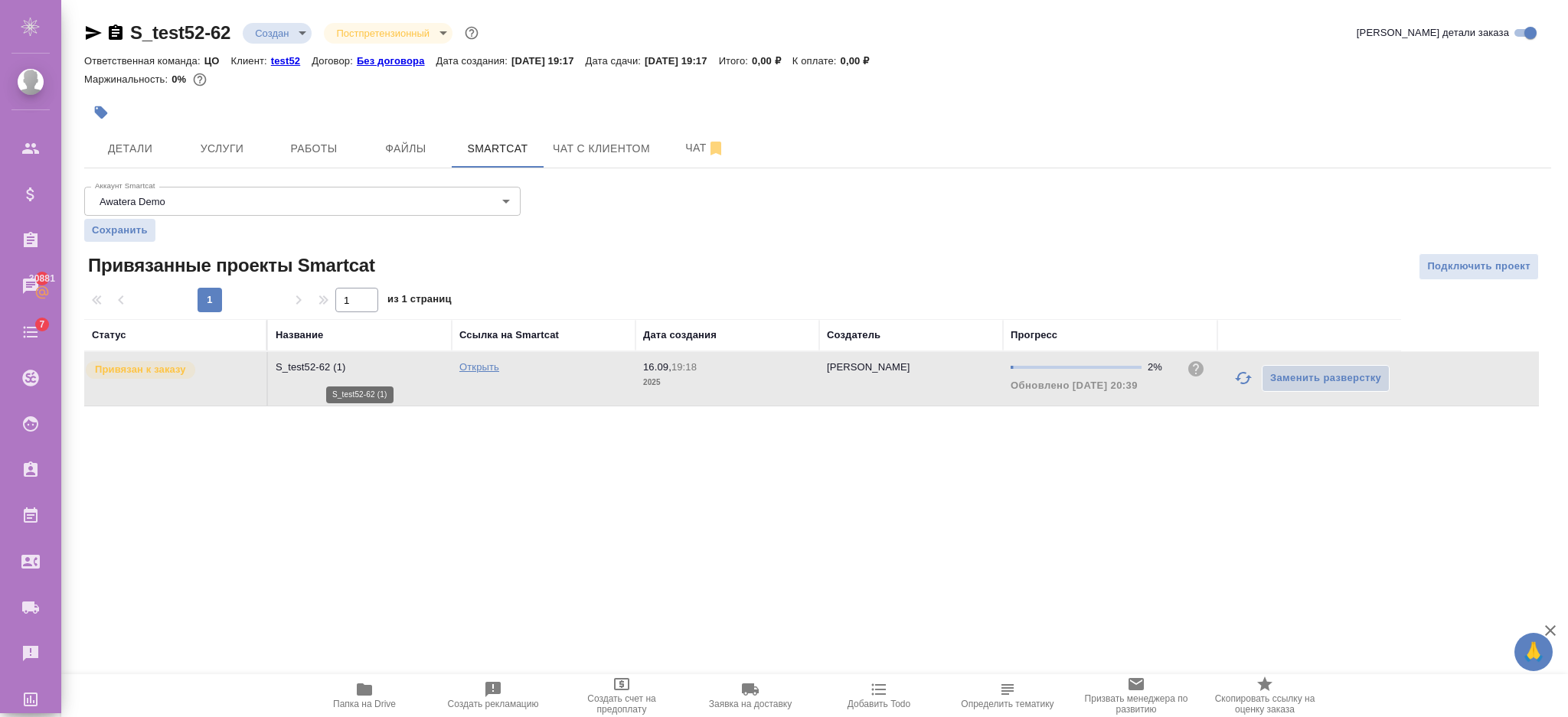
click at [314, 371] on p "S_test52-62 (1)" at bounding box center [359, 367] width 168 height 16
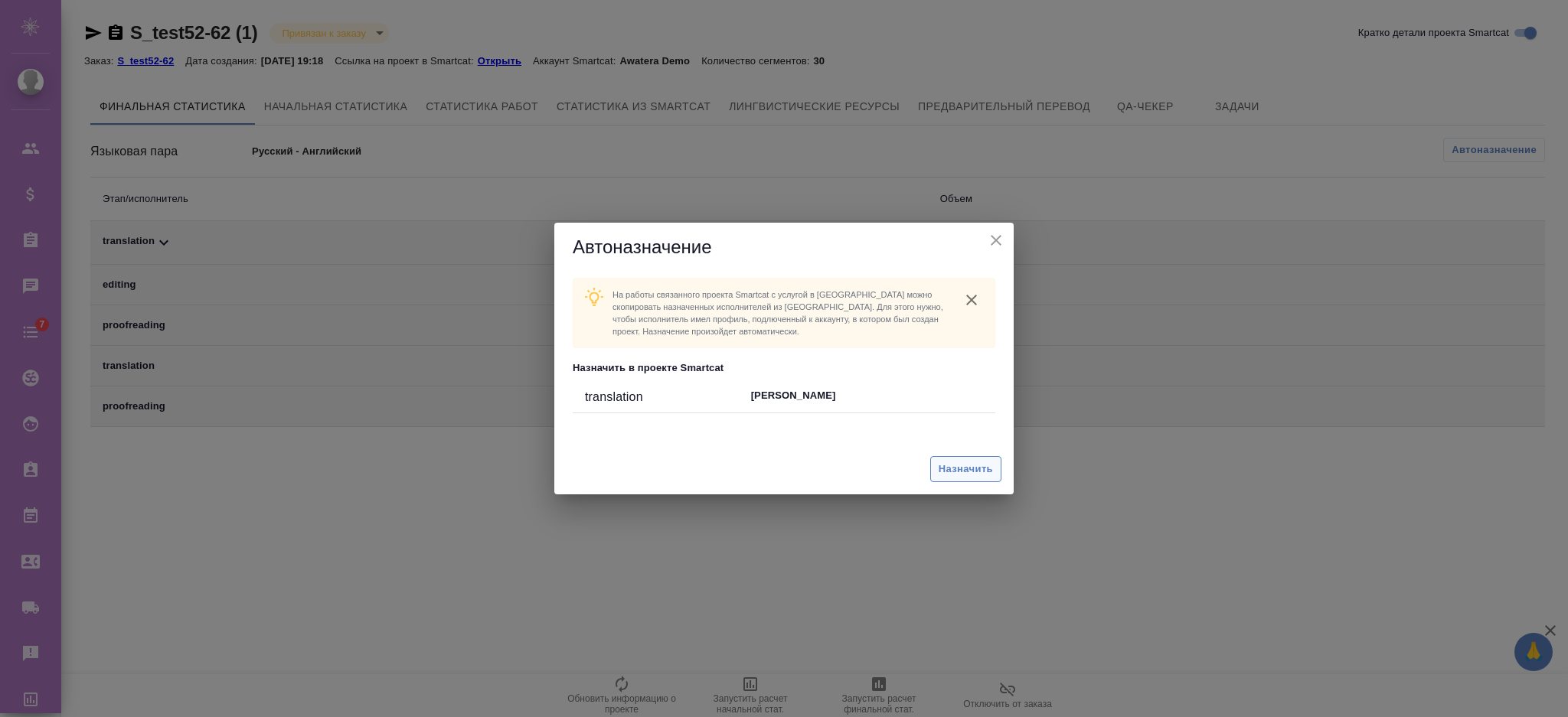
click at [972, 477] on span "Назначить" at bounding box center [965, 469] width 54 height 17
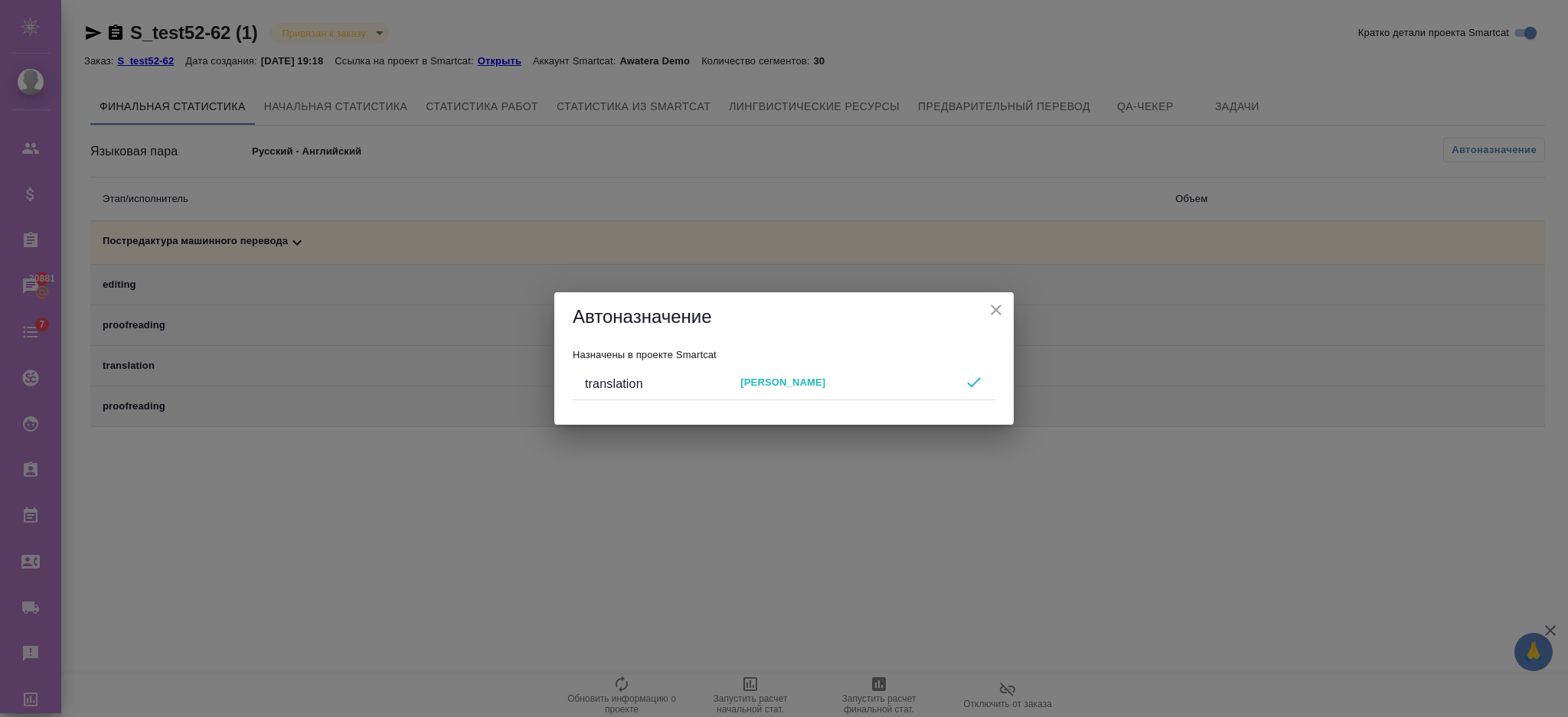
click at [991, 310] on icon "close" at bounding box center [995, 310] width 18 height 18
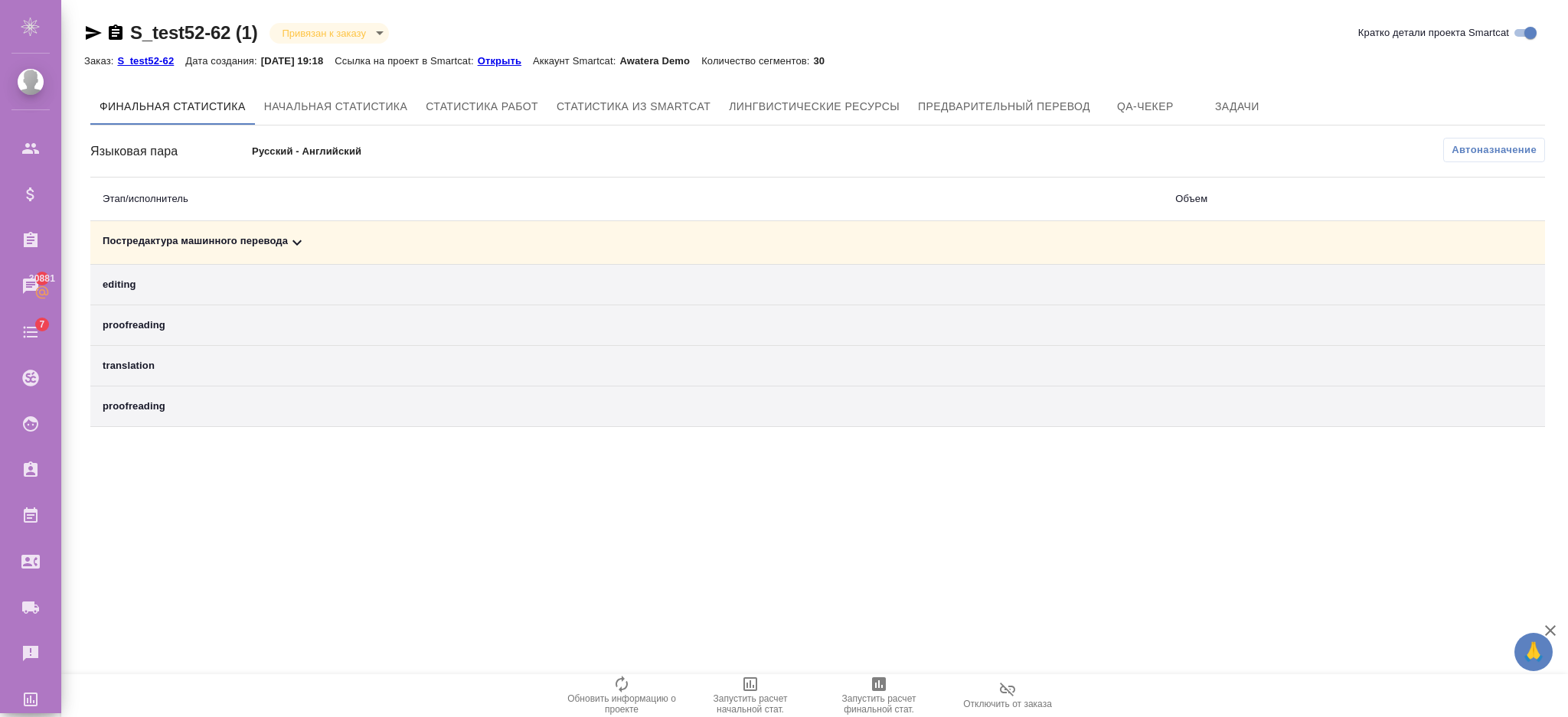
click at [290, 241] on icon at bounding box center [297, 243] width 18 height 18
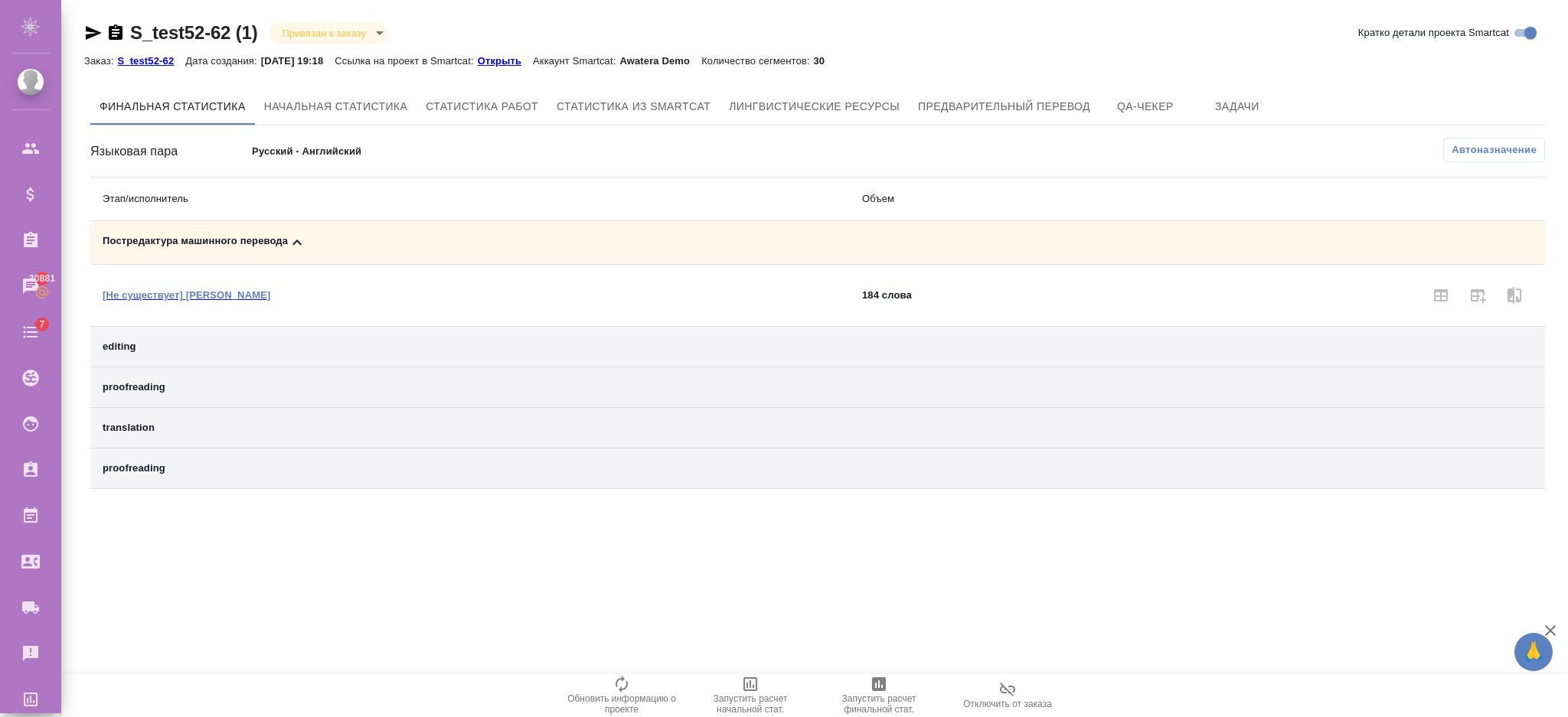
click at [927, 616] on div ".cls-1 fill:#fff; AWATERA Semenets Irina Клиенты Спецификации Заказы 30881 Чаты…" at bounding box center [784, 358] width 1568 height 717
click at [1451, 303] on span at bounding box center [1440, 295] width 37 height 37
click at [862, 685] on span "Запустить расчет финальной стат." at bounding box center [879, 695] width 110 height 40
